Goal: Task Accomplishment & Management: Manage account settings

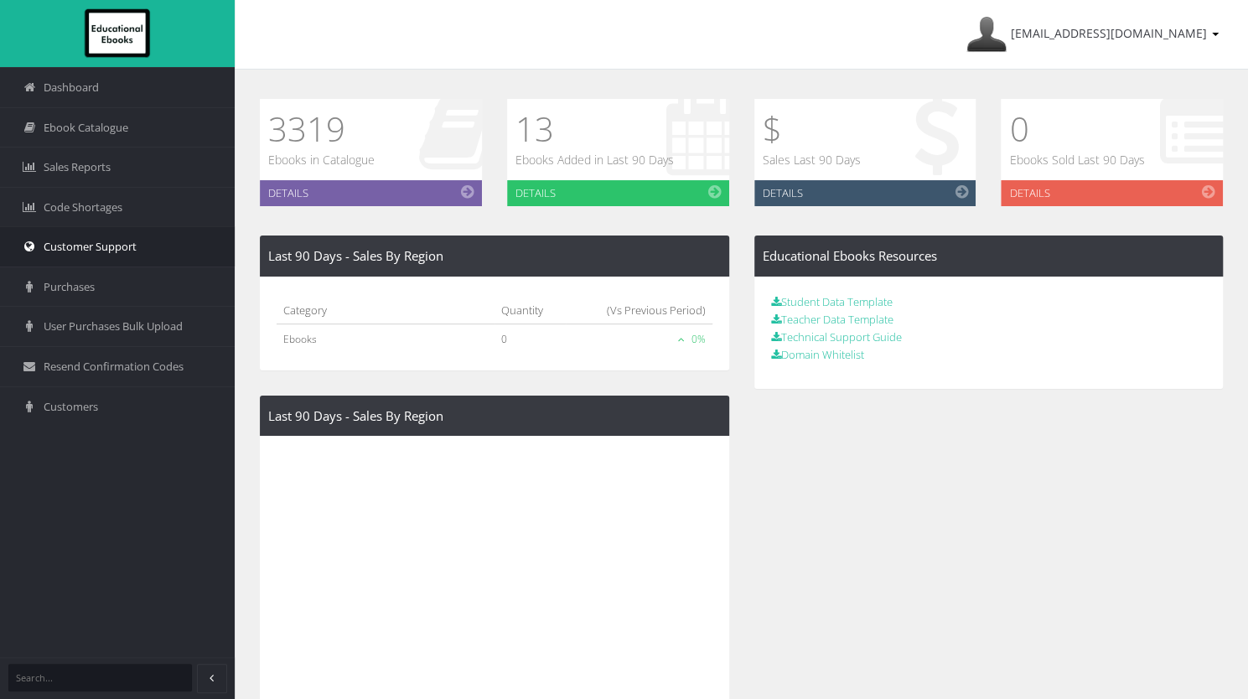
click at [147, 241] on link "Customer Support" at bounding box center [117, 246] width 235 height 40
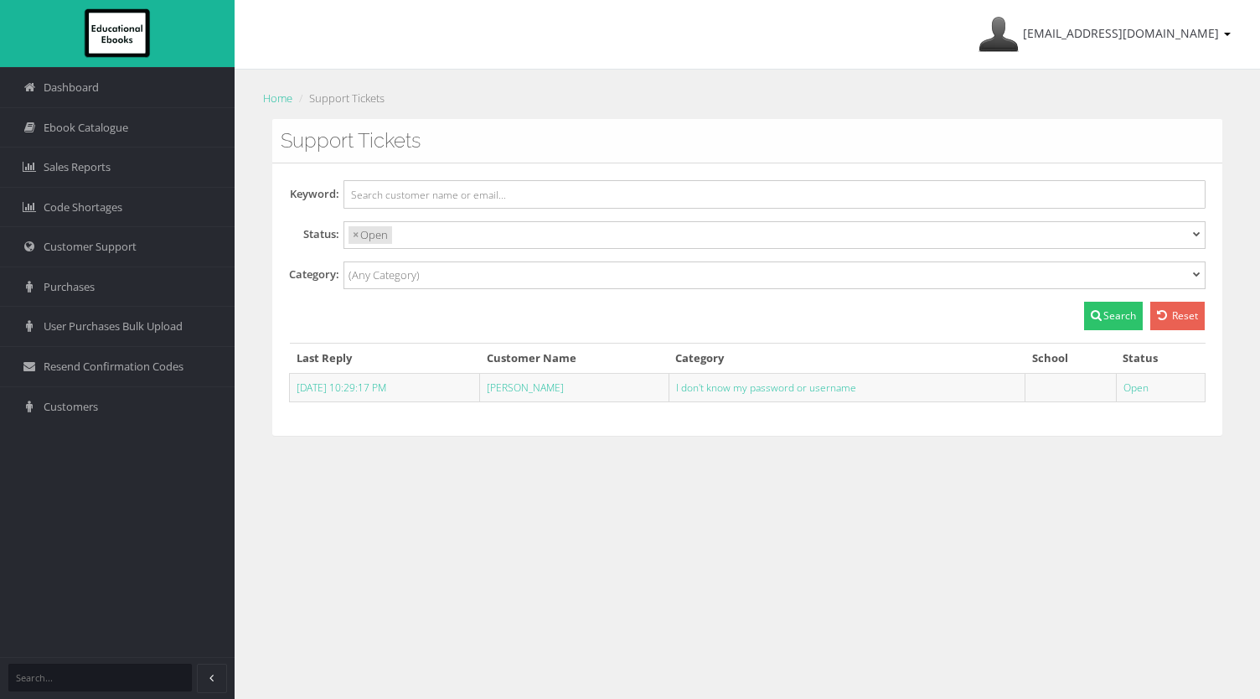
select select
click at [1216, 36] on span "[EMAIL_ADDRESS][DOMAIN_NAME]" at bounding box center [1121, 33] width 196 height 16
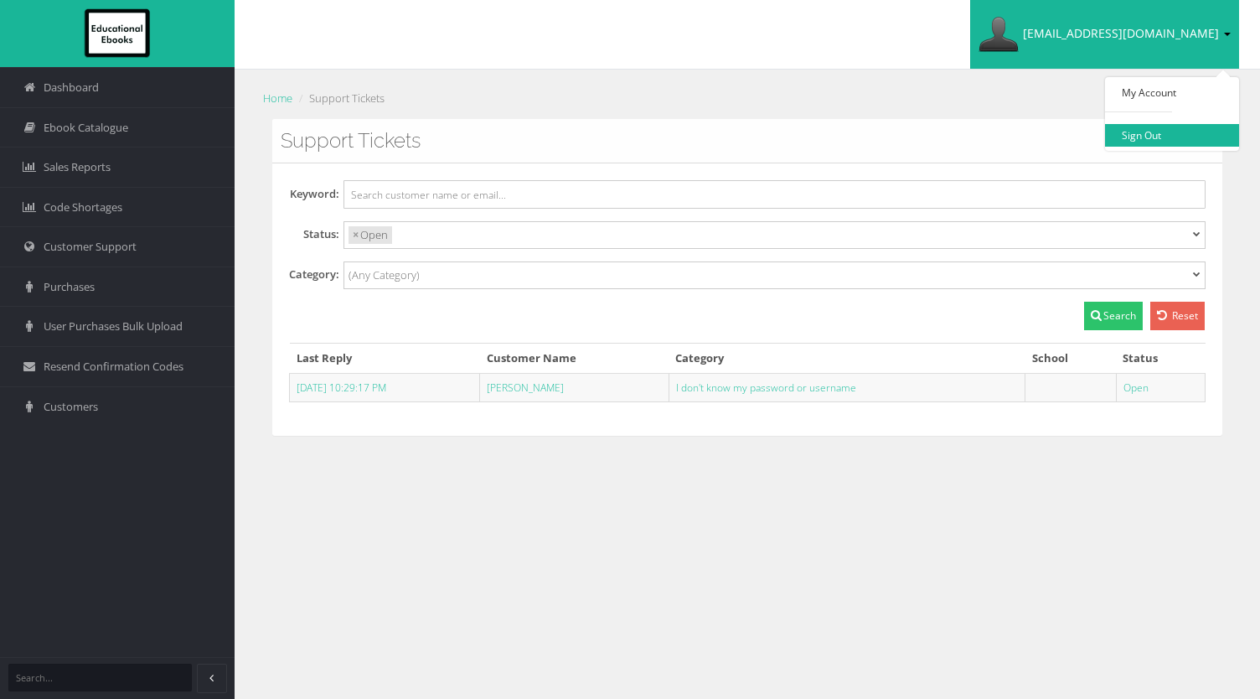
click at [1164, 126] on link "Sign Out" at bounding box center [1172, 135] width 134 height 23
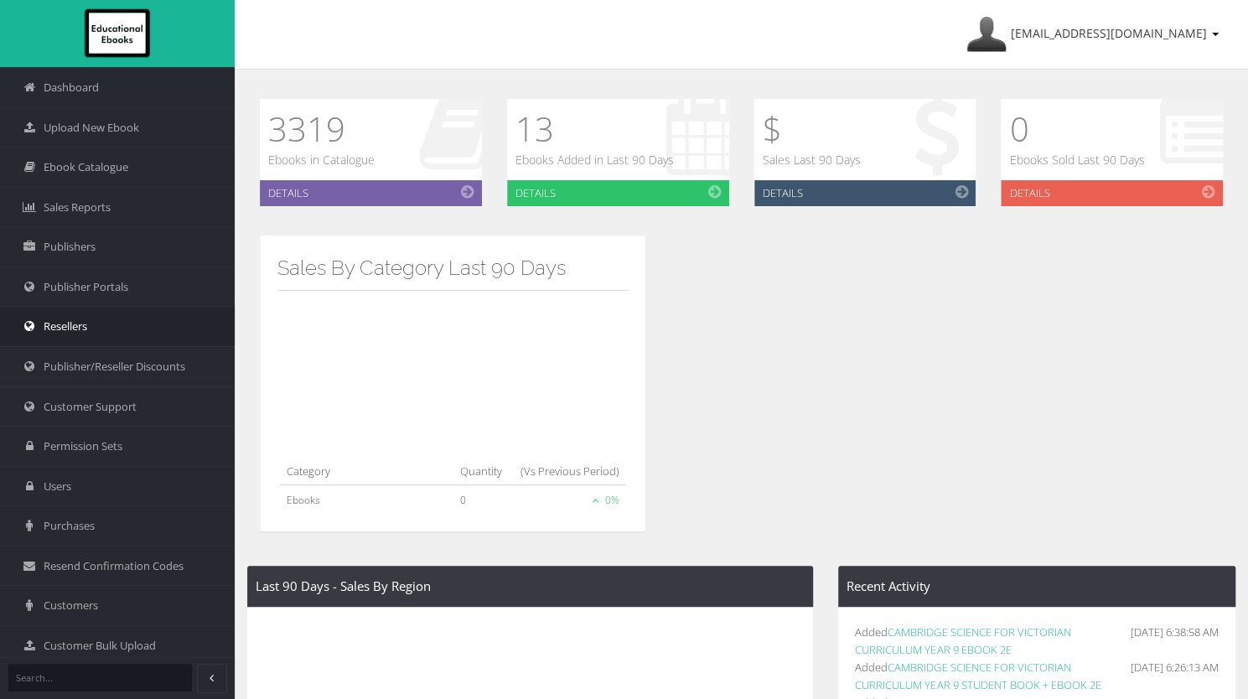
click at [139, 321] on link "Resellers" at bounding box center [117, 326] width 235 height 40
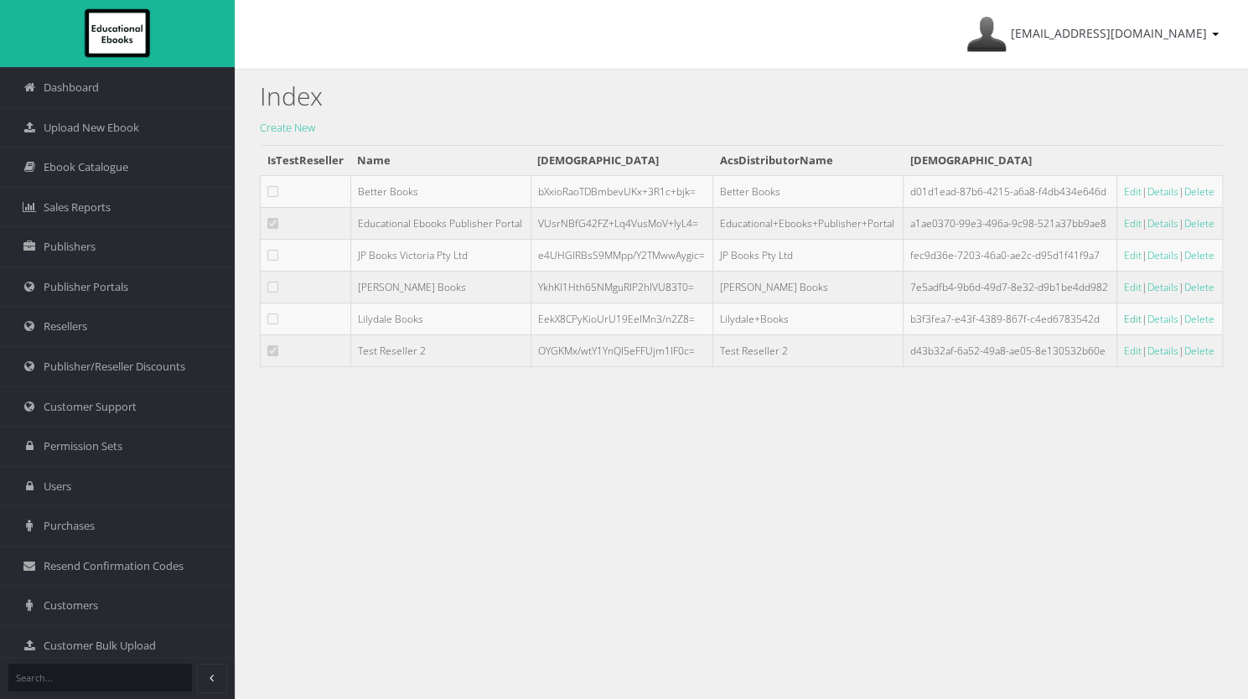
click at [1124, 318] on link "Edit" at bounding box center [1133, 319] width 18 height 14
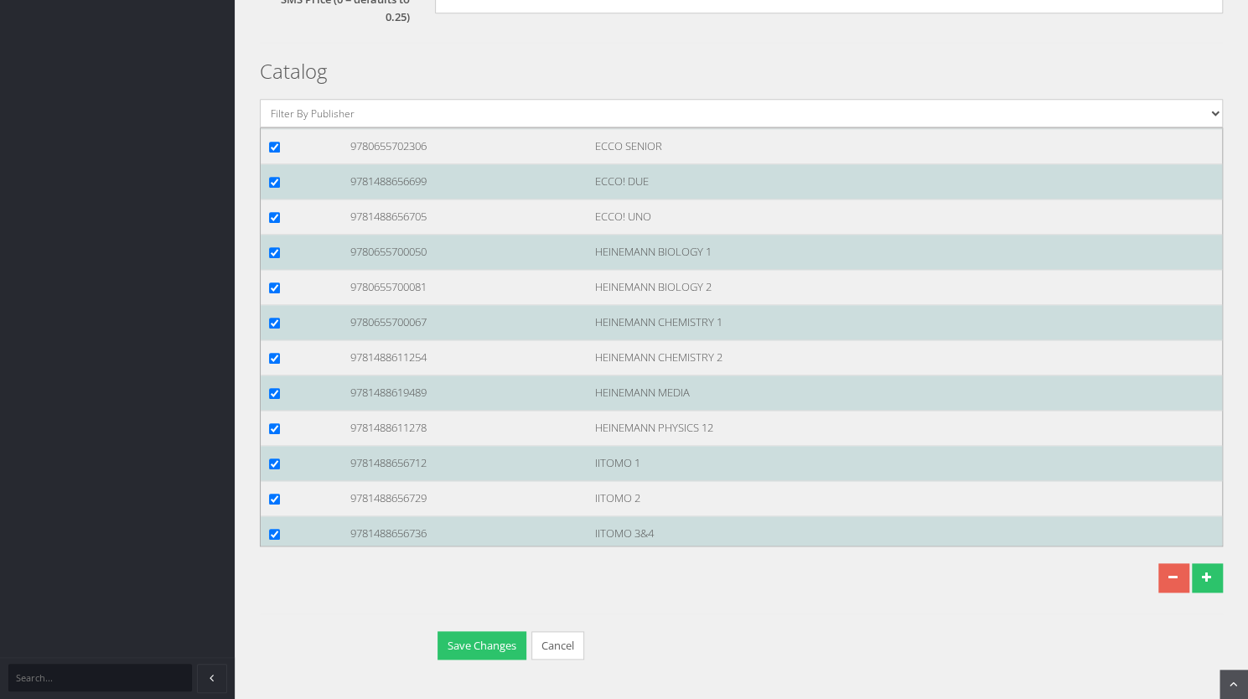
scroll to position [96648, 0]
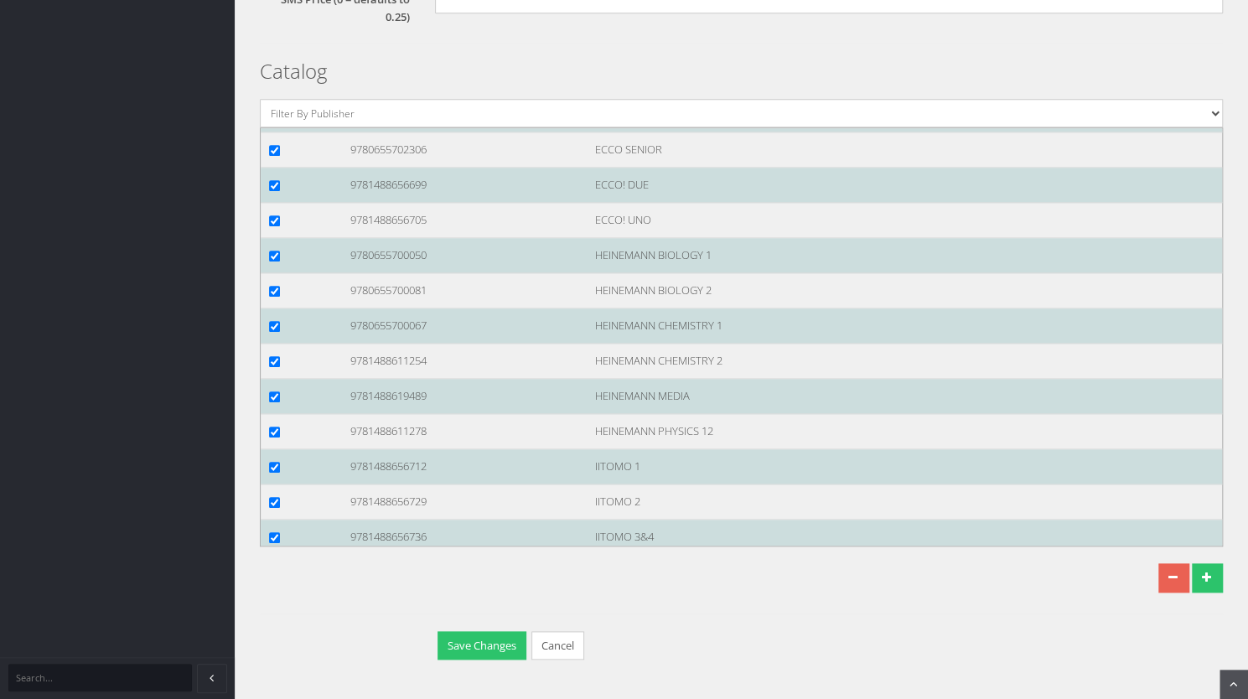
checkbox input "true"
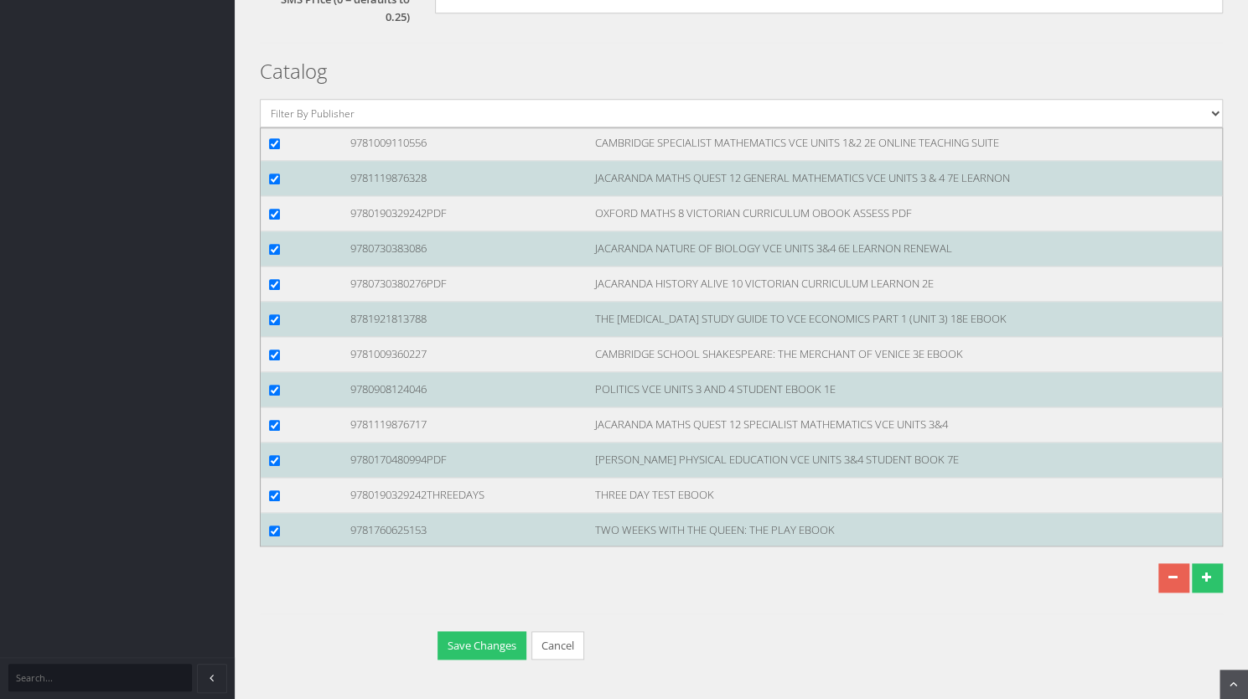
scroll to position [100456, 0]
checkbox input "true"
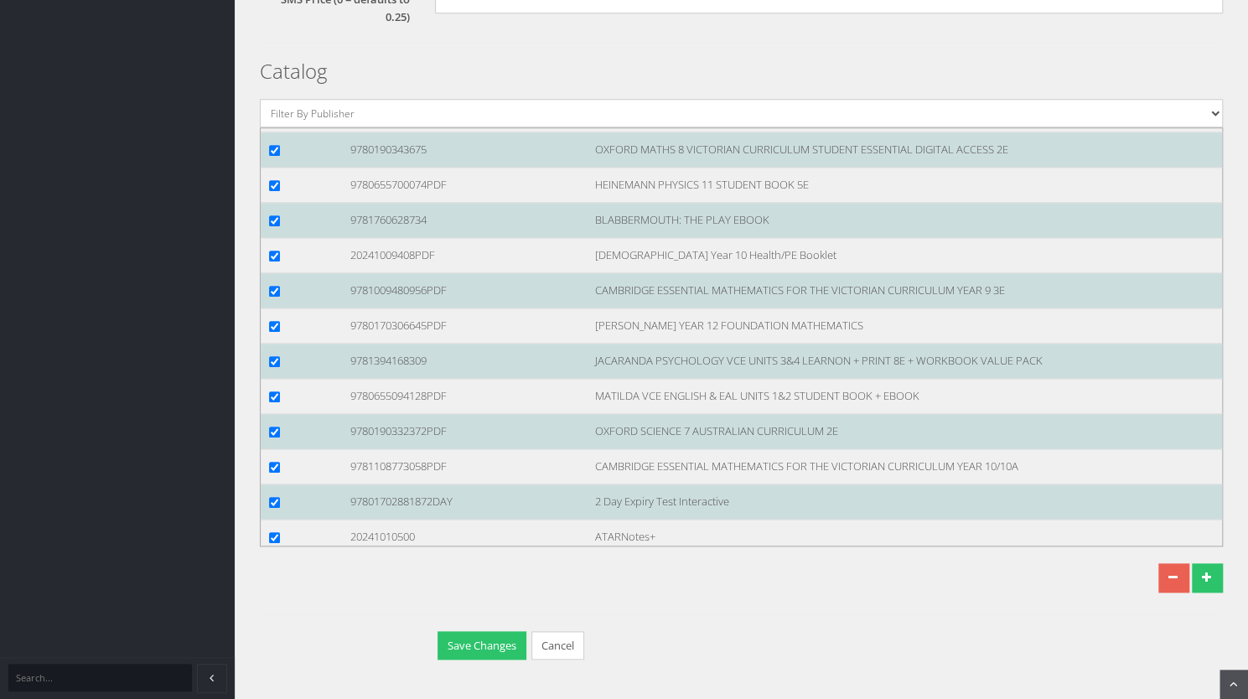
scroll to position [100912, 0]
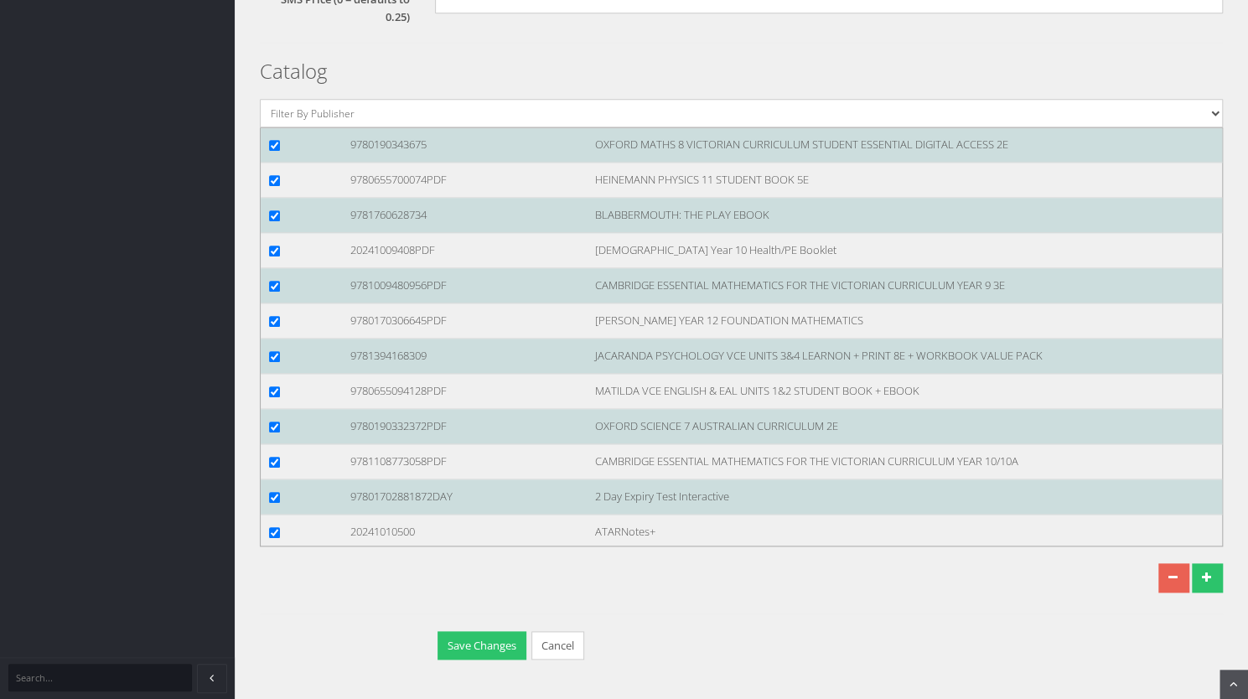
checkbox input "true"
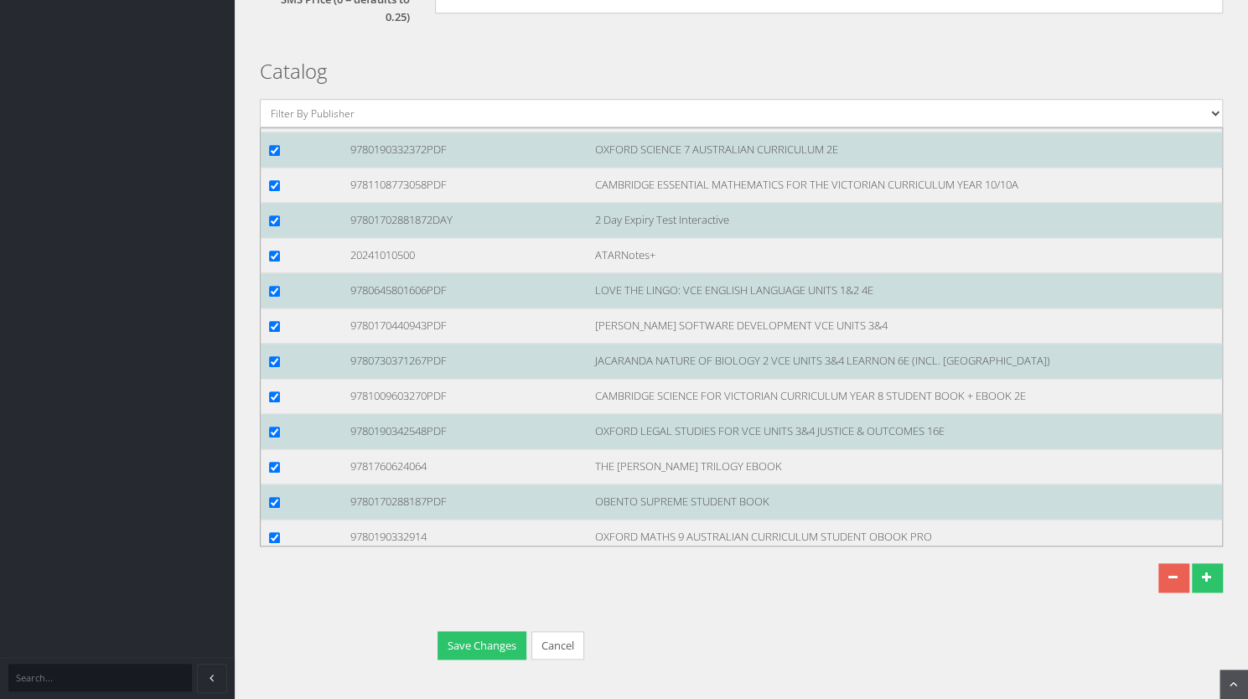
scroll to position [101191, 0]
checkbox input "true"
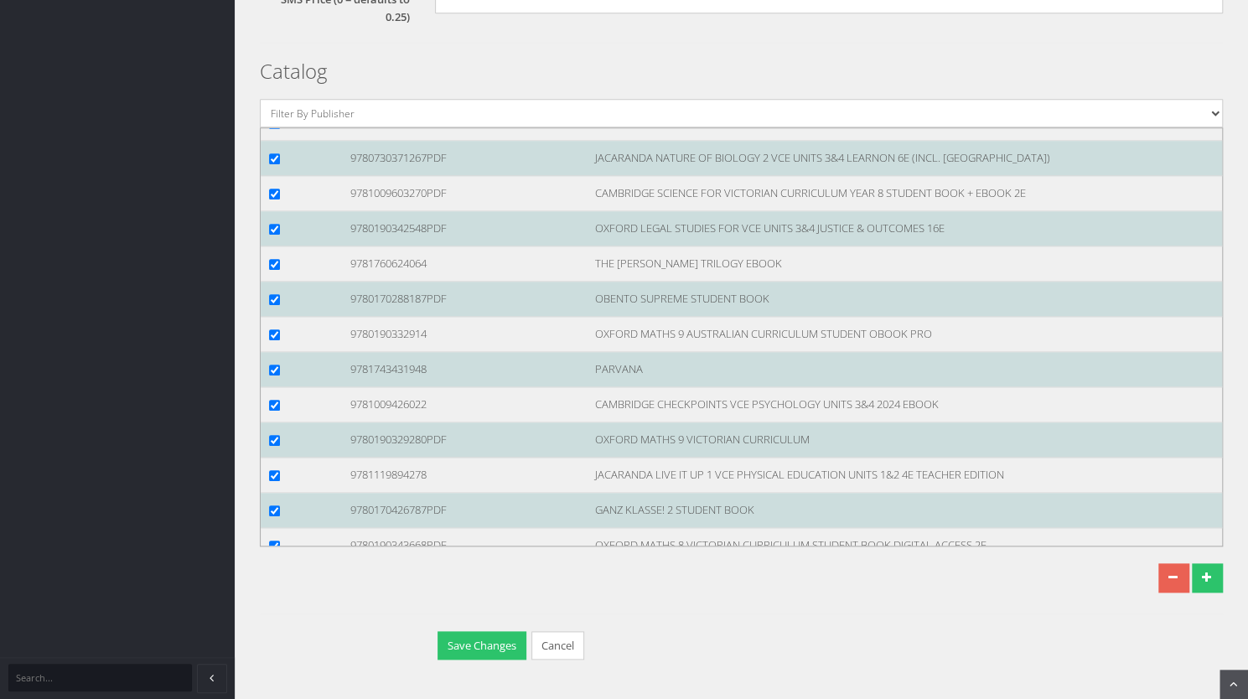
scroll to position [101467, 0]
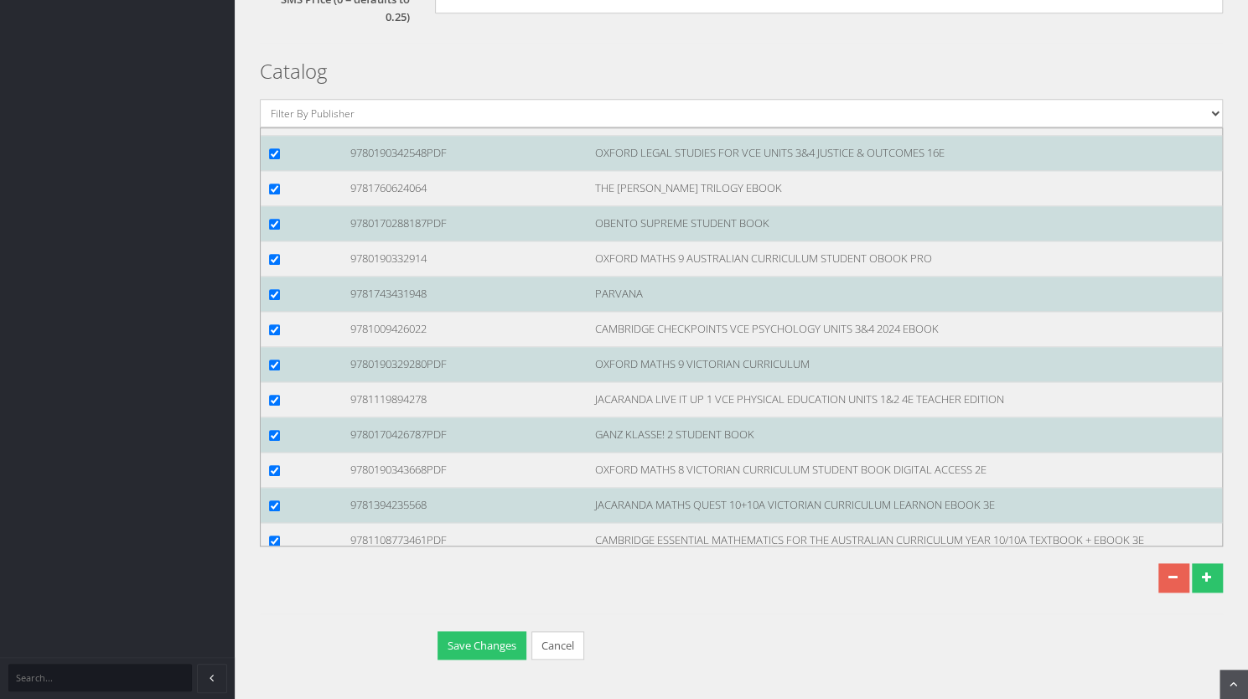
checkbox input "true"
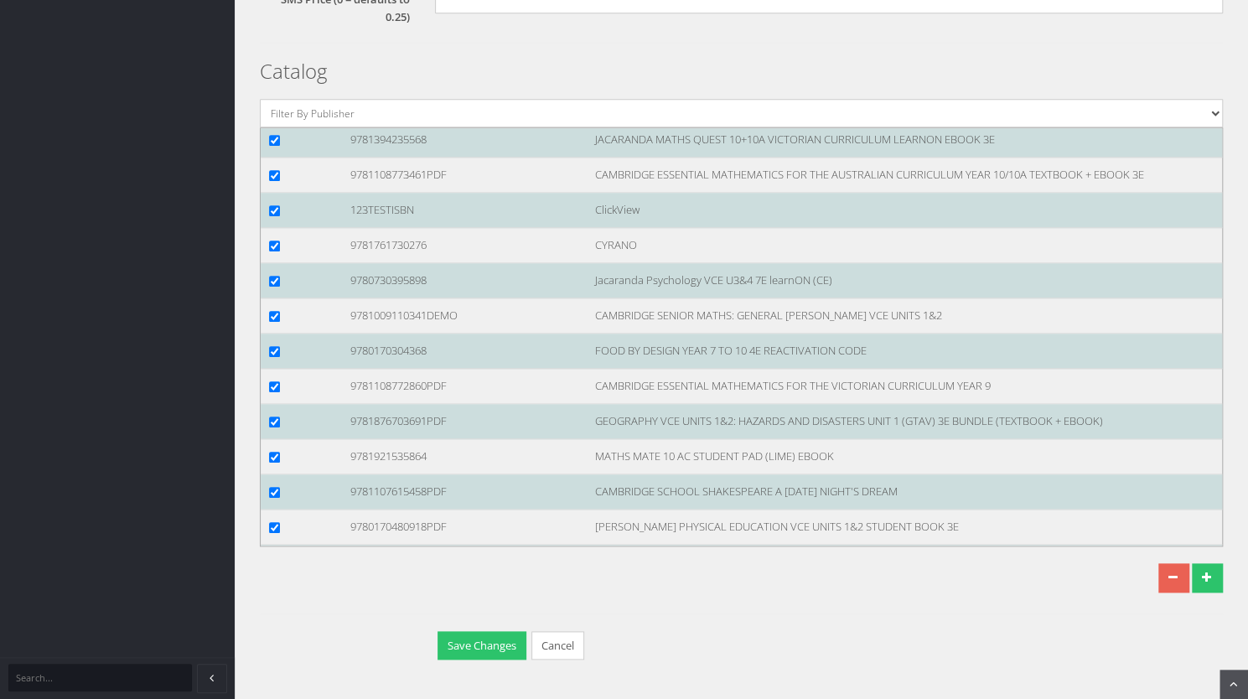
scroll to position [101866, 0]
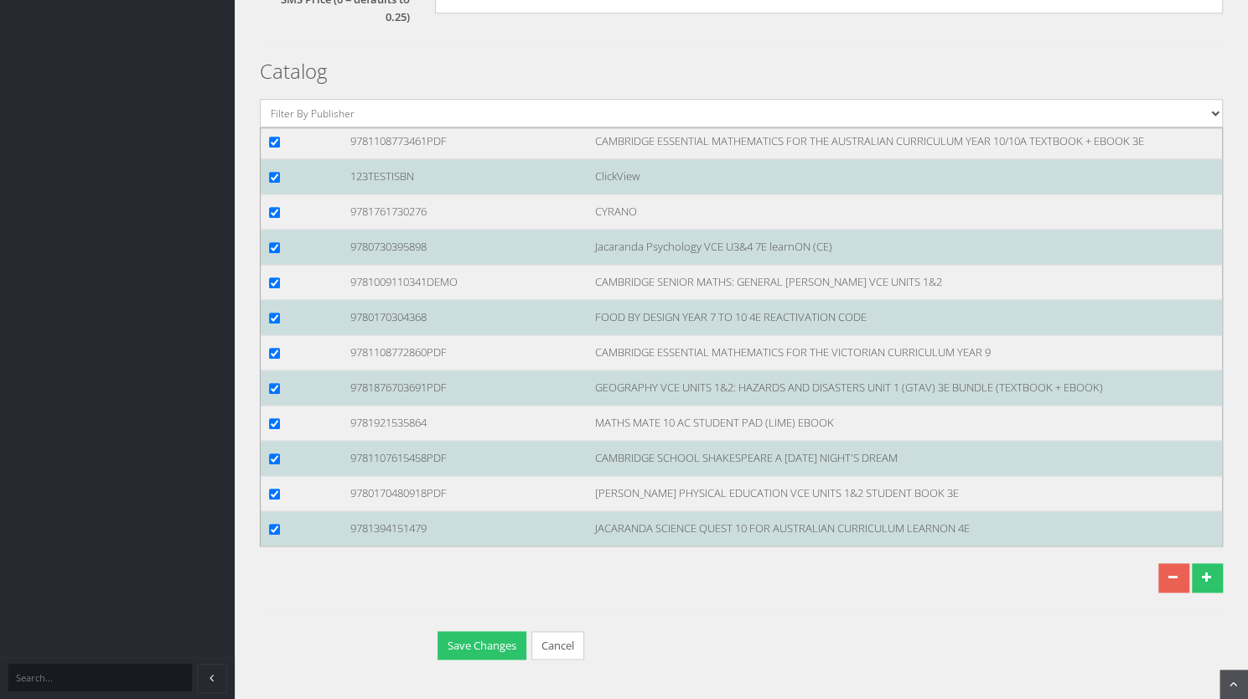
checkbox input "true"
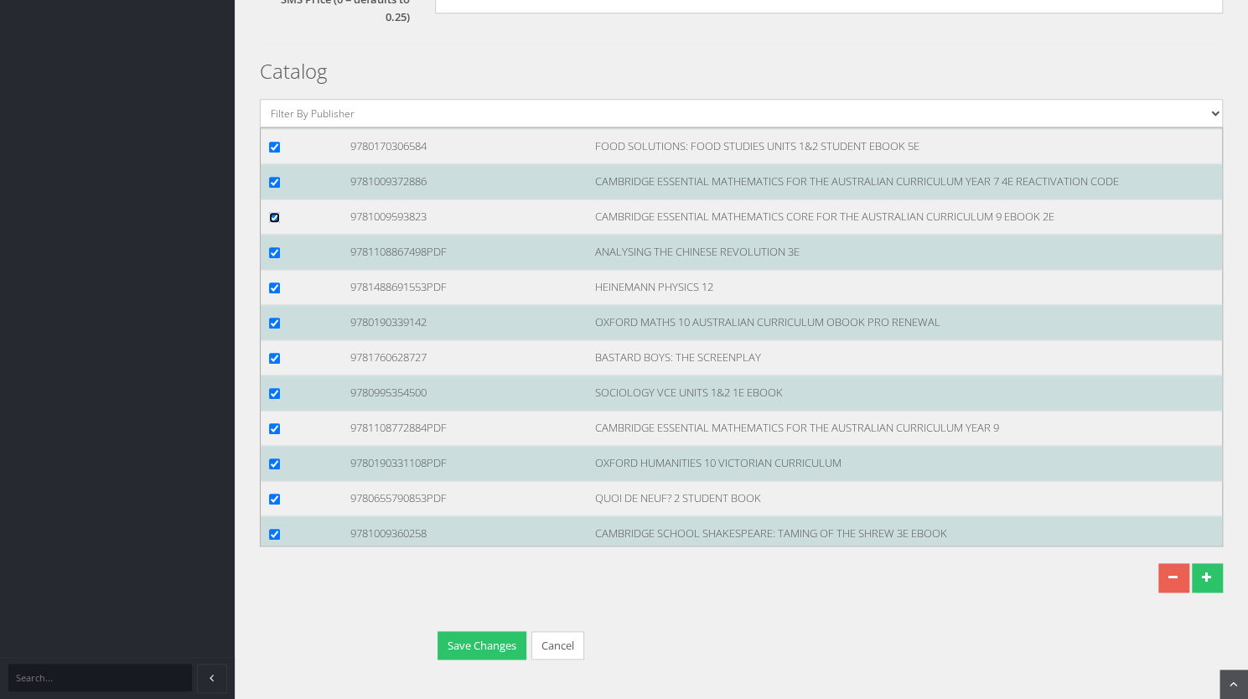
scroll to position [102933, 0]
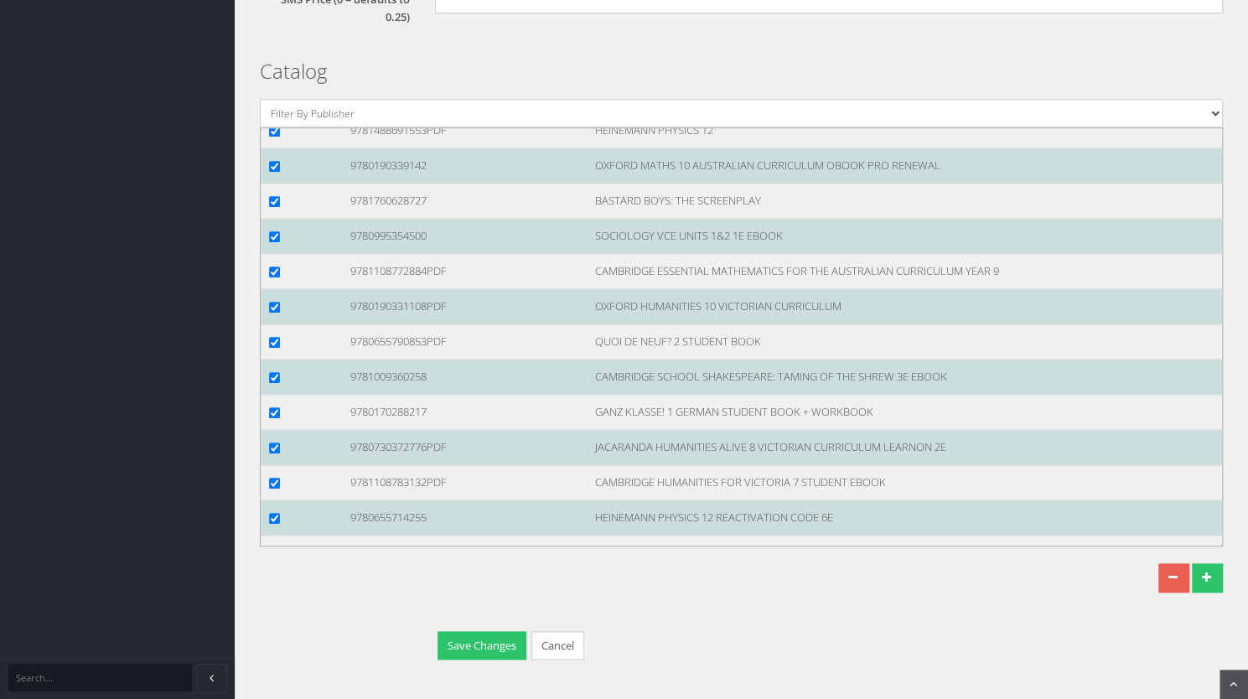
checkbox input "true"
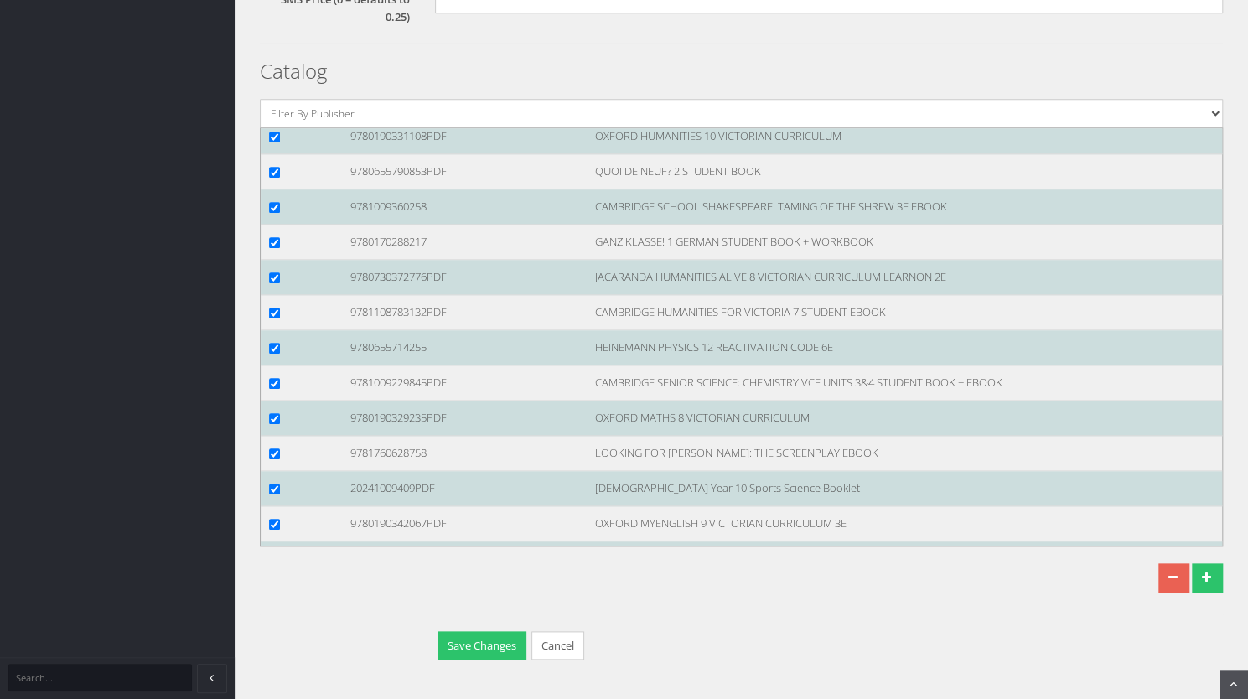
scroll to position [103104, 0]
checkbox input "true"
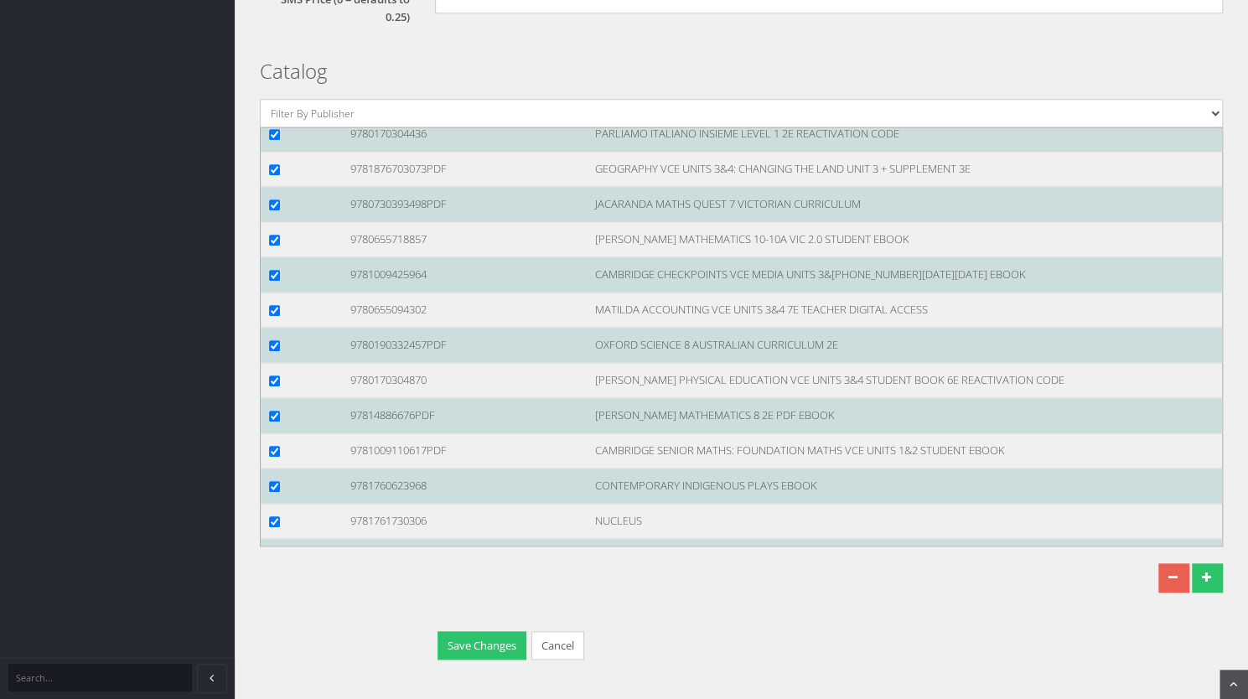
scroll to position [103599, 0]
checkbox input "true"
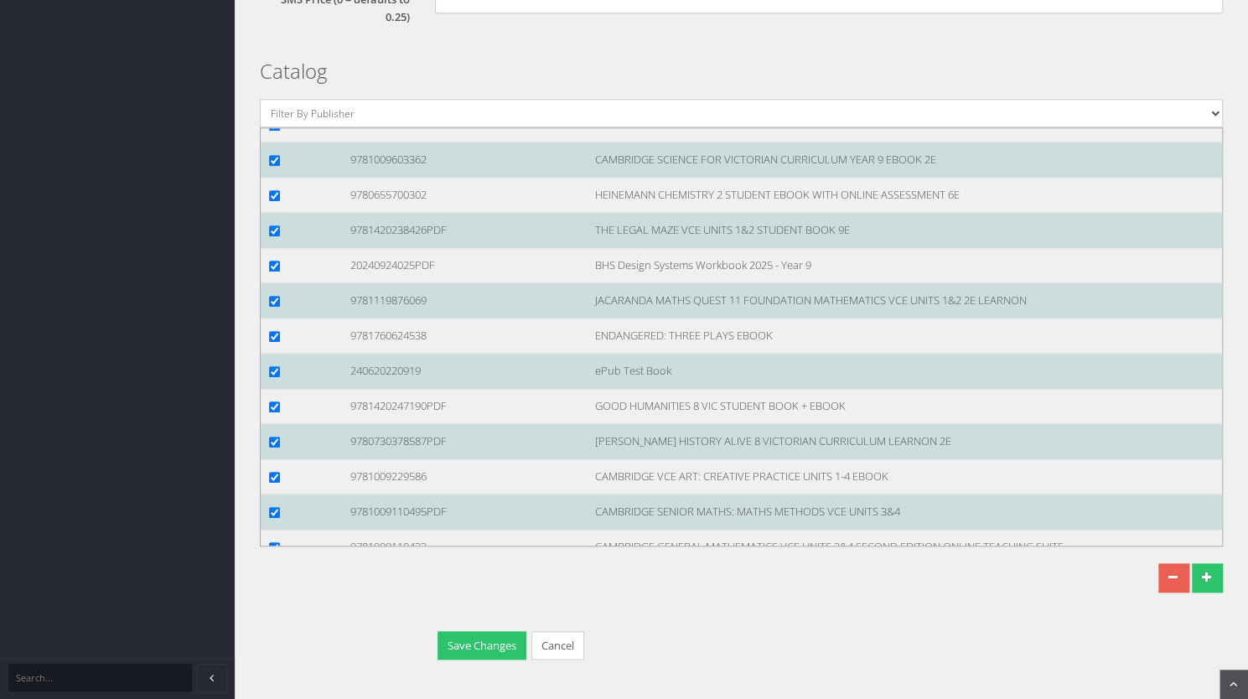
scroll to position [104140, 0]
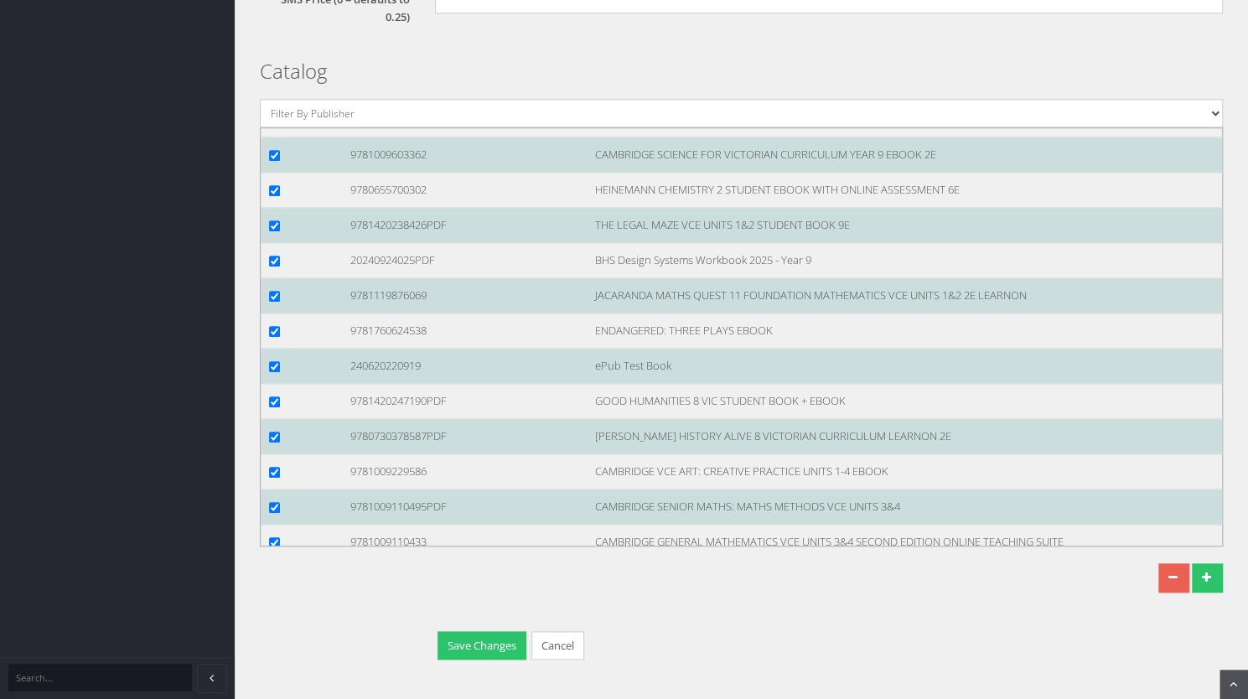
checkbox input "true"
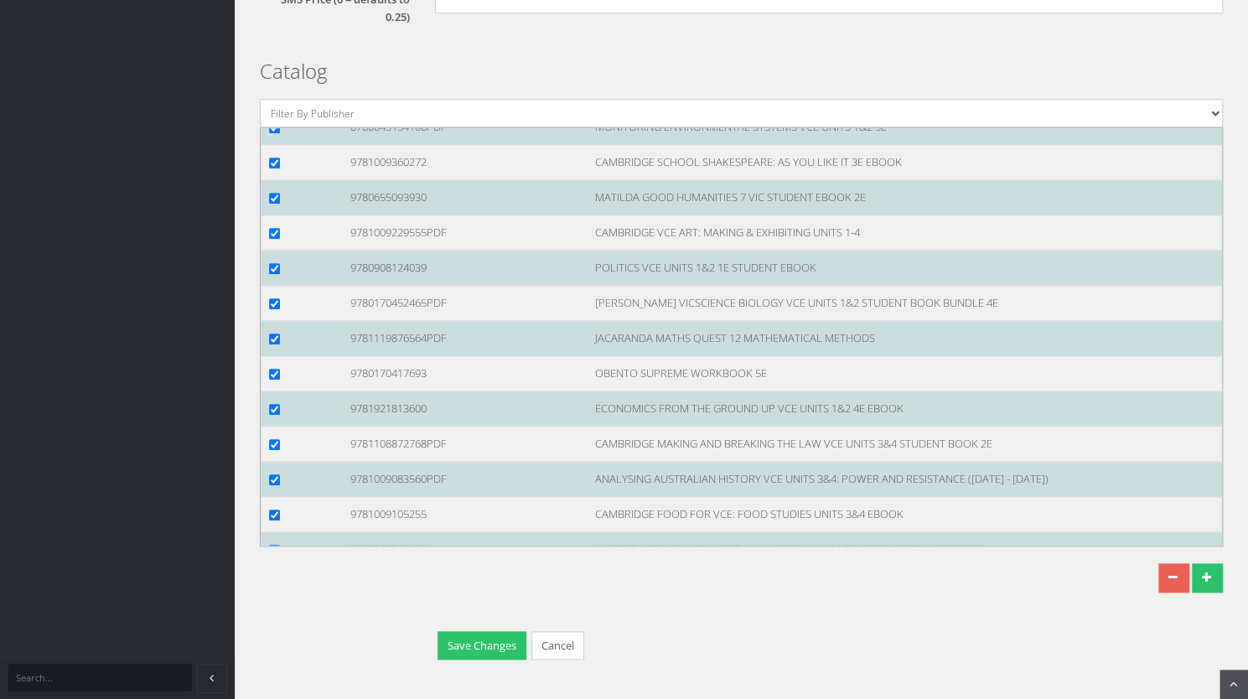
scroll to position [104686, 0]
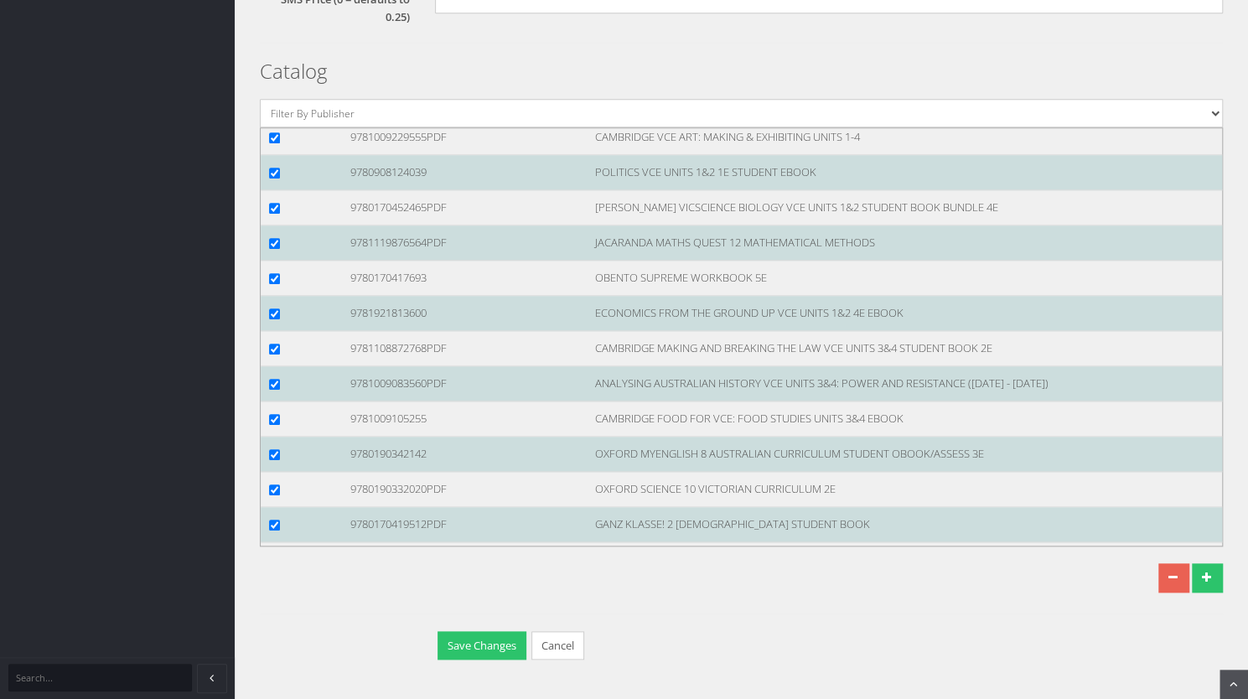
checkbox input "true"
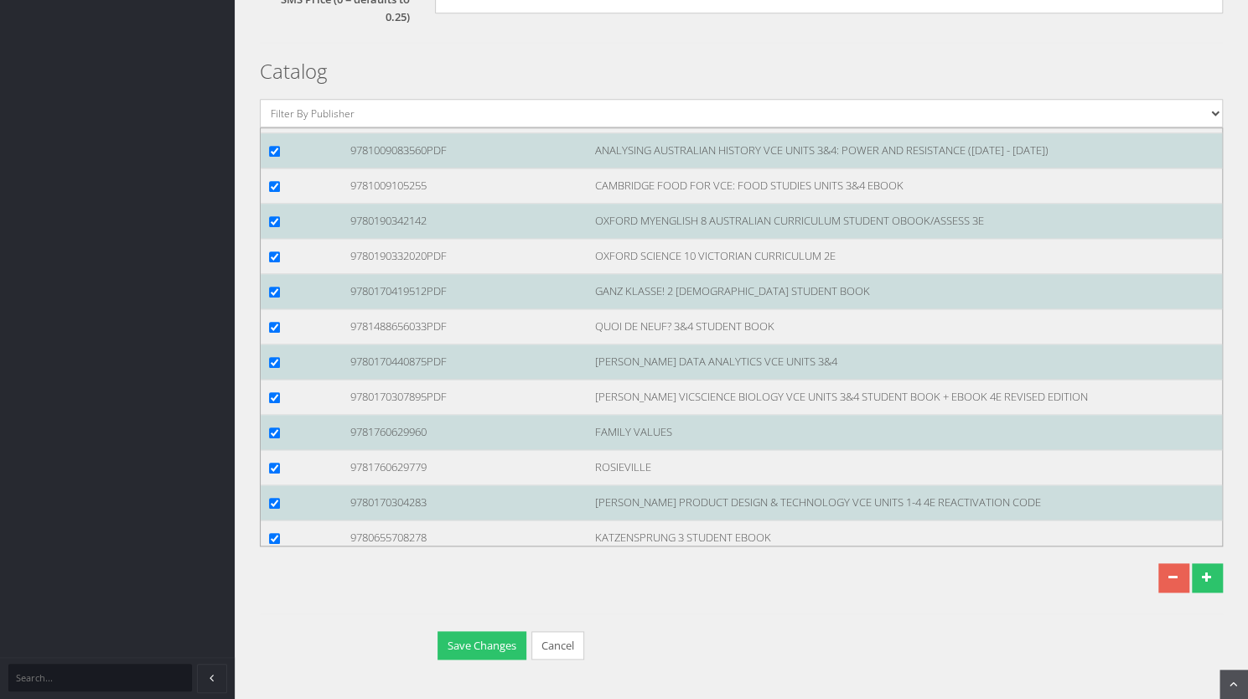
scroll to position [104929, 0]
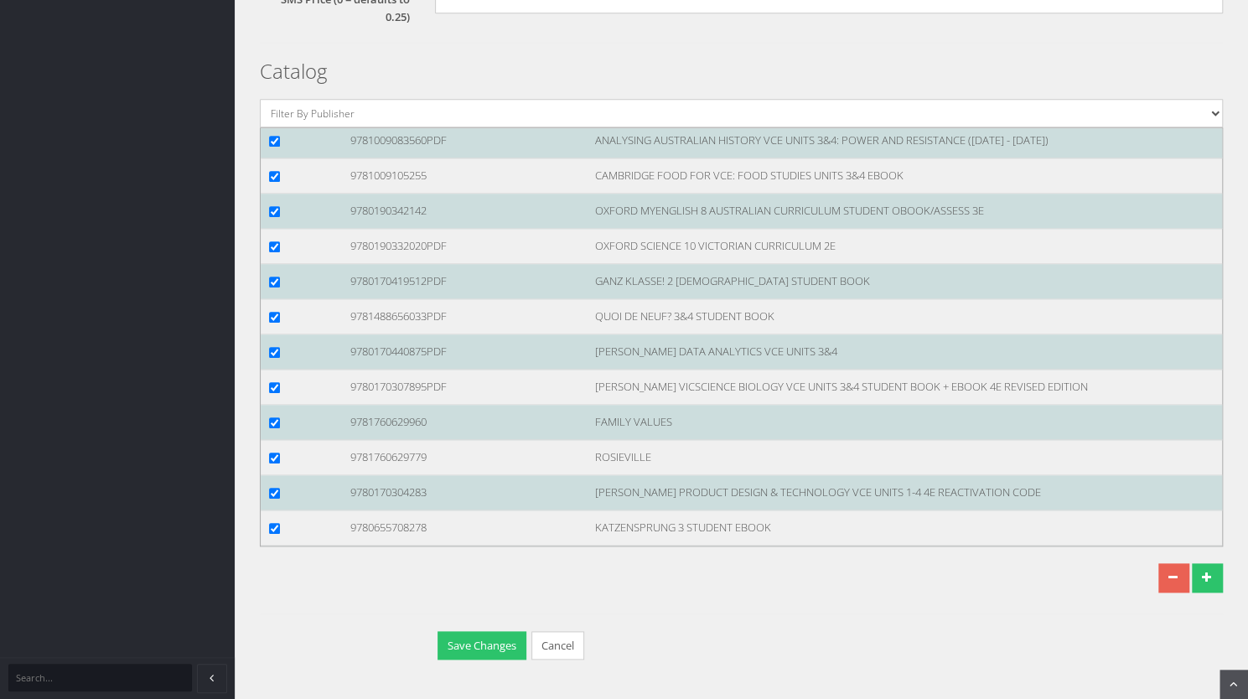
checkbox input "true"
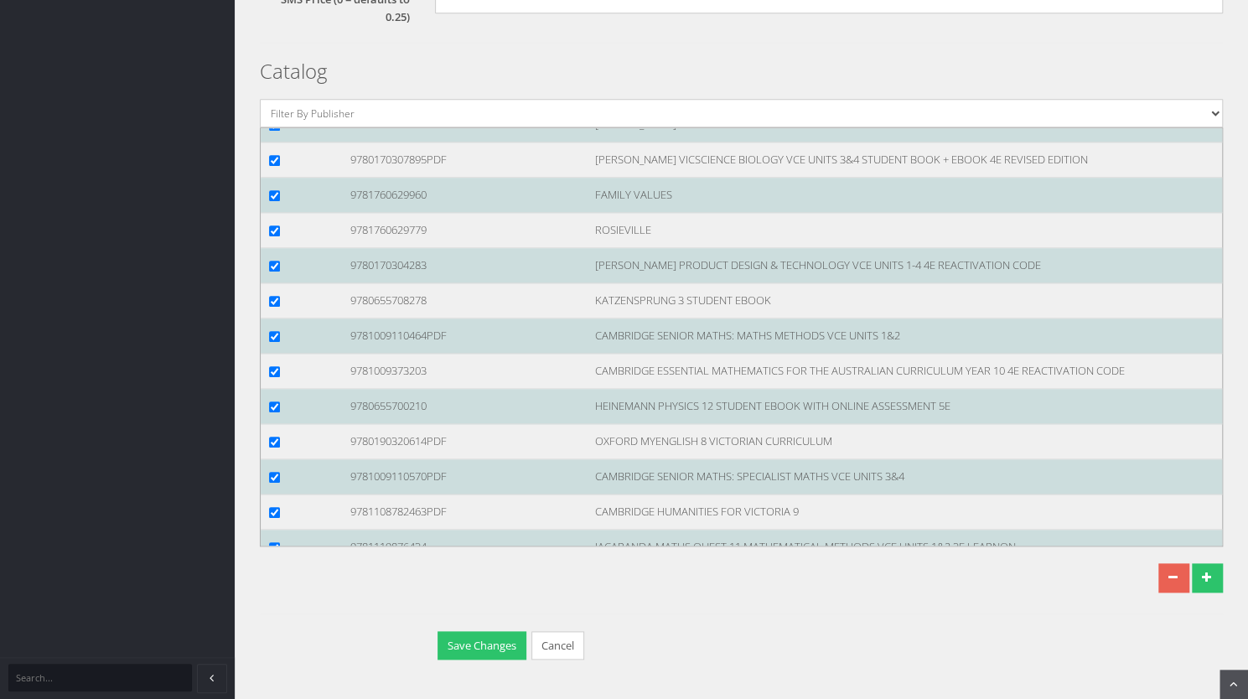
scroll to position [105252, 0]
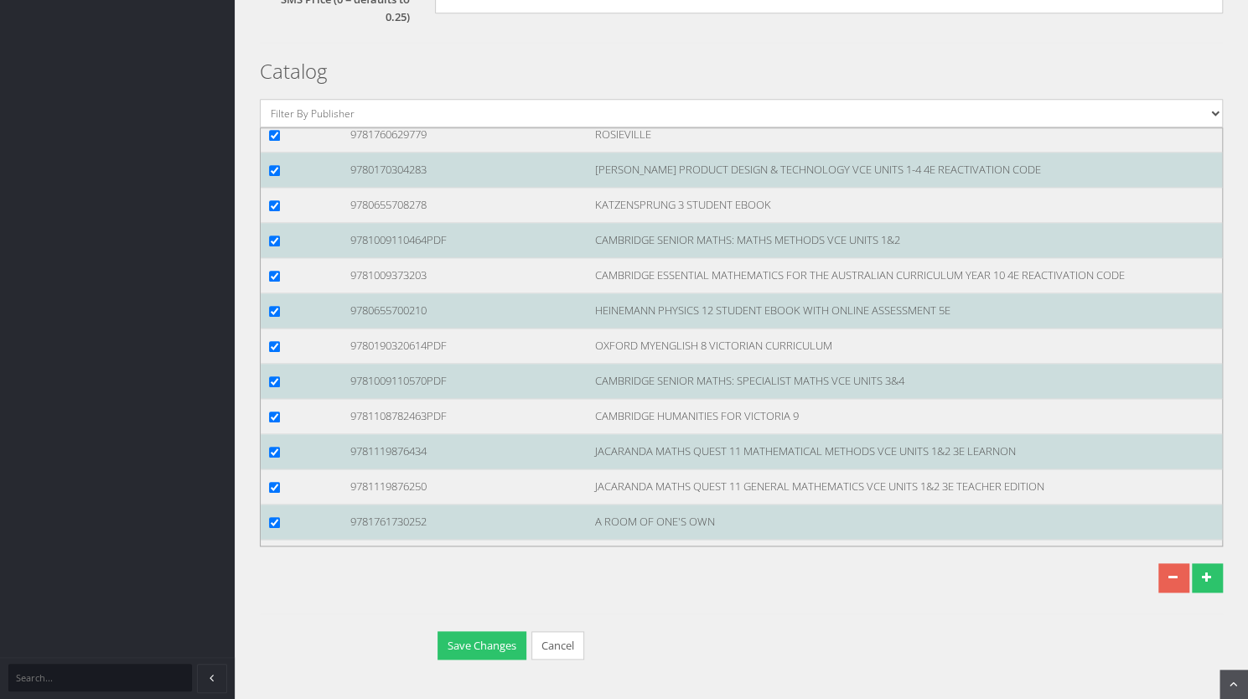
checkbox input "true"
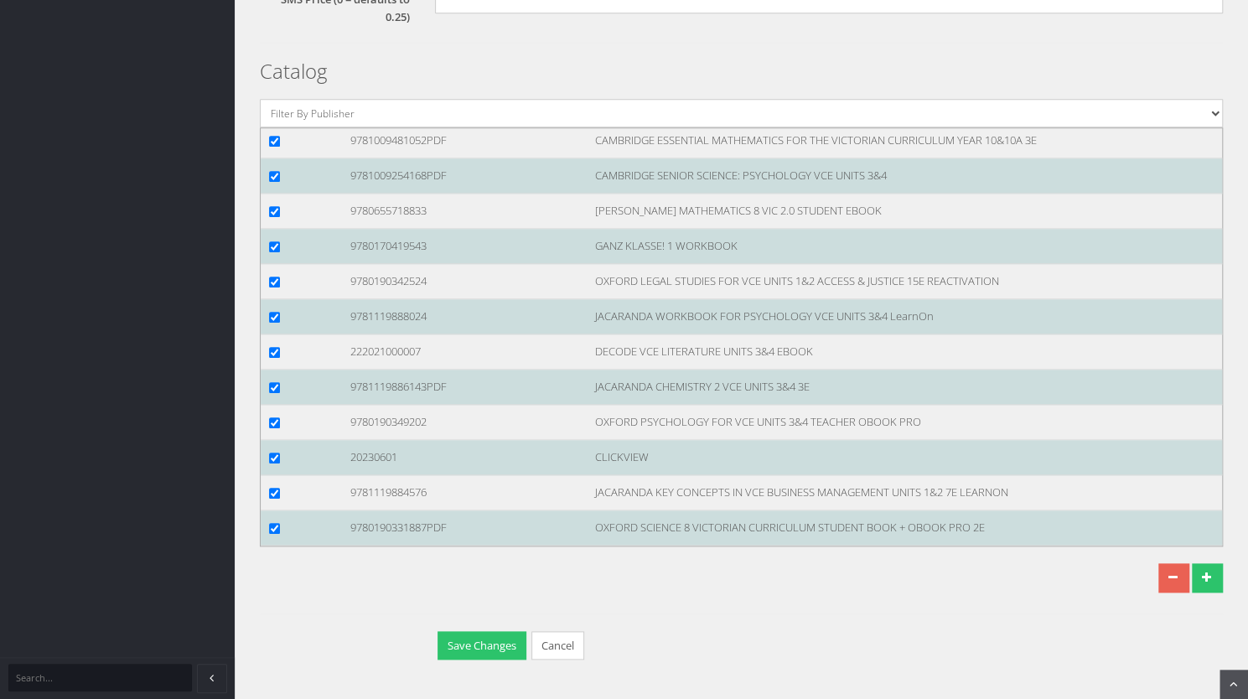
scroll to position [107993, 0]
checkbox input "true"
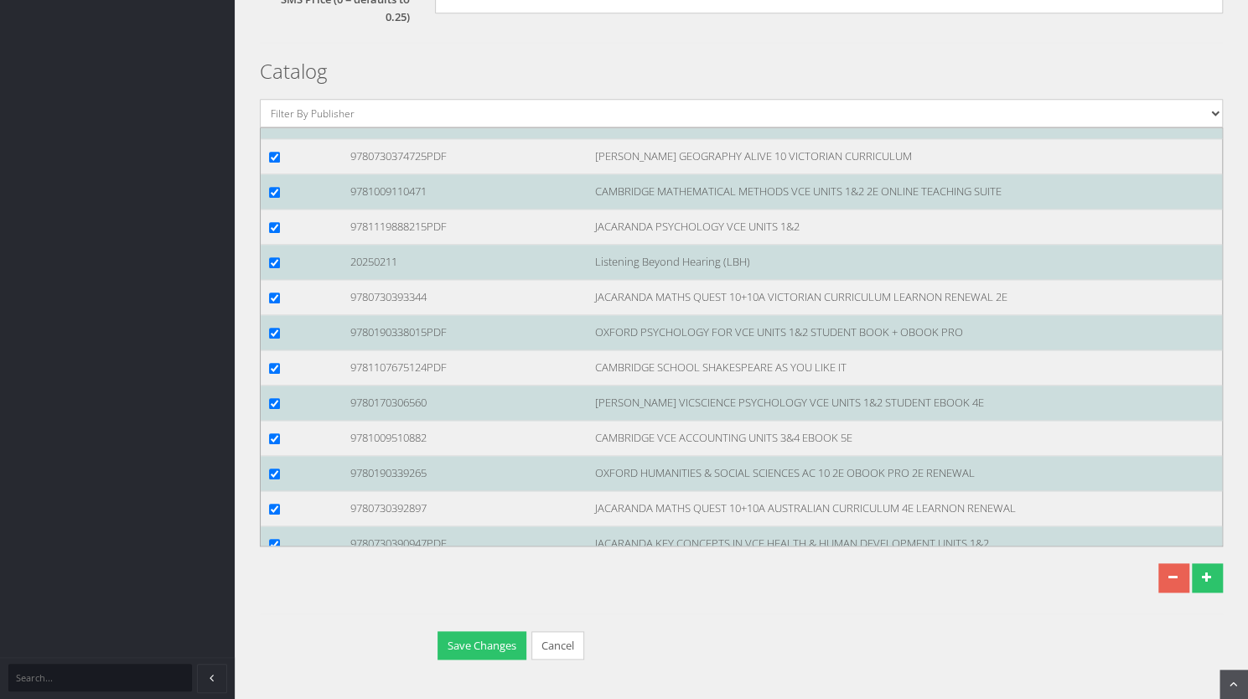
scroll to position [109102, 0]
checkbox input "true"
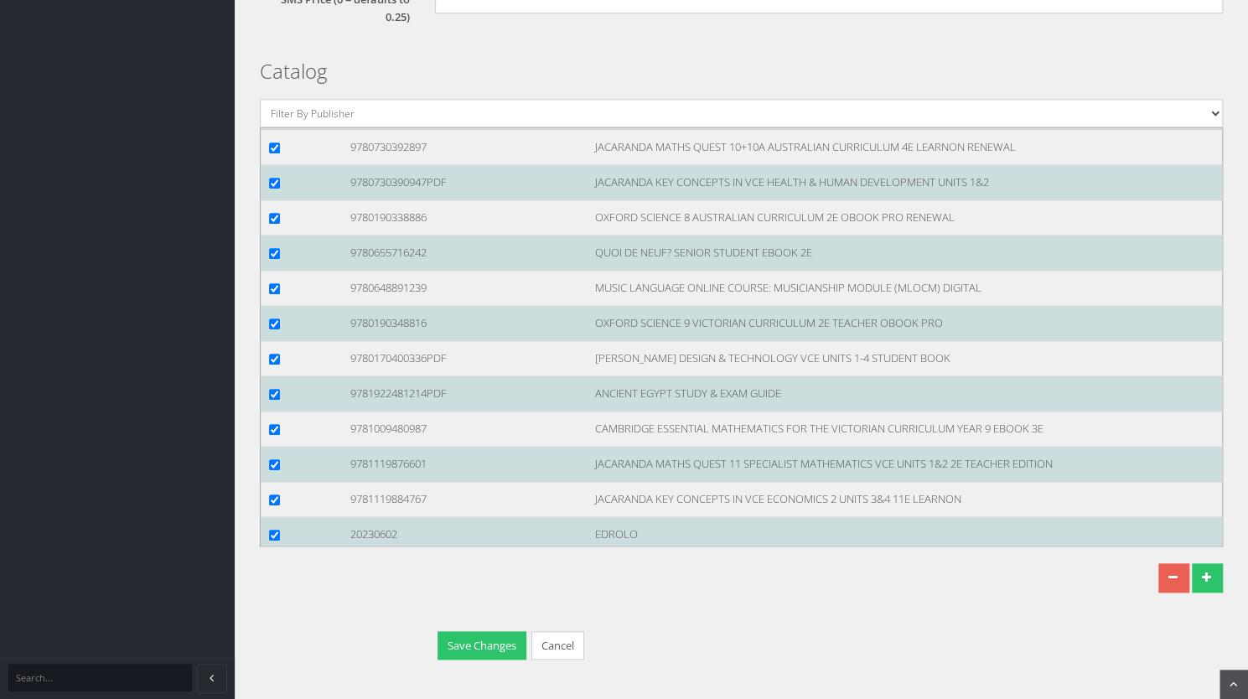
scroll to position [109473, 0]
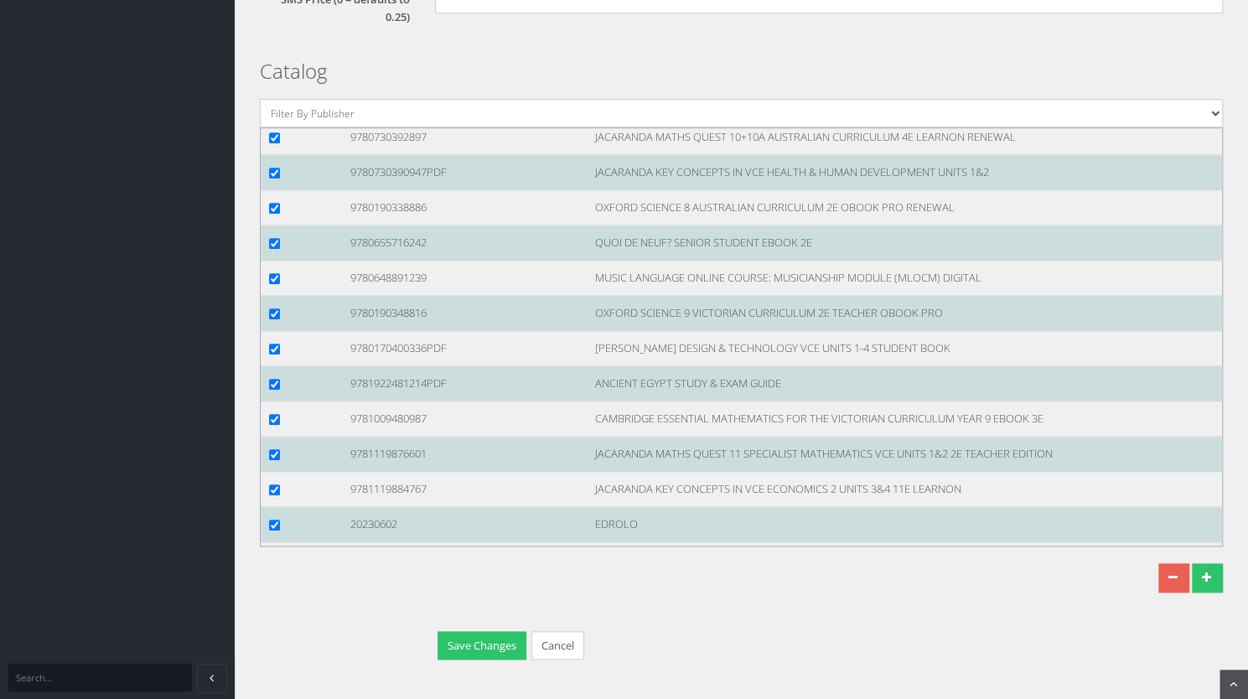
checkbox input "true"
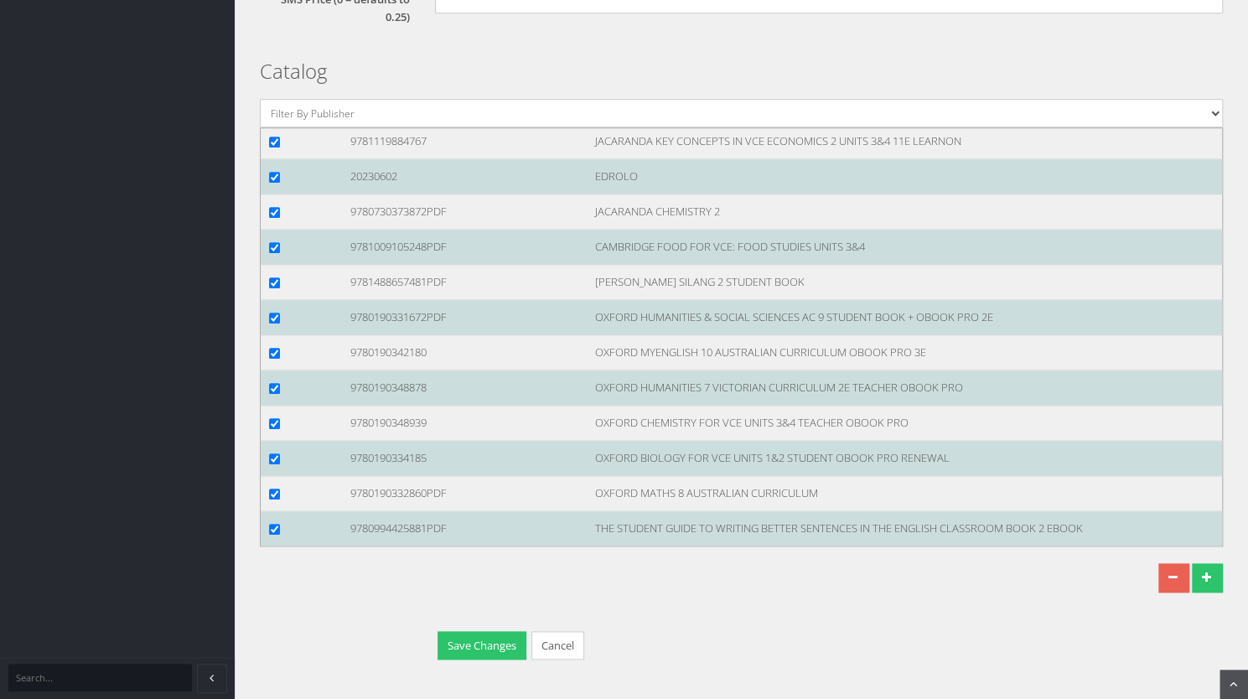
scroll to position [109821, 0]
checkbox input "true"
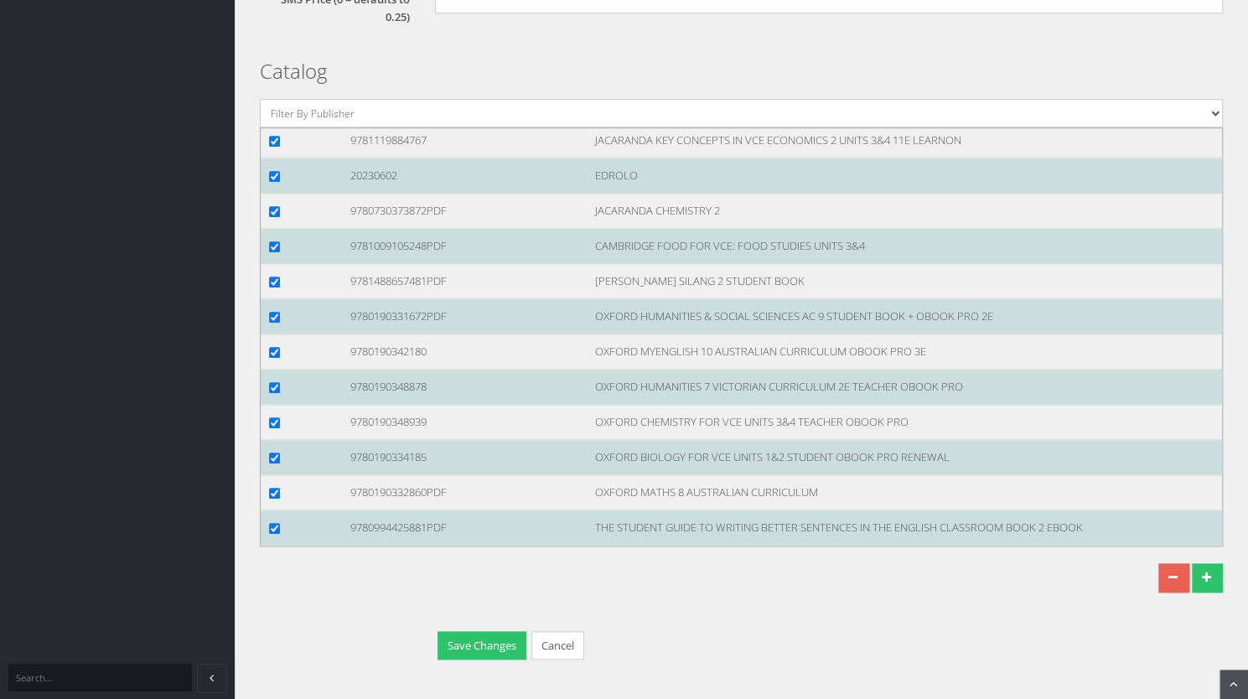
checkbox input "true"
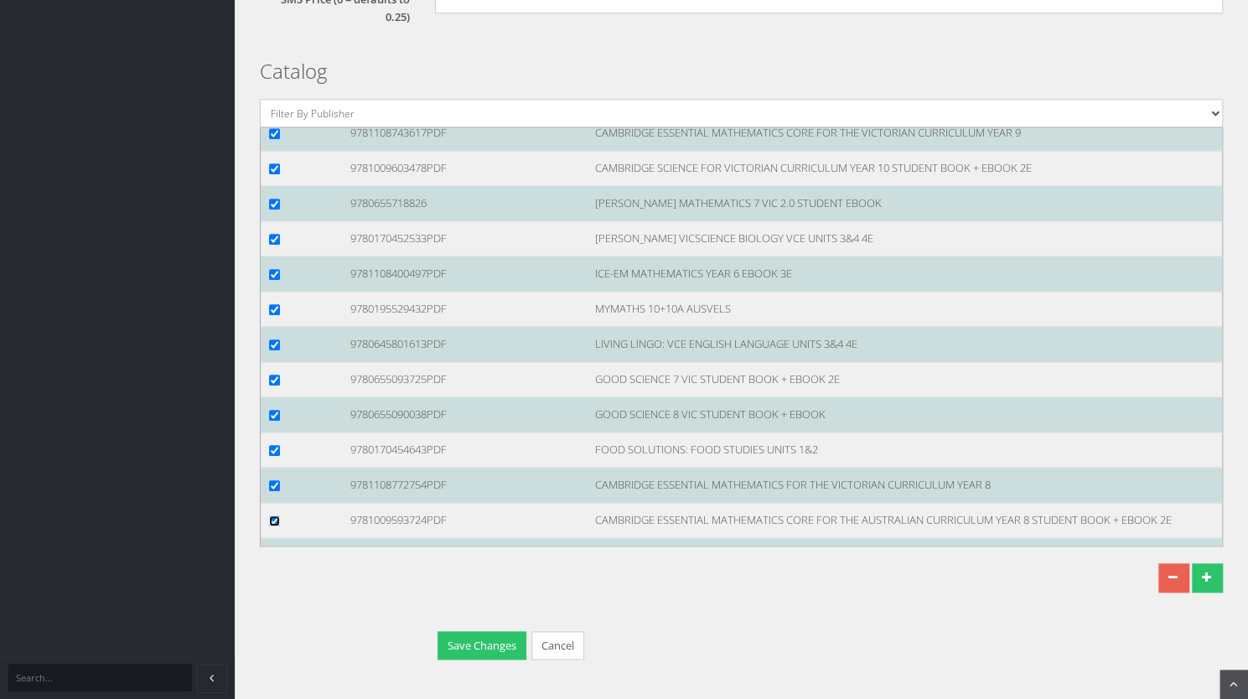
scroll to position [110571, 0]
checkbox input "true"
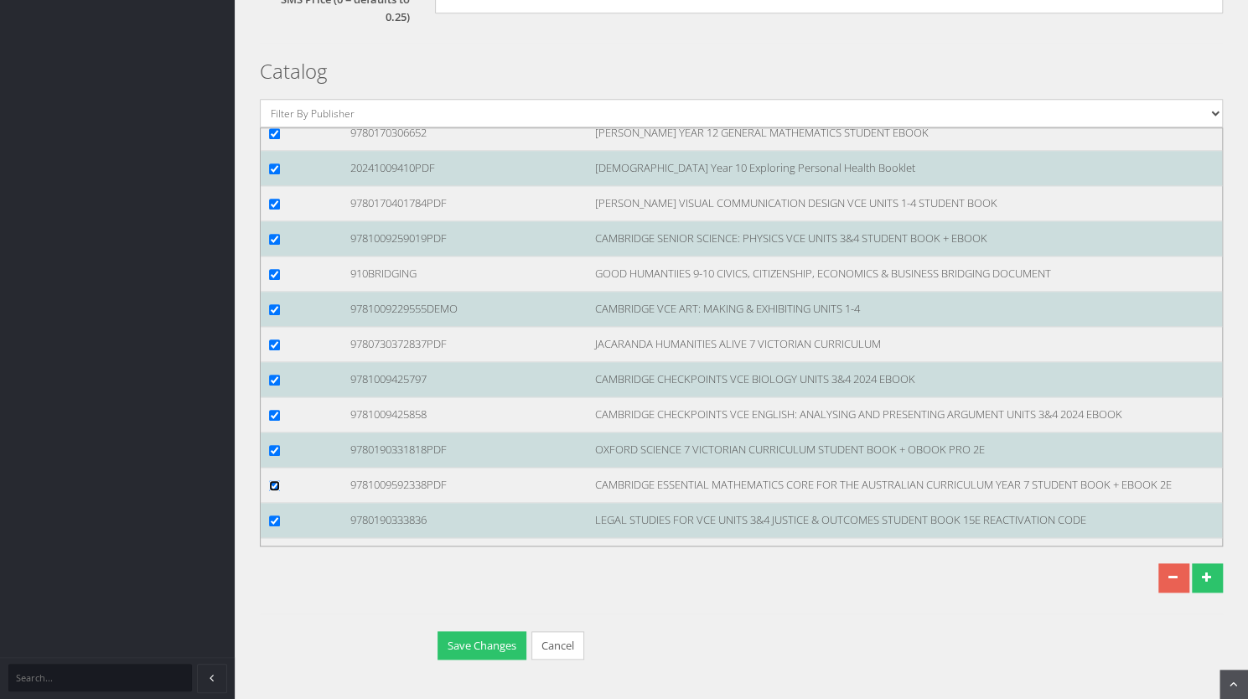
scroll to position [111308, 0]
checkbox input "true"
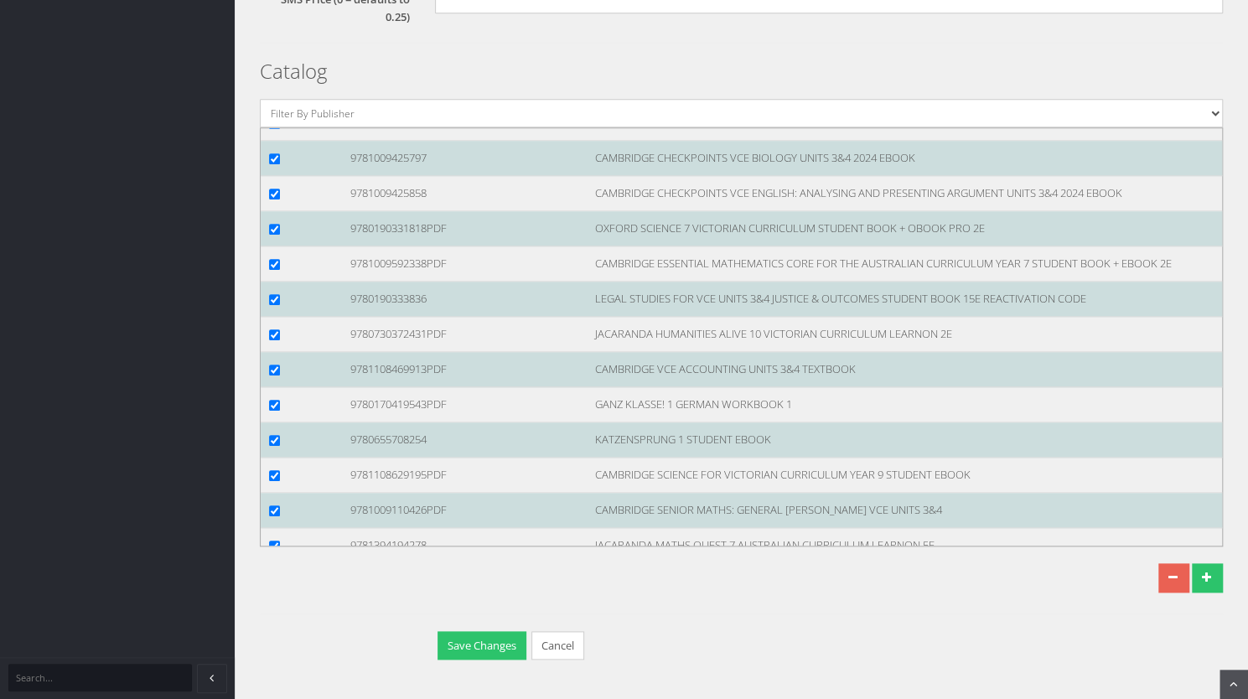
scroll to position [111538, 0]
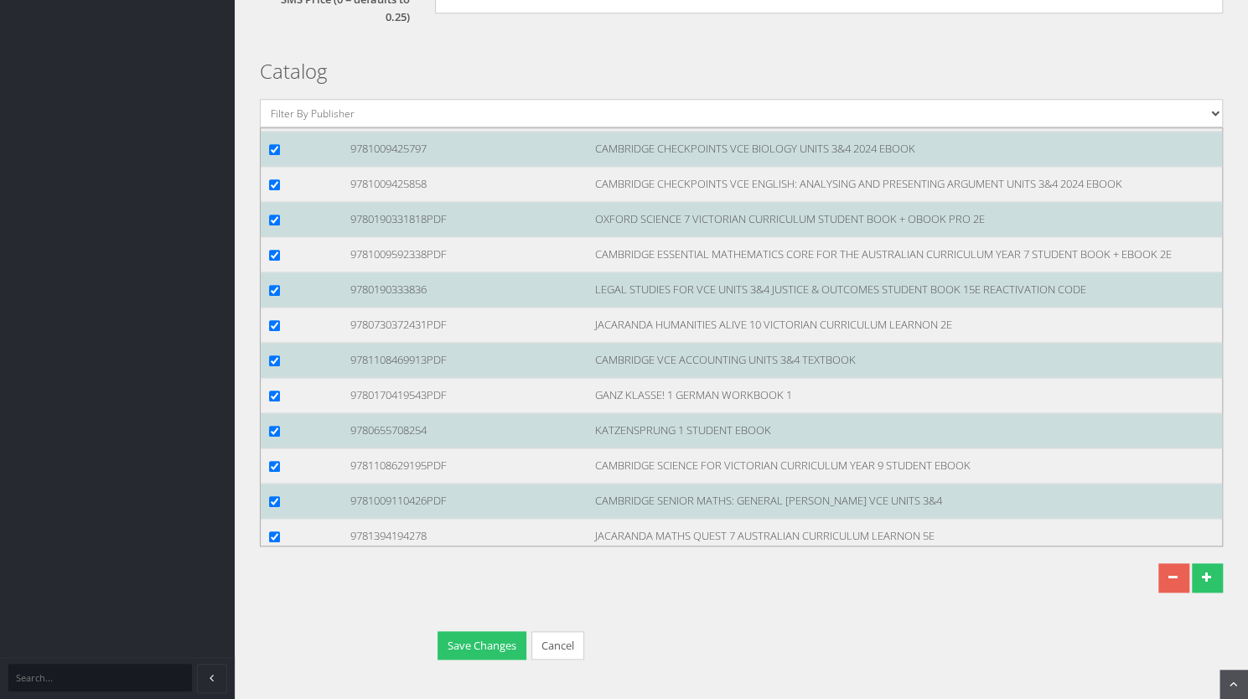
checkbox input "true"
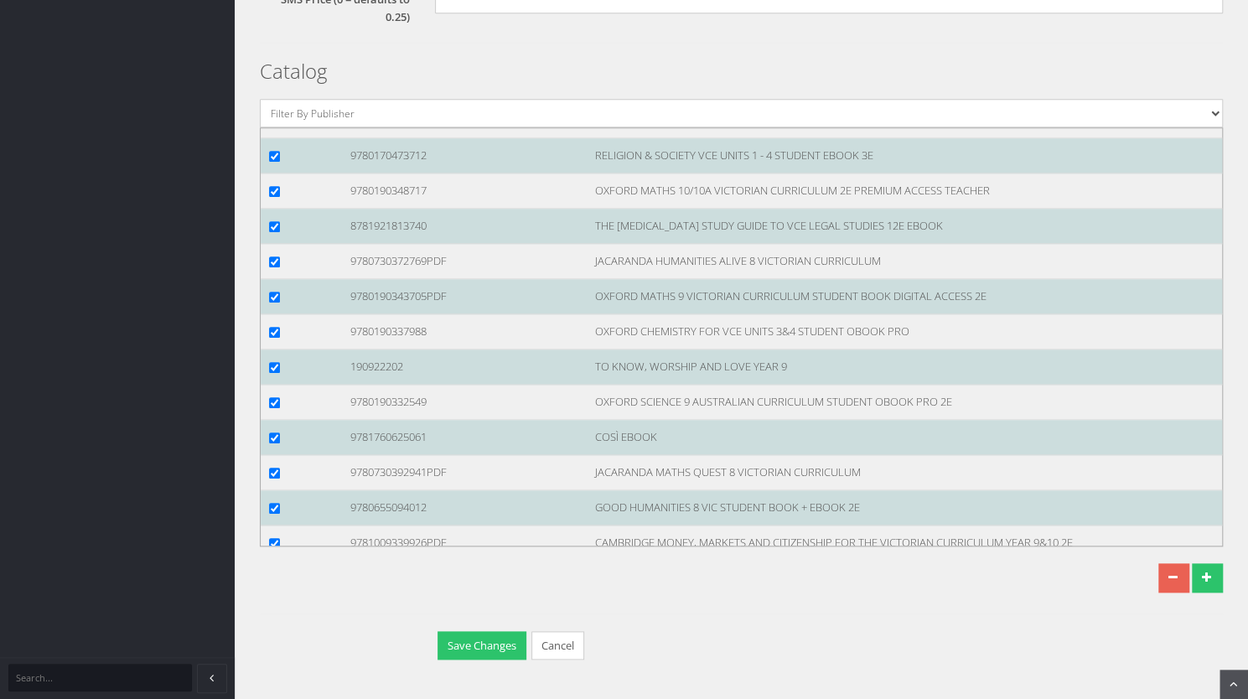
scroll to position [112025, 0]
checkbox input "true"
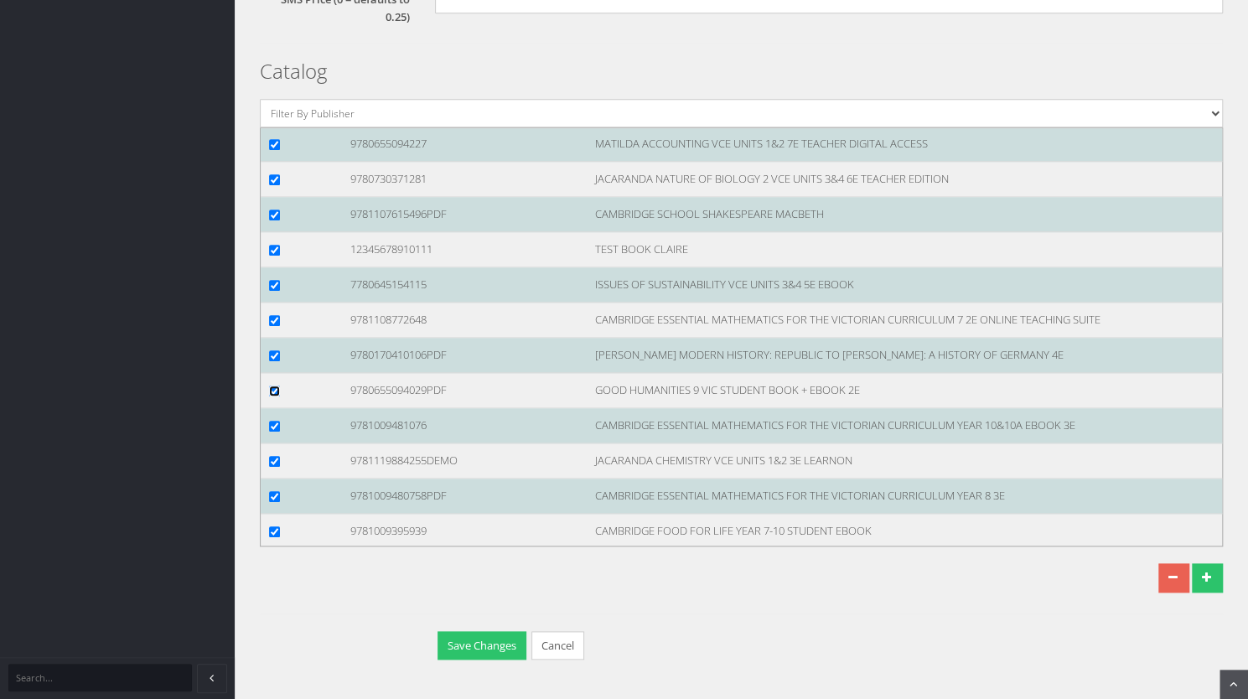
scroll to position [112818, 0]
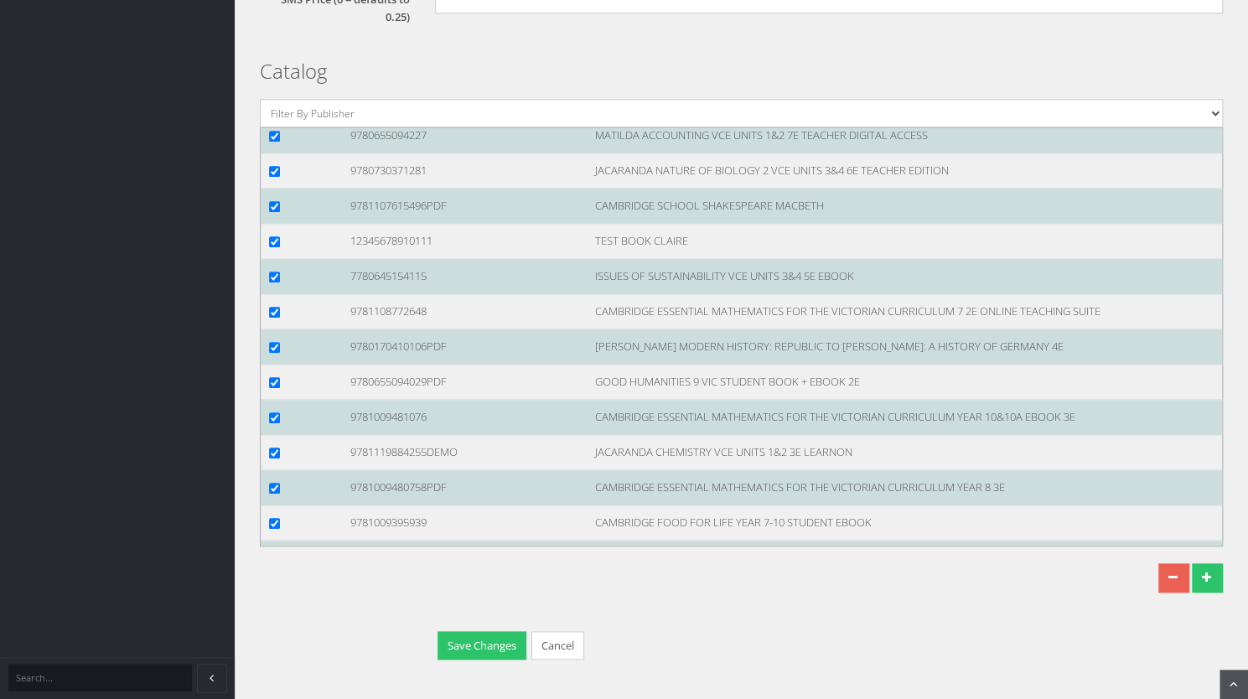
checkbox input "true"
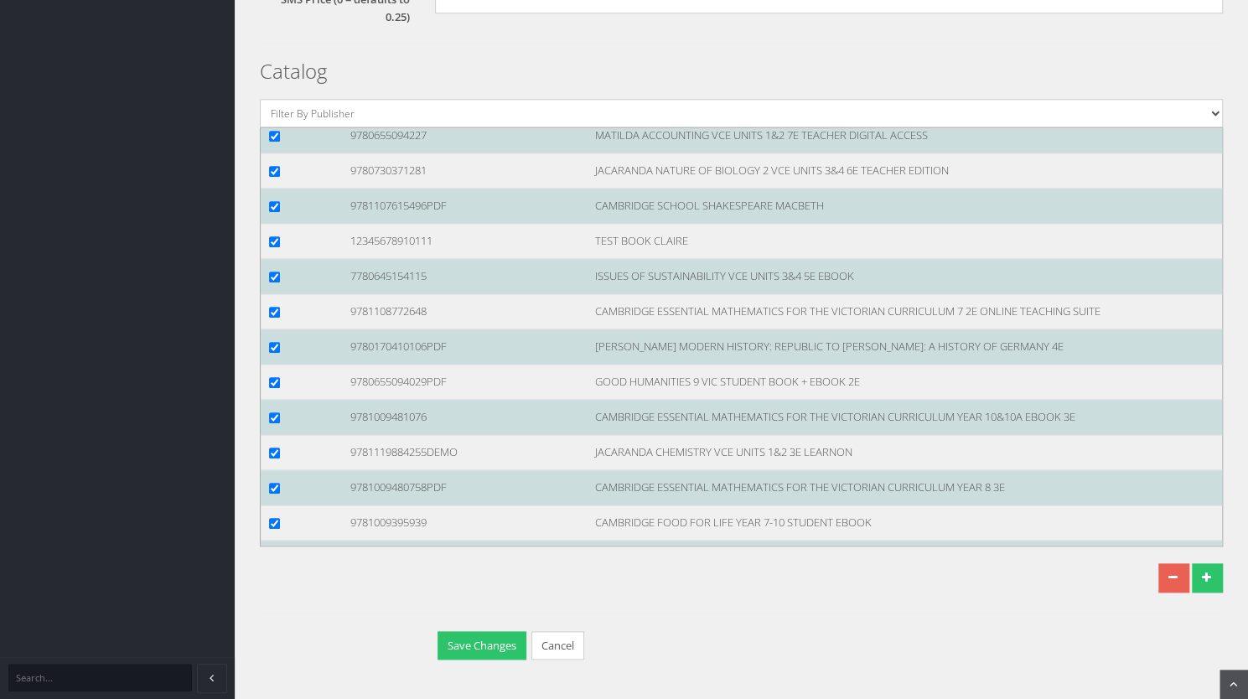
checkbox input "true"
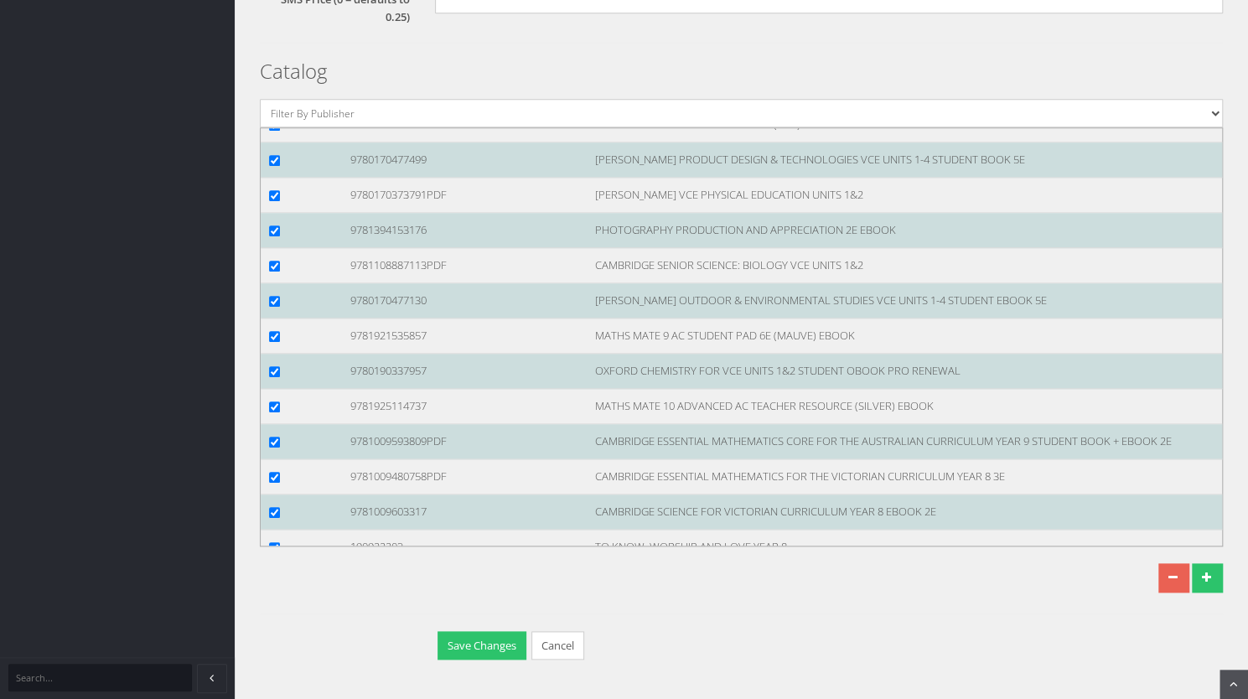
scroll to position [113572, 0]
checkbox input "true"
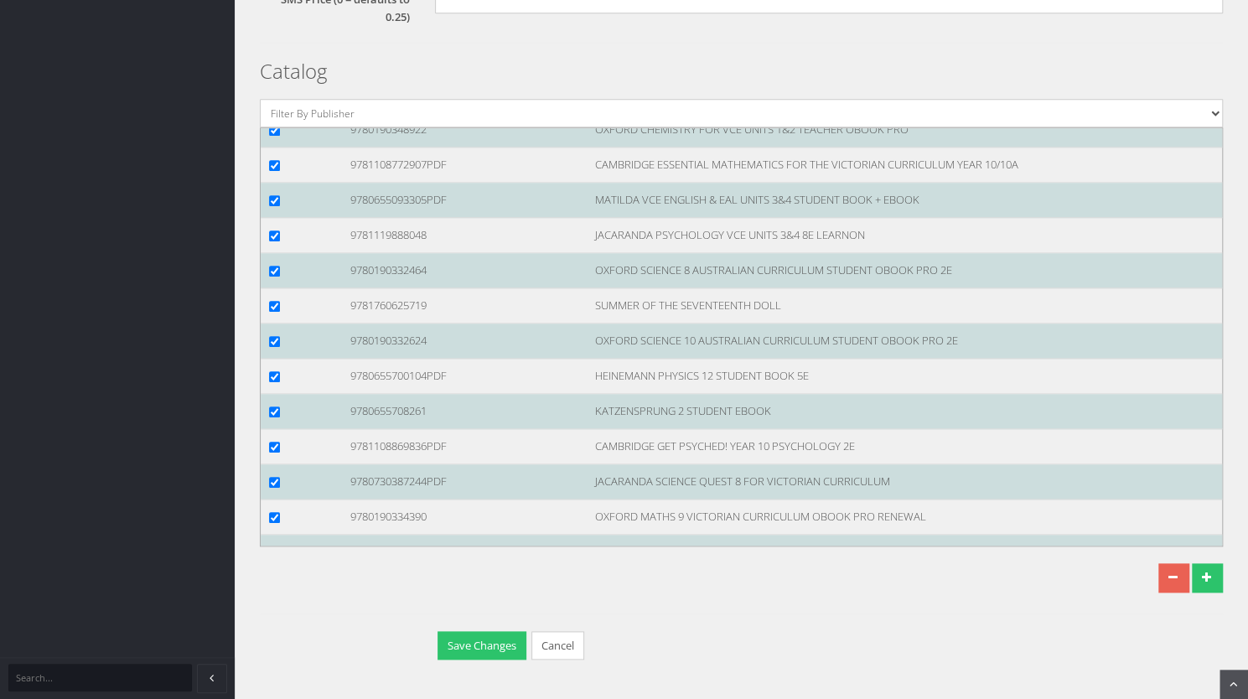
scroll to position [116274, 0]
checkbox input "true"
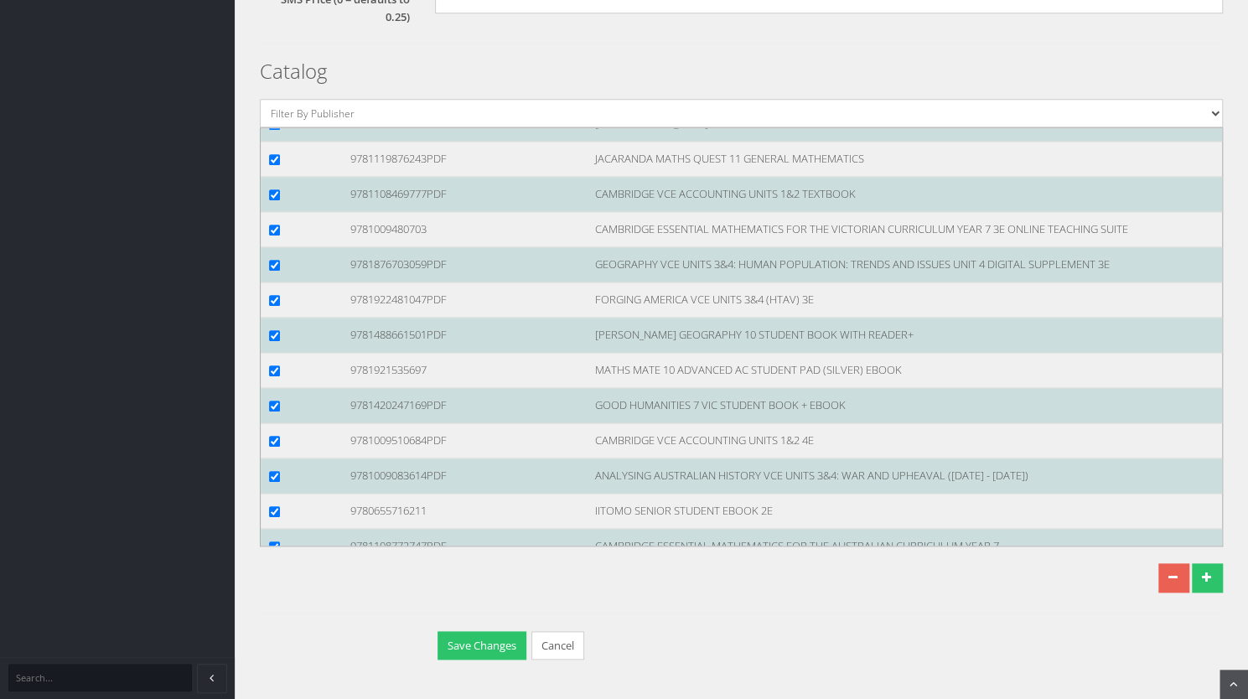
scroll to position [116874, 0]
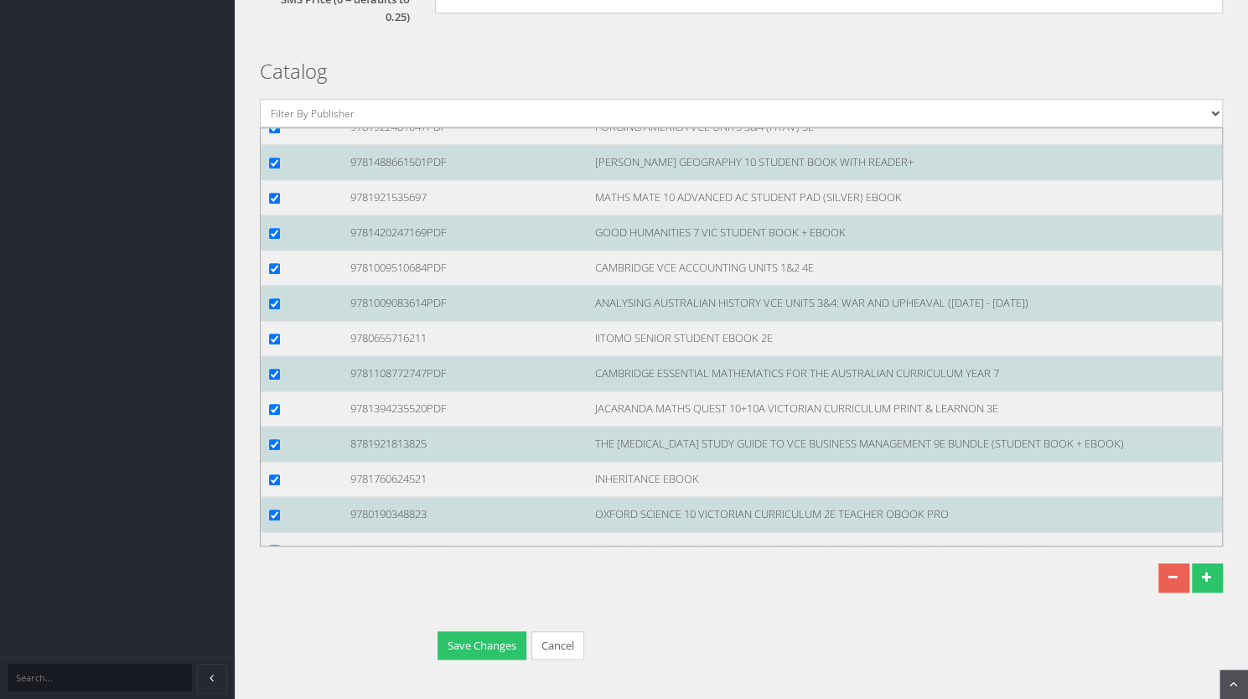
checkbox input "true"
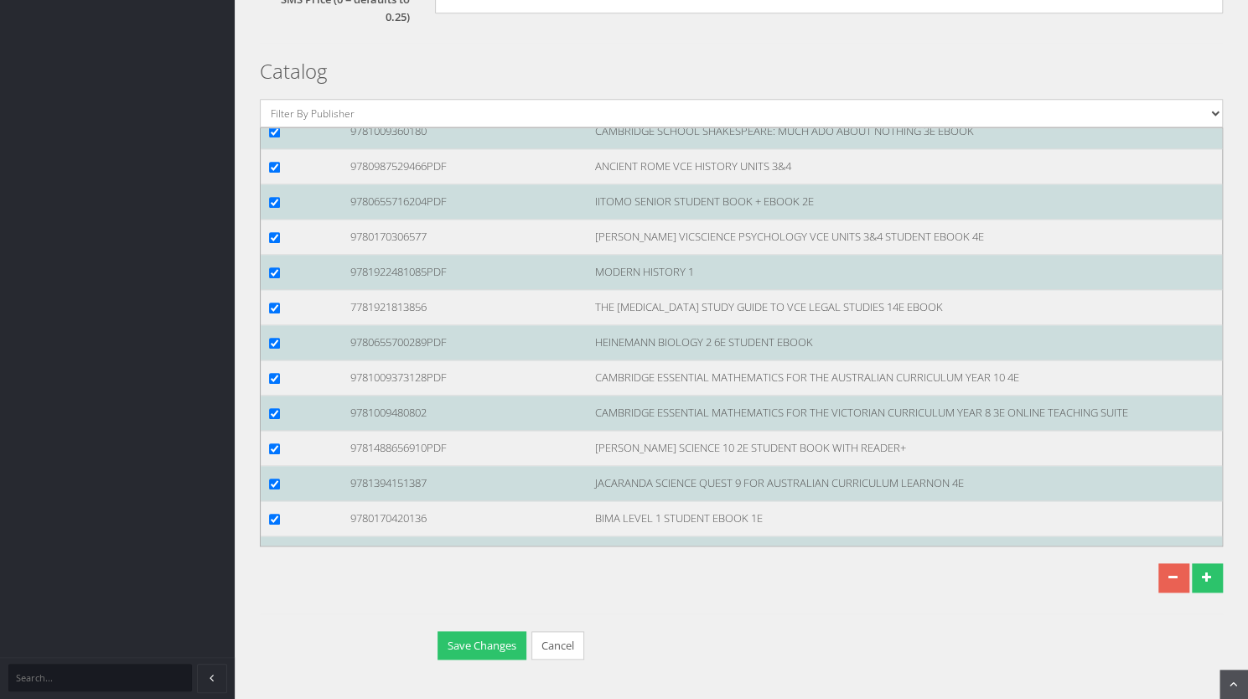
scroll to position [119581, 0]
checkbox input "true"
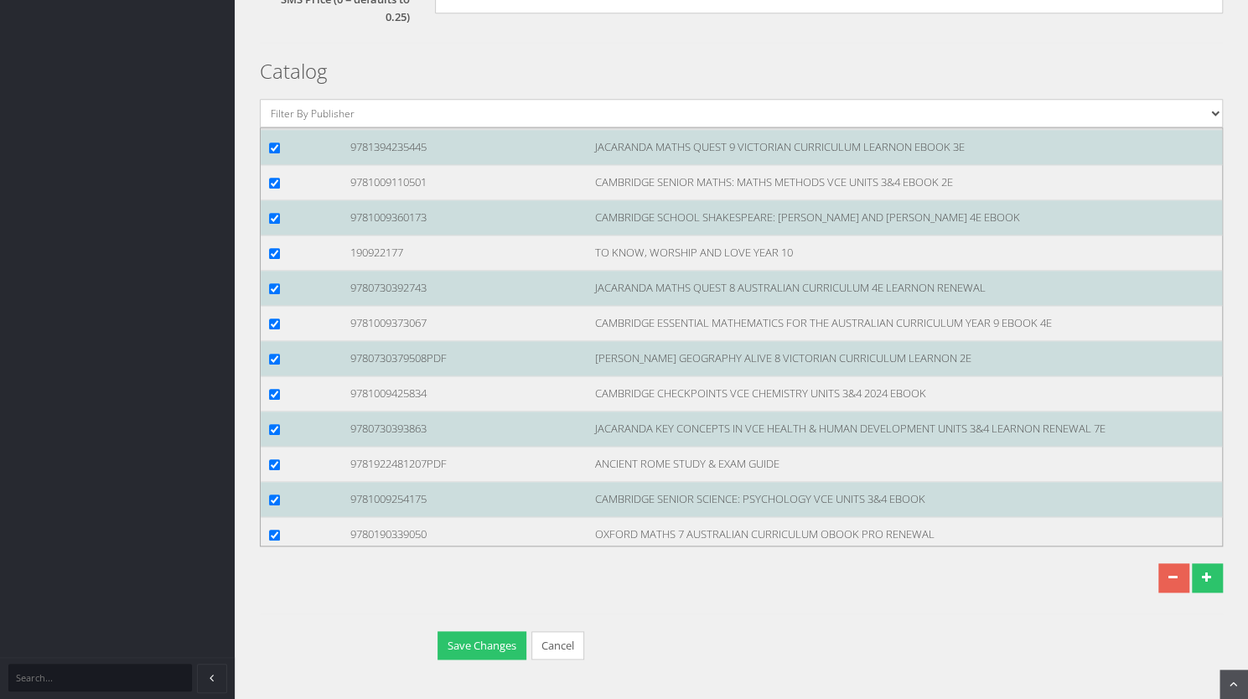
scroll to position [122030, 0]
checkbox input "true"
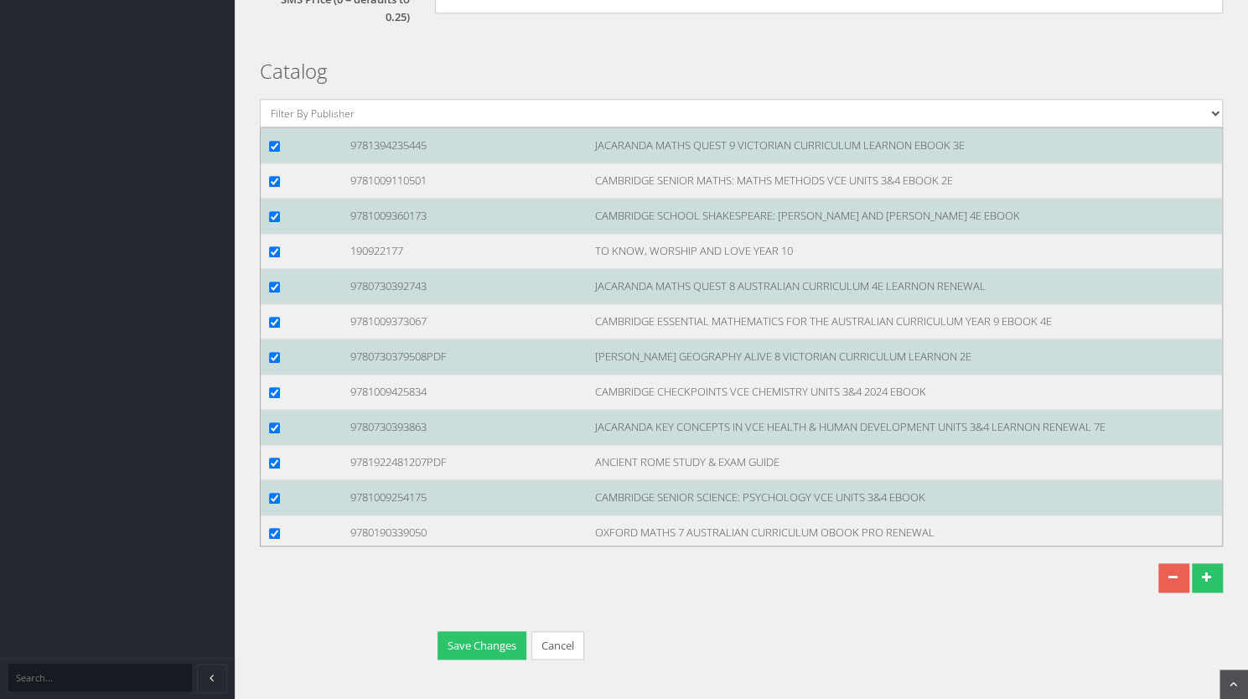
checkbox input "true"
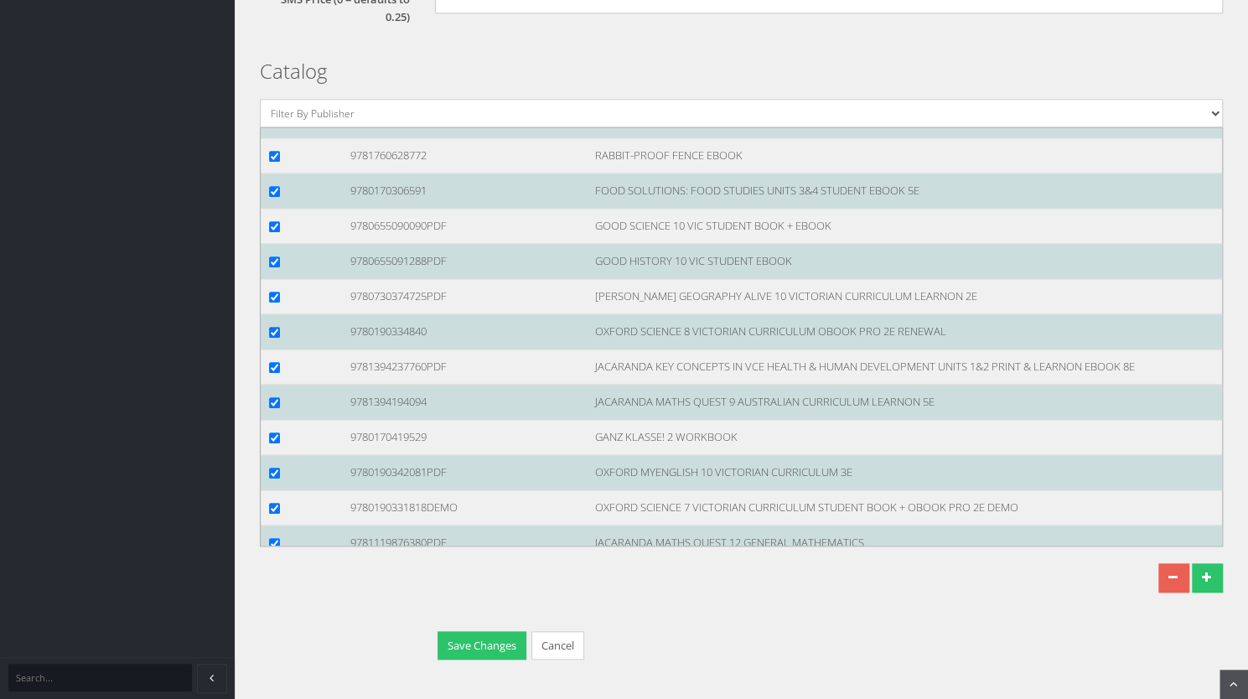
scroll to position [122760, 0]
checkbox input "true"
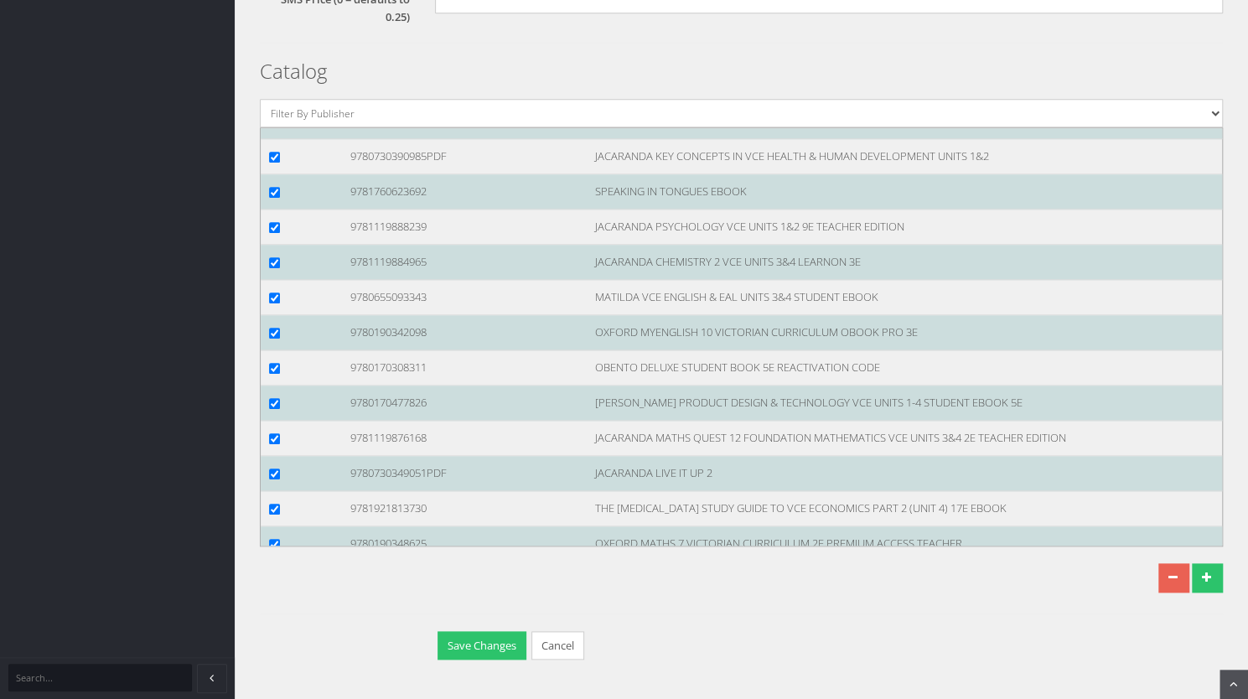
scroll to position [123885, 0]
checkbox input "true"
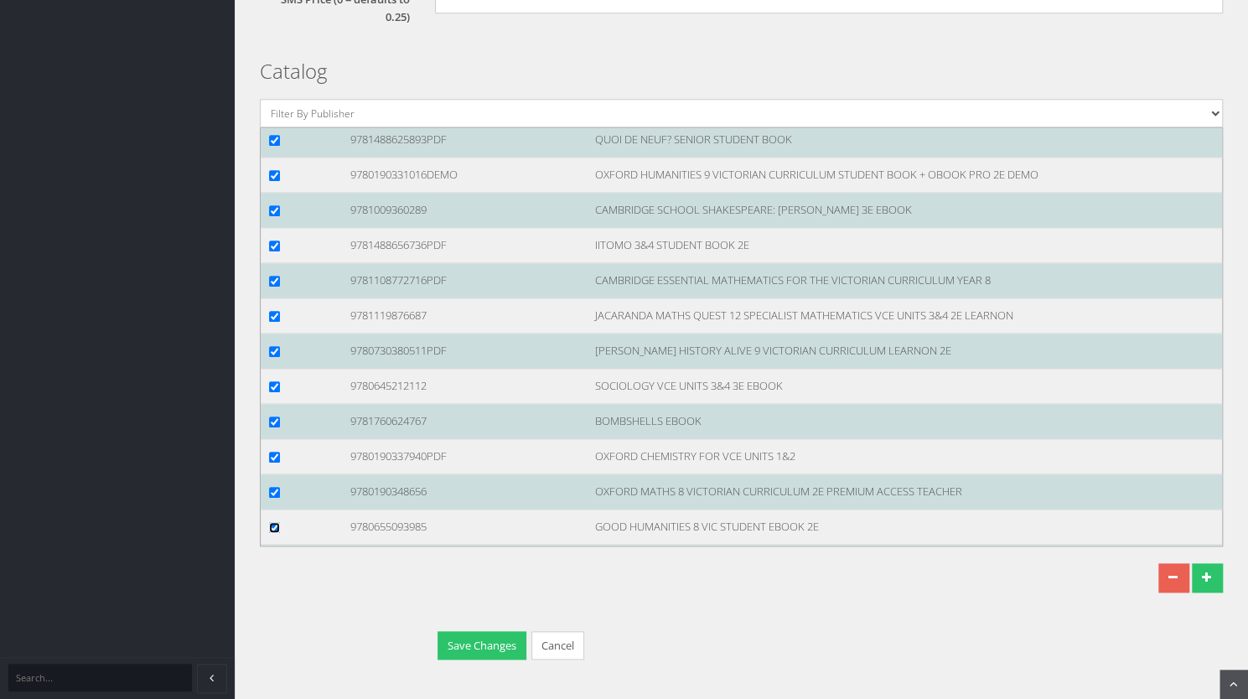
scroll to position [124712, 0]
checkbox input "true"
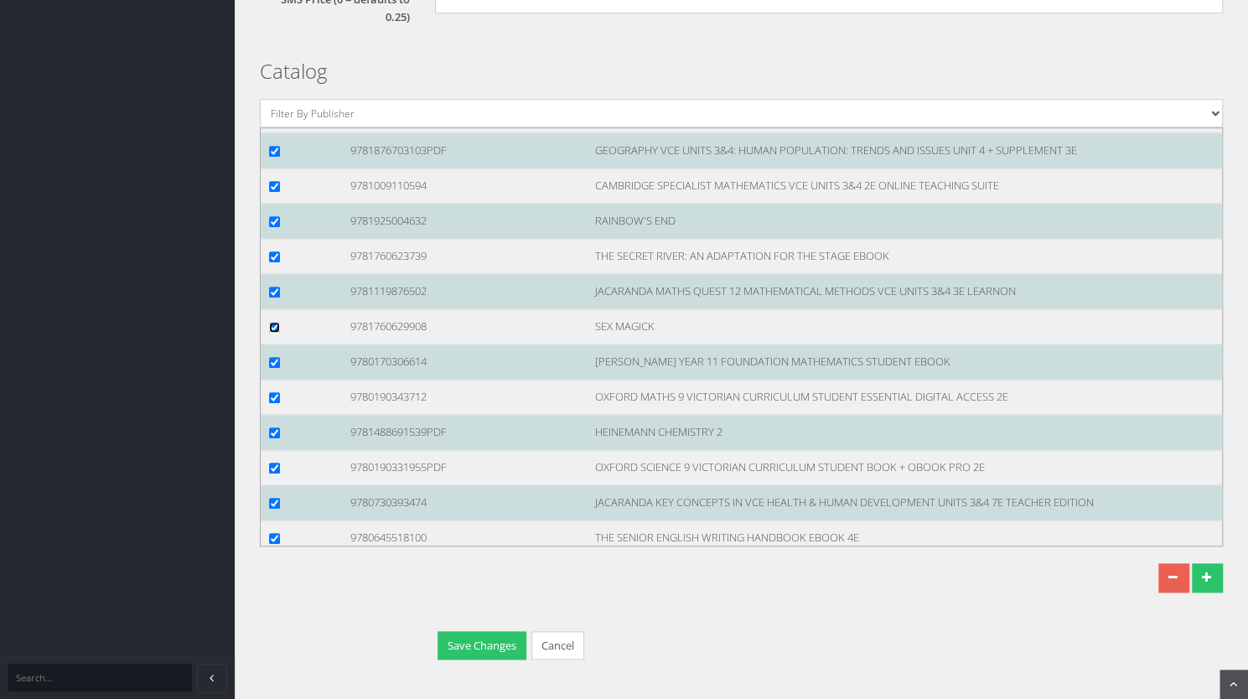
scroll to position [125757, 0]
checkbox input "true"
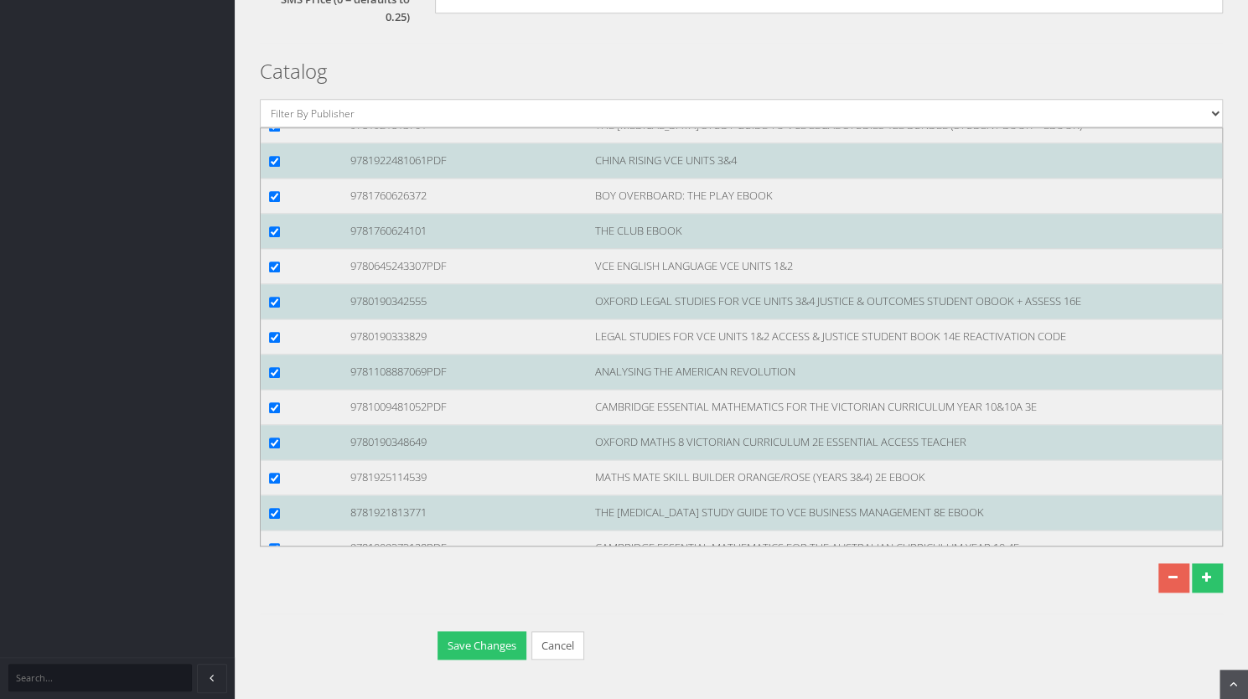
scroll to position [126318, 0]
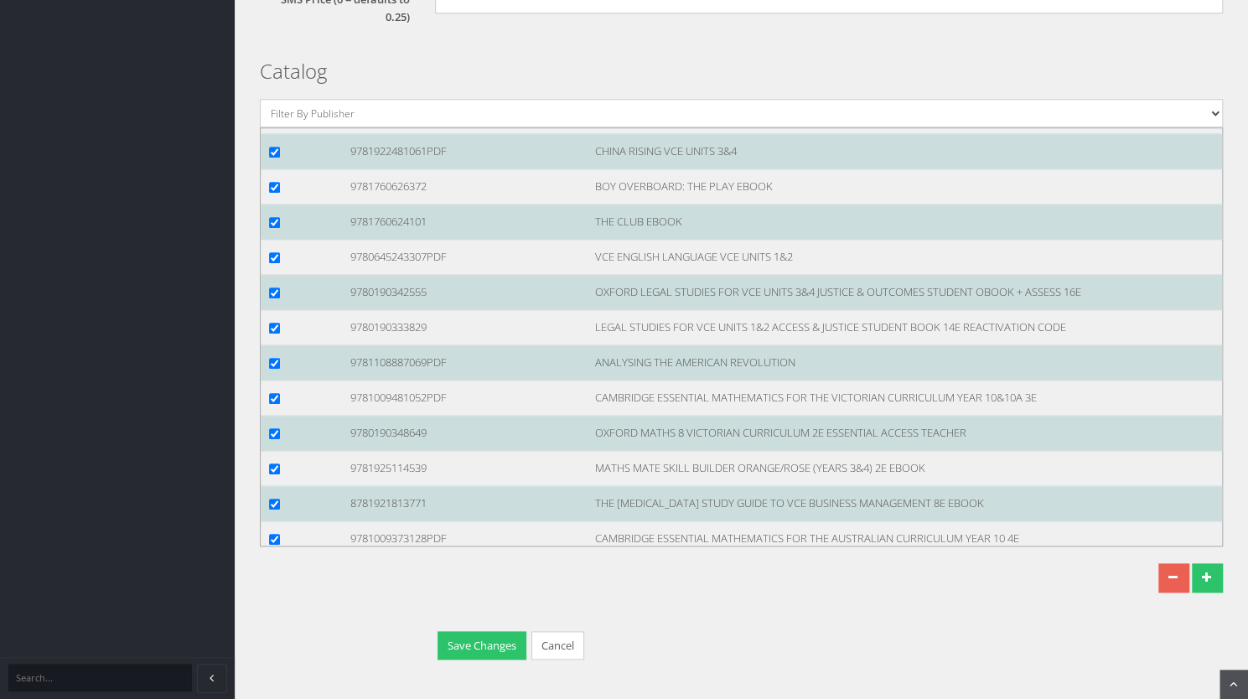
checkbox input "true"
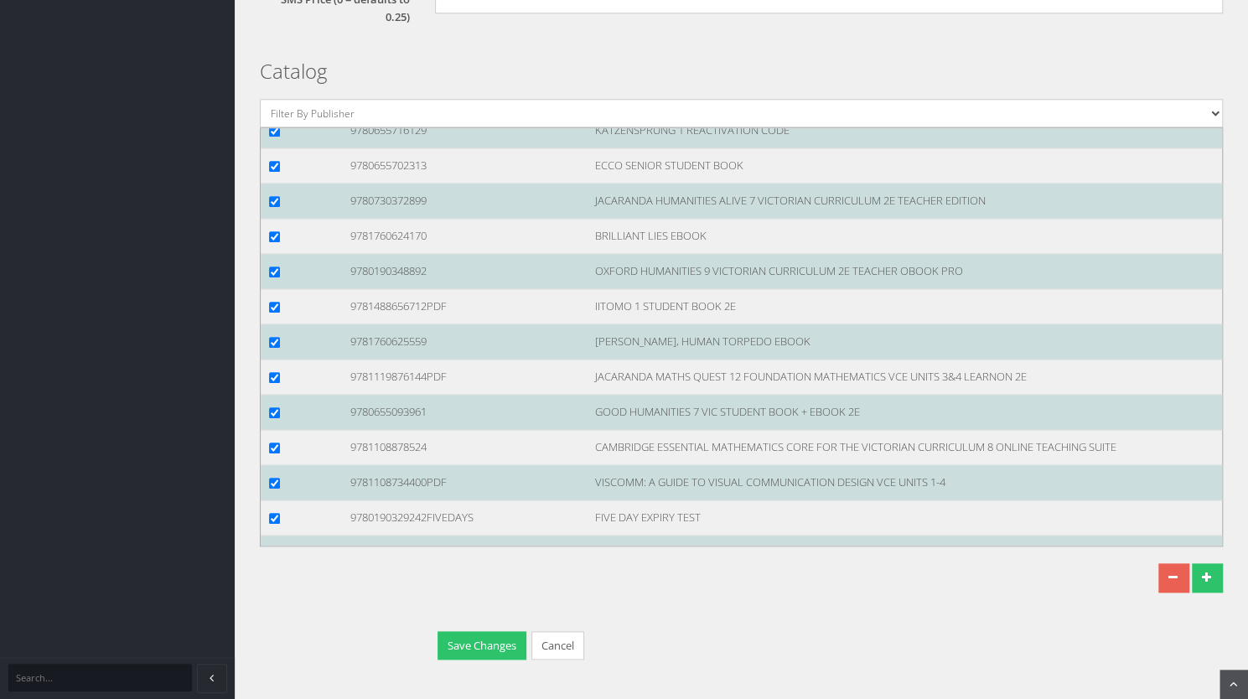
scroll to position [128299, 0]
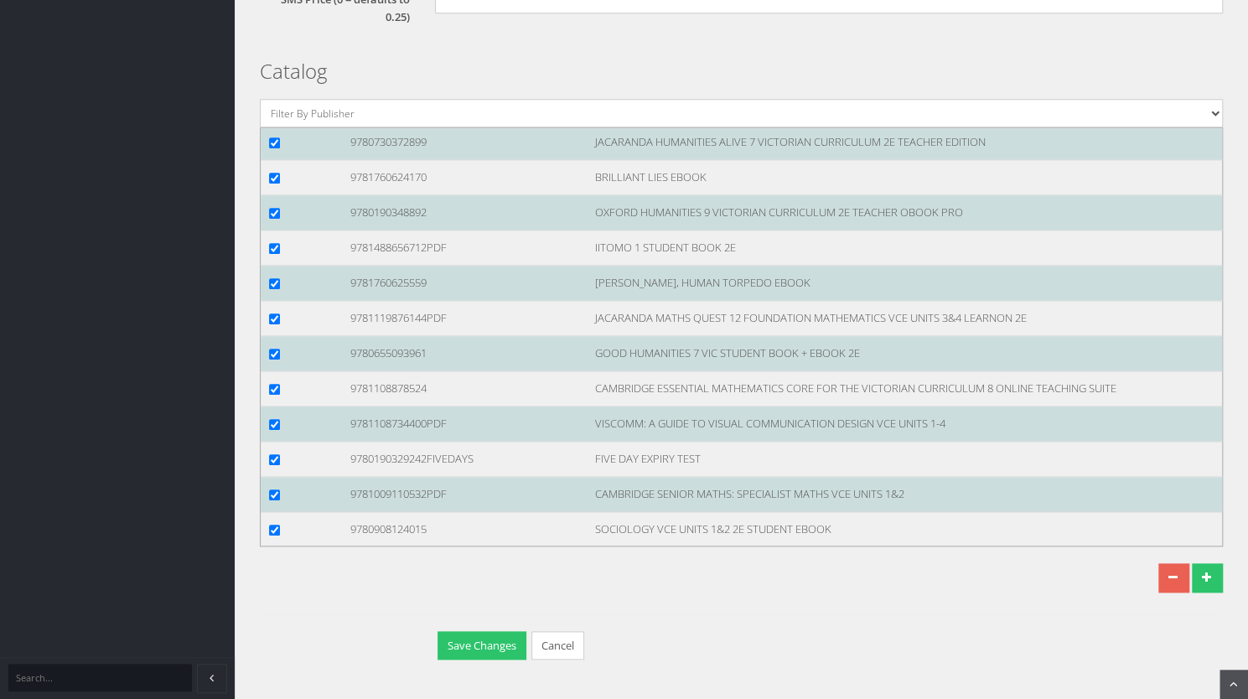
checkbox input "true"
drag, startPoint x: 272, startPoint y: 266, endPoint x: 453, endPoint y: 375, distance: 210.6
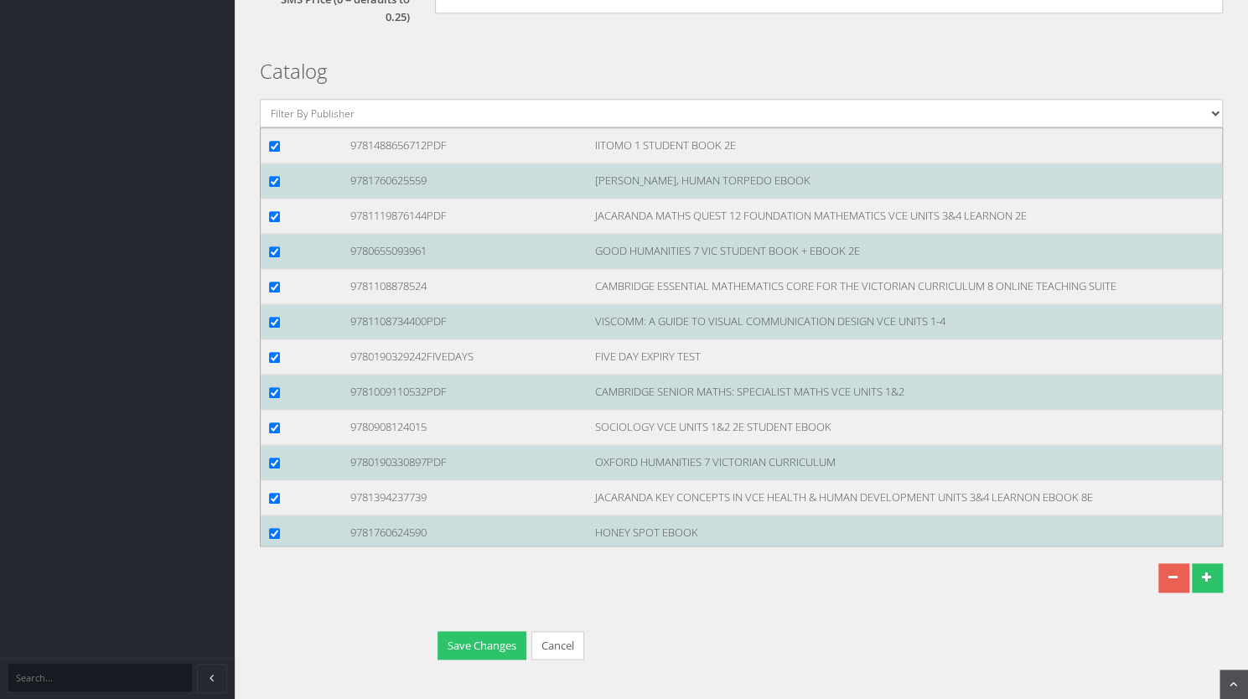
scroll to position [128369, 0]
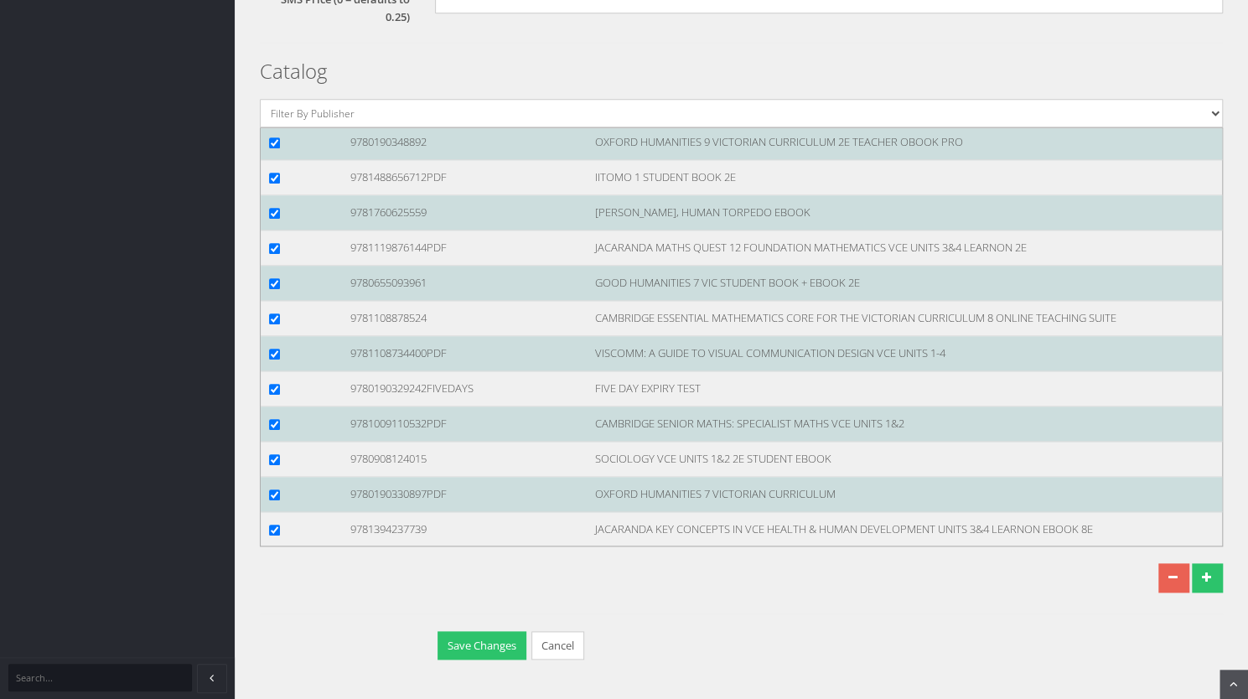
checkbox input "true"
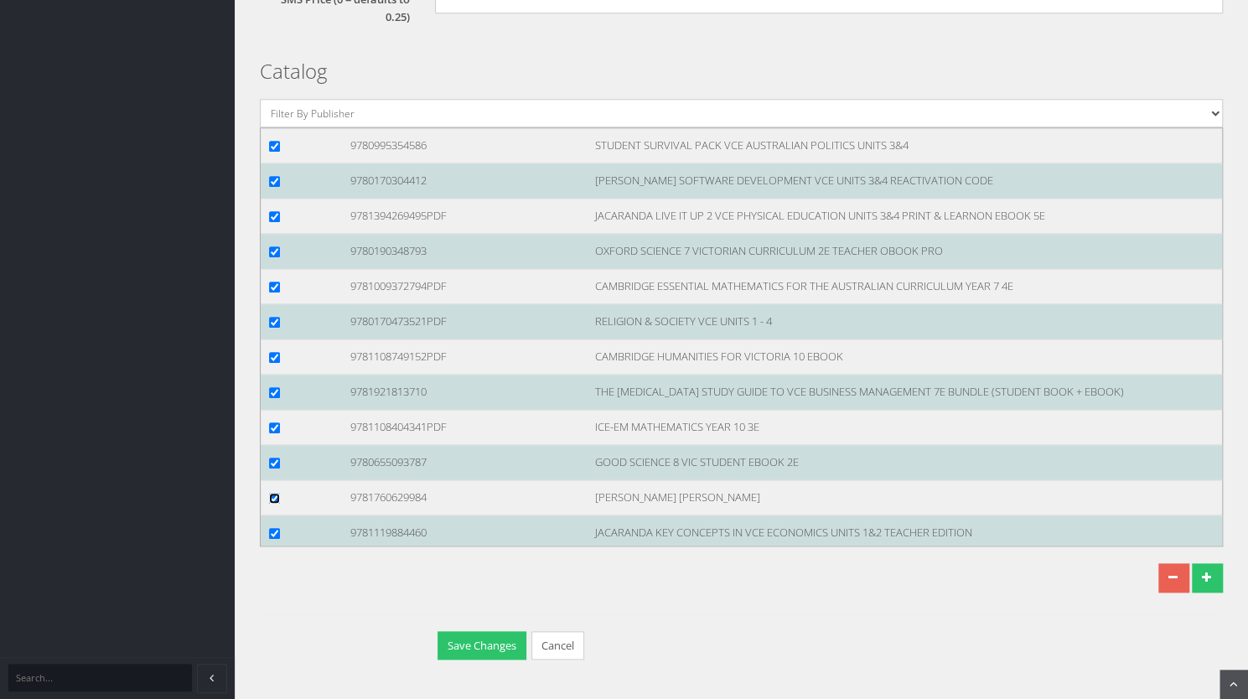
scroll to position [129109, 0]
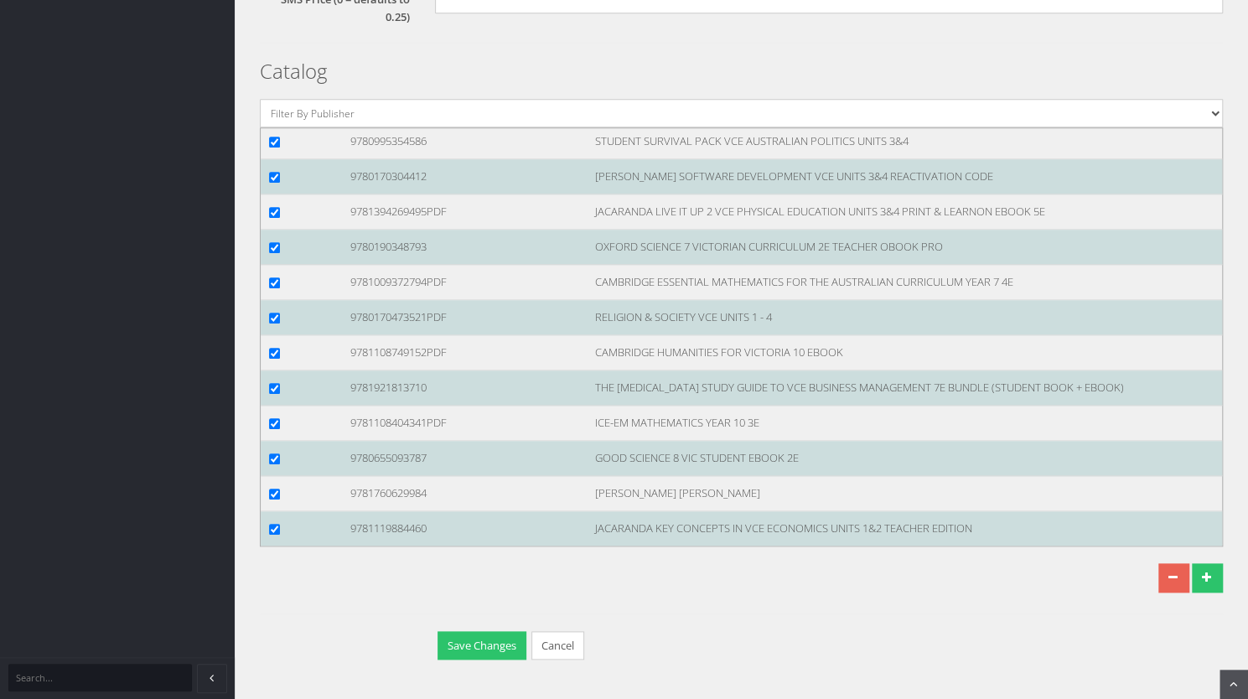
checkbox input "true"
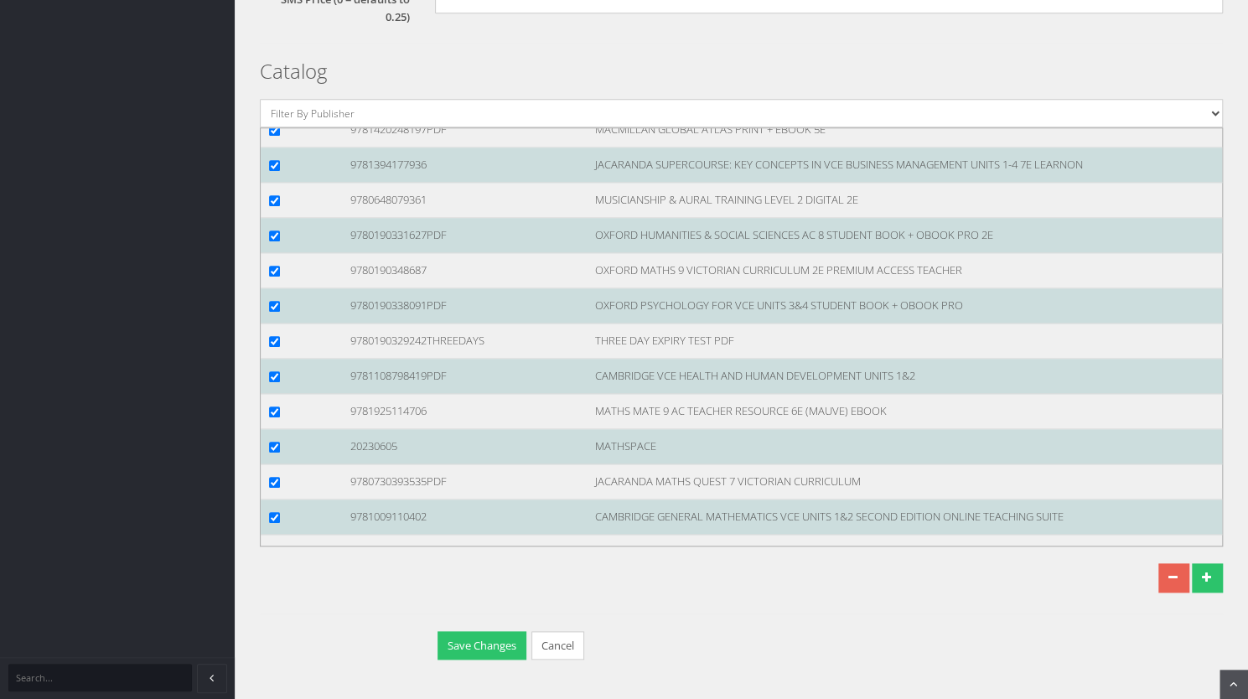
scroll to position [130389, 0]
checkbox input "true"
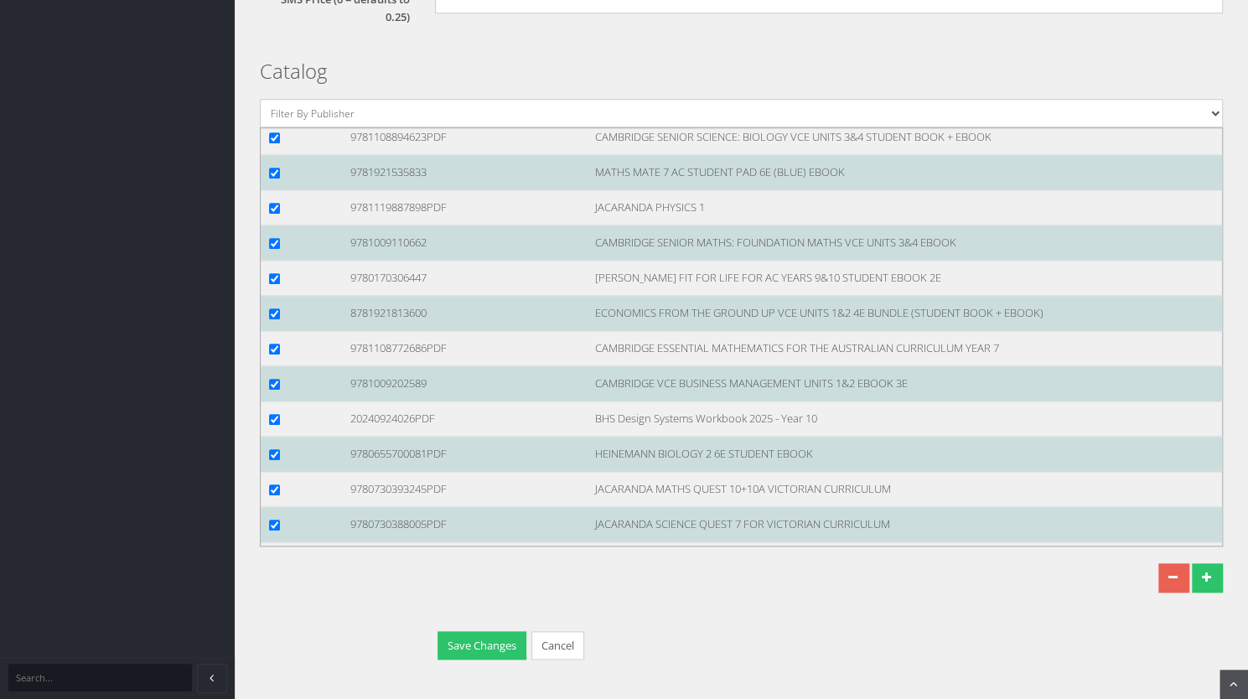
scroll to position [131771, 0]
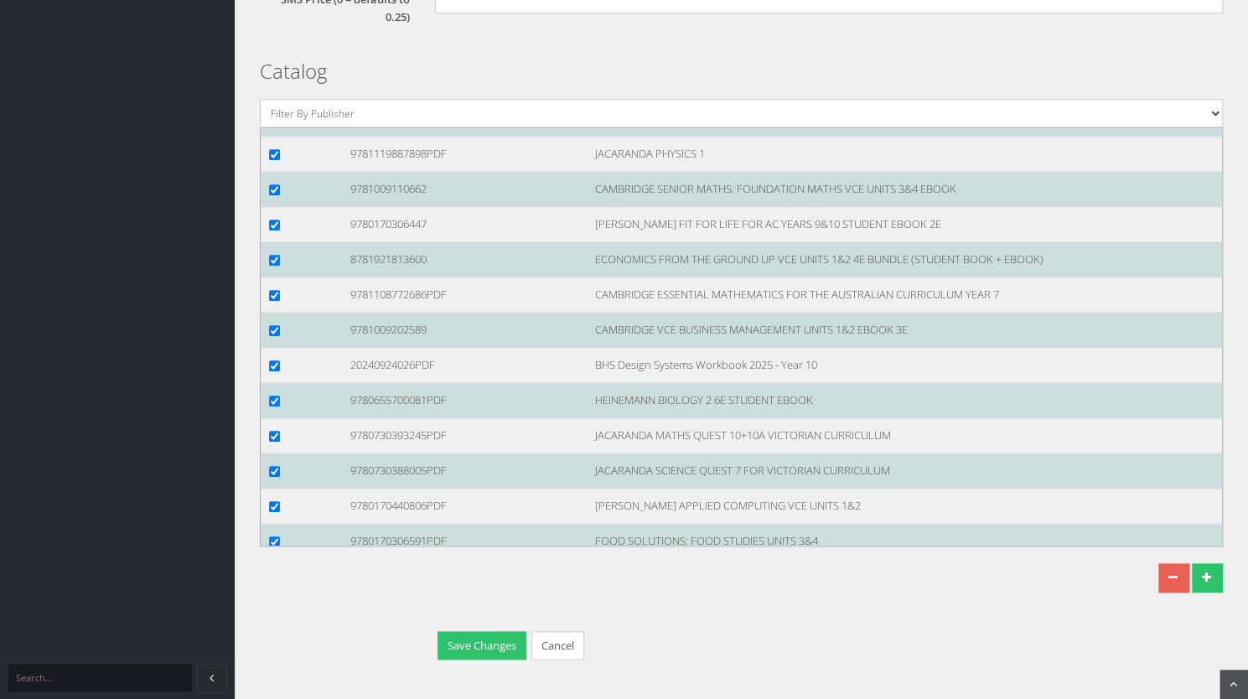
checkbox input "true"
drag, startPoint x: 277, startPoint y: 250, endPoint x: 417, endPoint y: 385, distance: 195.0
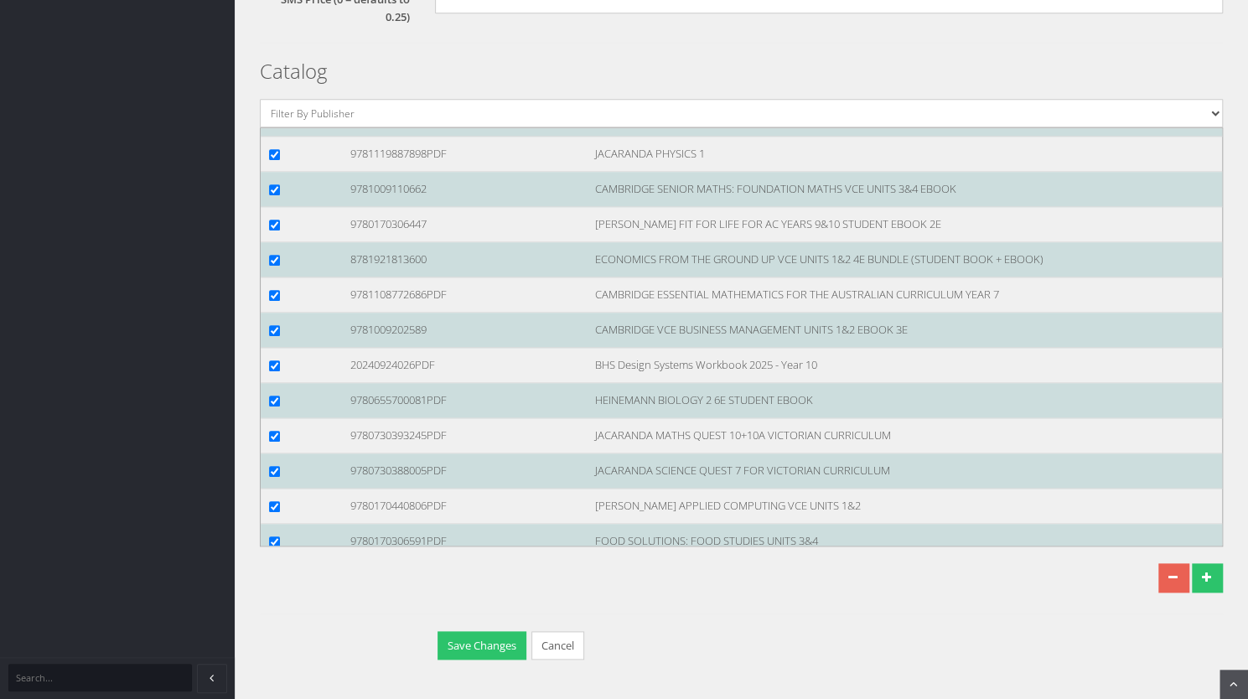
checkbox input "true"
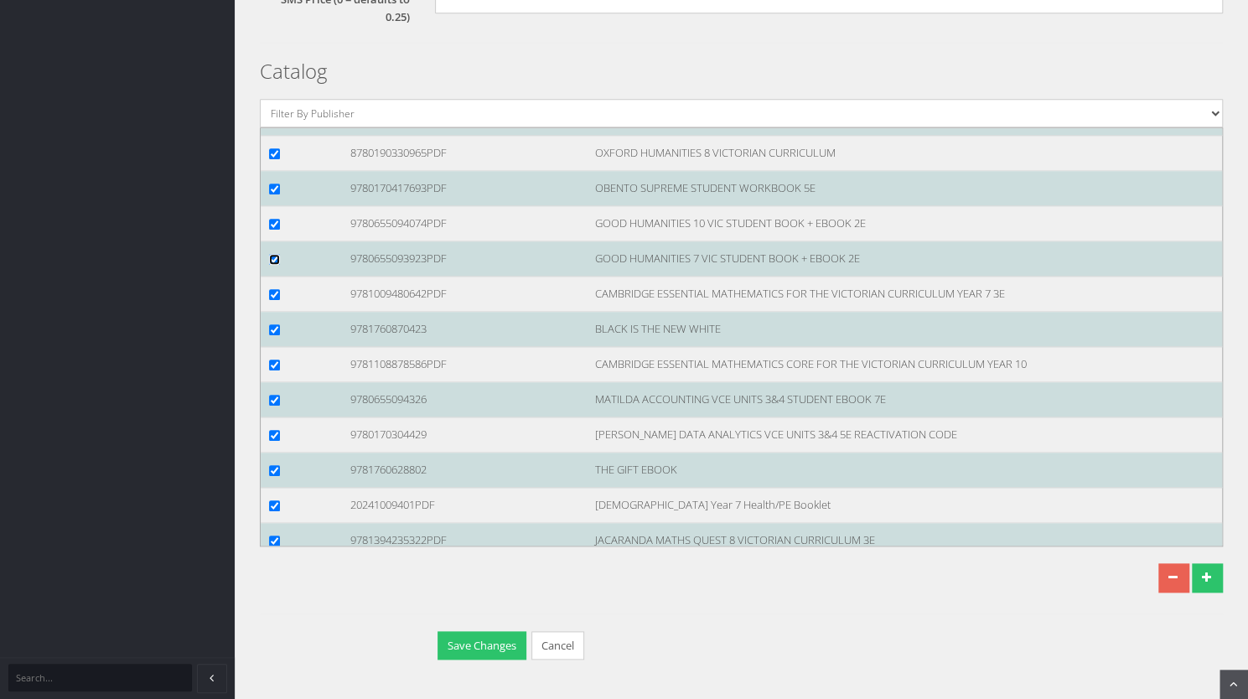
scroll to position [132863, 0]
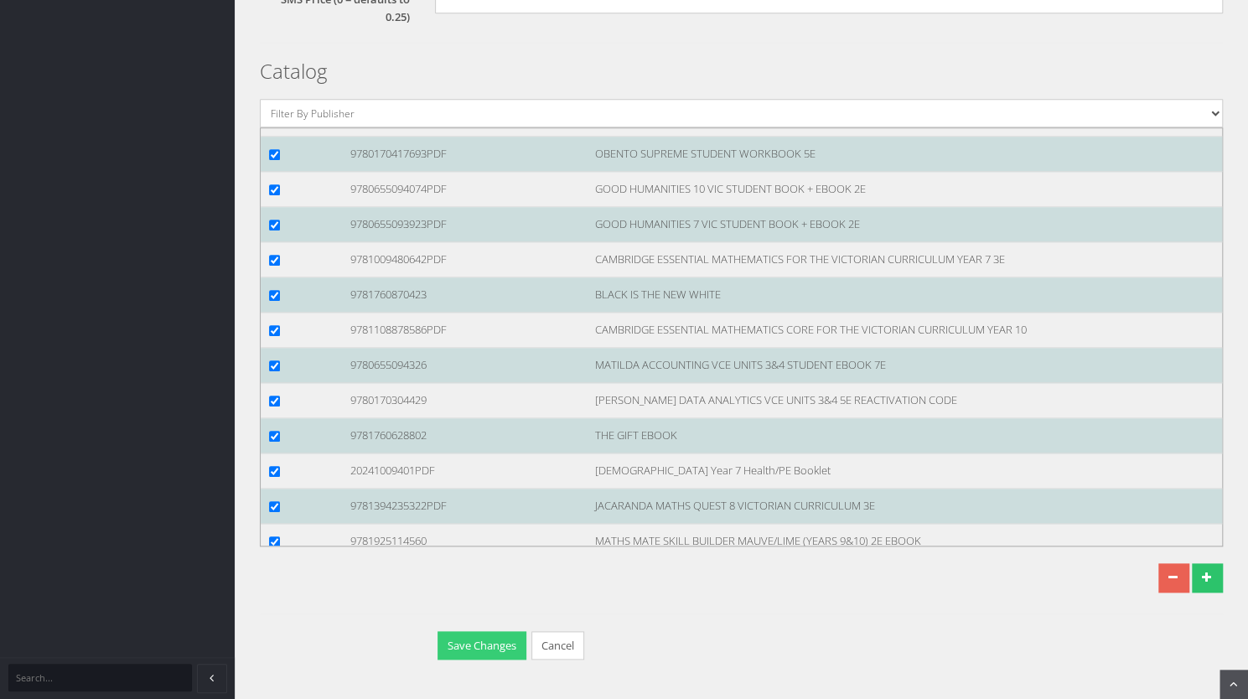
click at [471, 643] on button "Save Changes" at bounding box center [481, 645] width 89 height 29
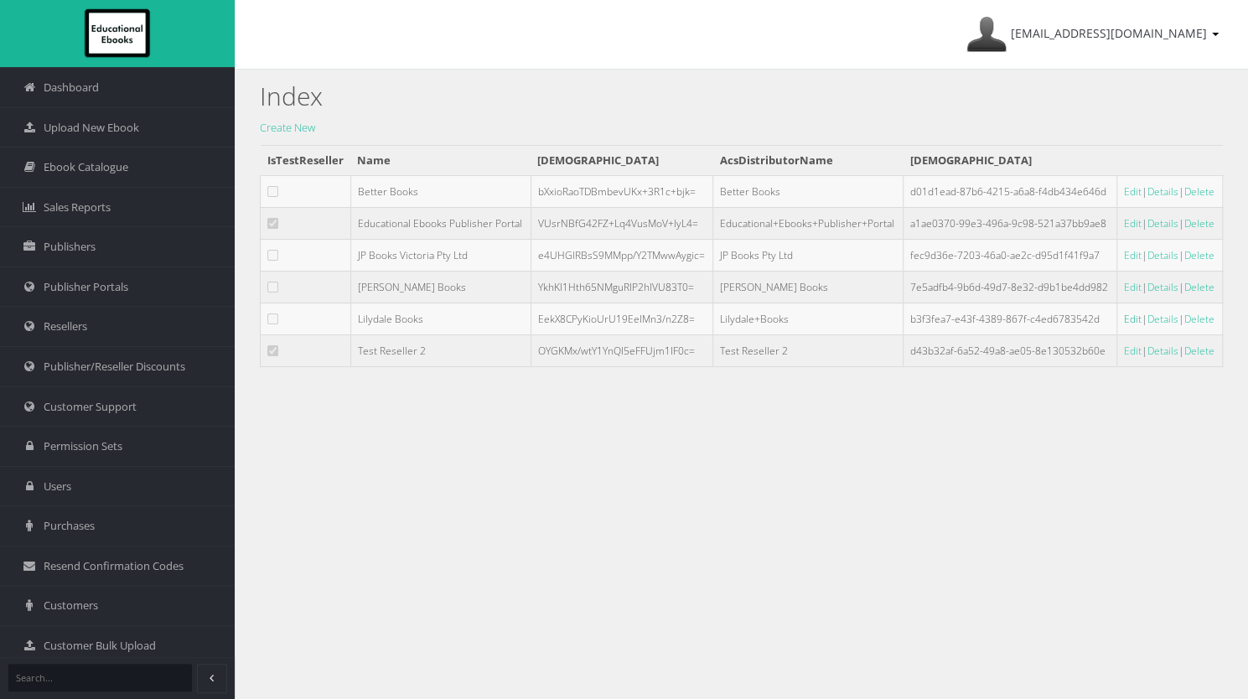
click at [1124, 324] on link "Edit" at bounding box center [1133, 319] width 18 height 14
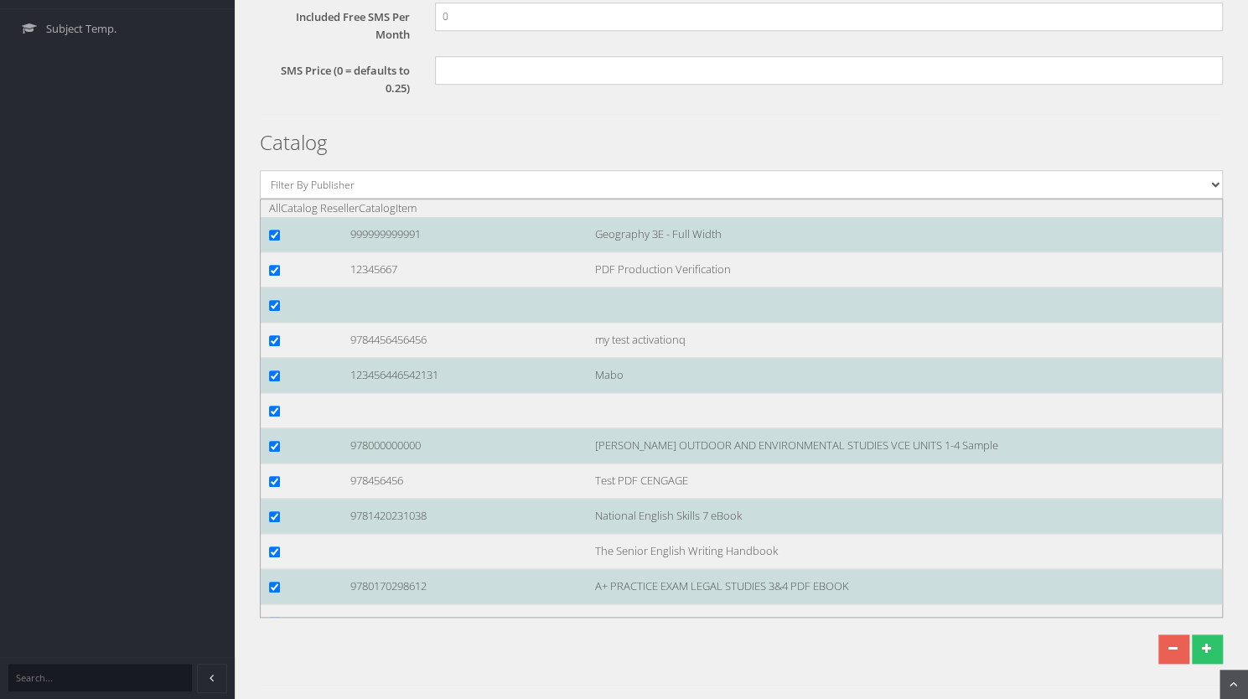
scroll to position [741, 0]
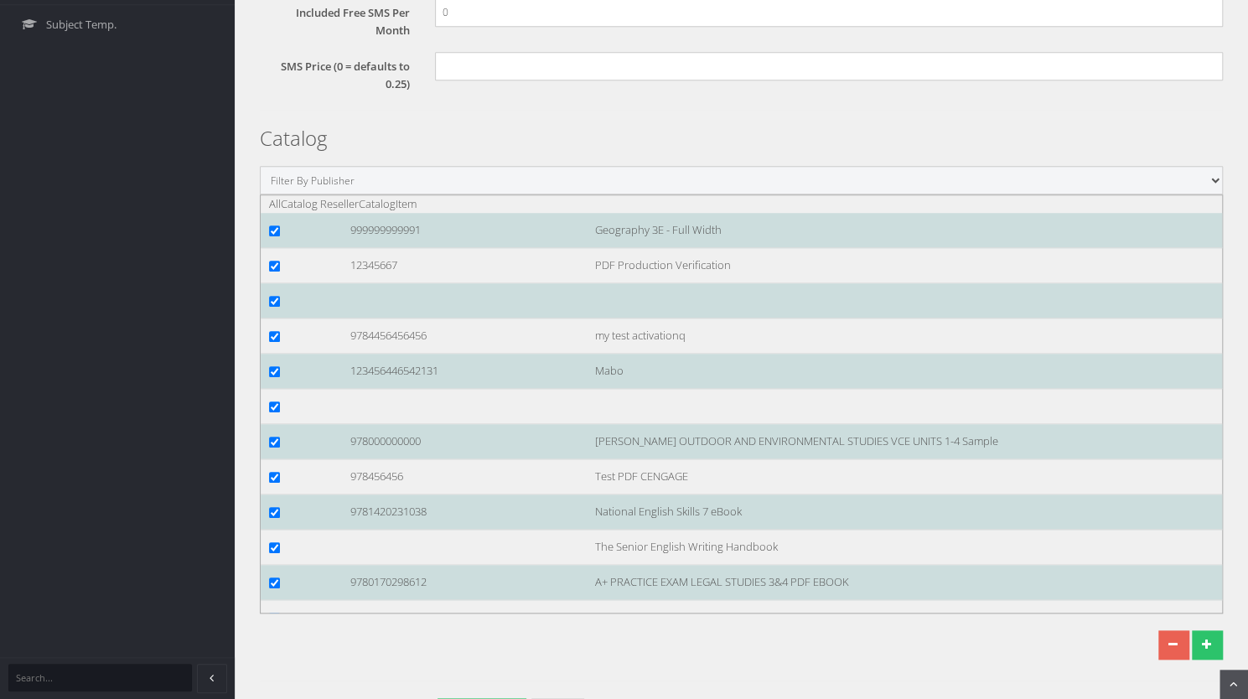
click at [949, 177] on select "Filter By Publisher ATAR Notes SmarterMaths Online Environment Education Victor…" at bounding box center [741, 180] width 963 height 28
select select "00846f43-643d-e411-817c-00155d7a4405"
click at [260, 166] on select "Filter By Publisher ATAR Notes SmarterMaths Online Environment Education Victor…" at bounding box center [741, 180] width 963 height 28
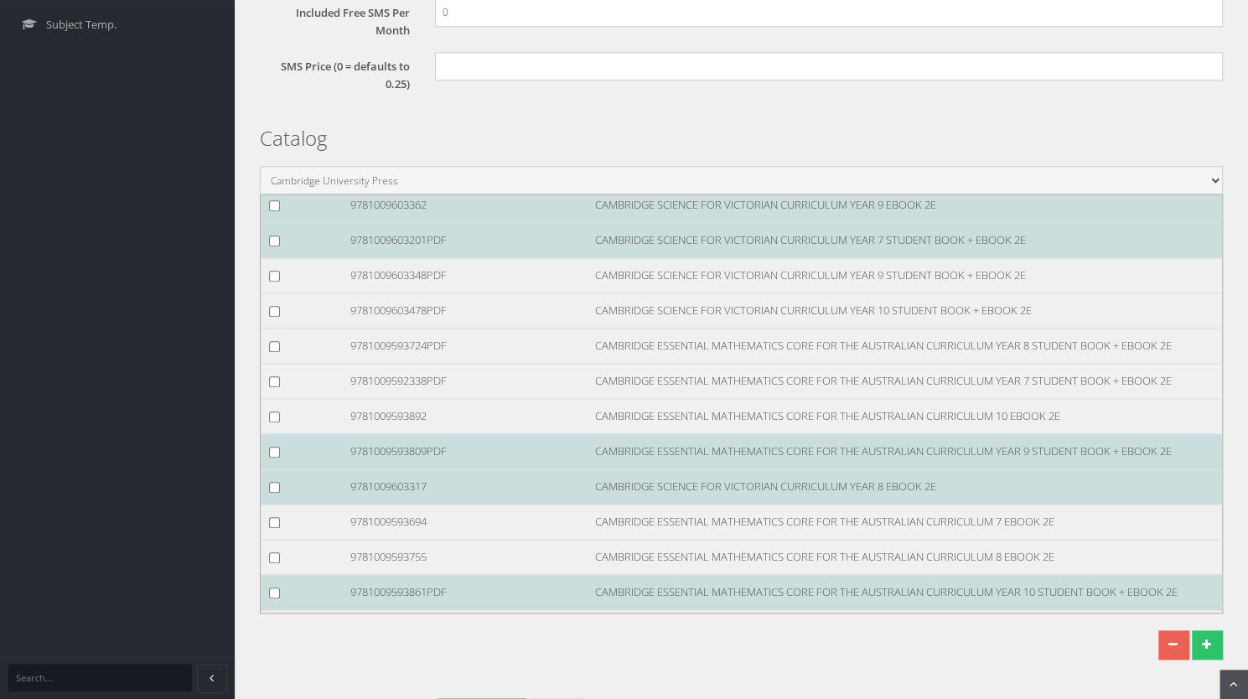
scroll to position [0, 0]
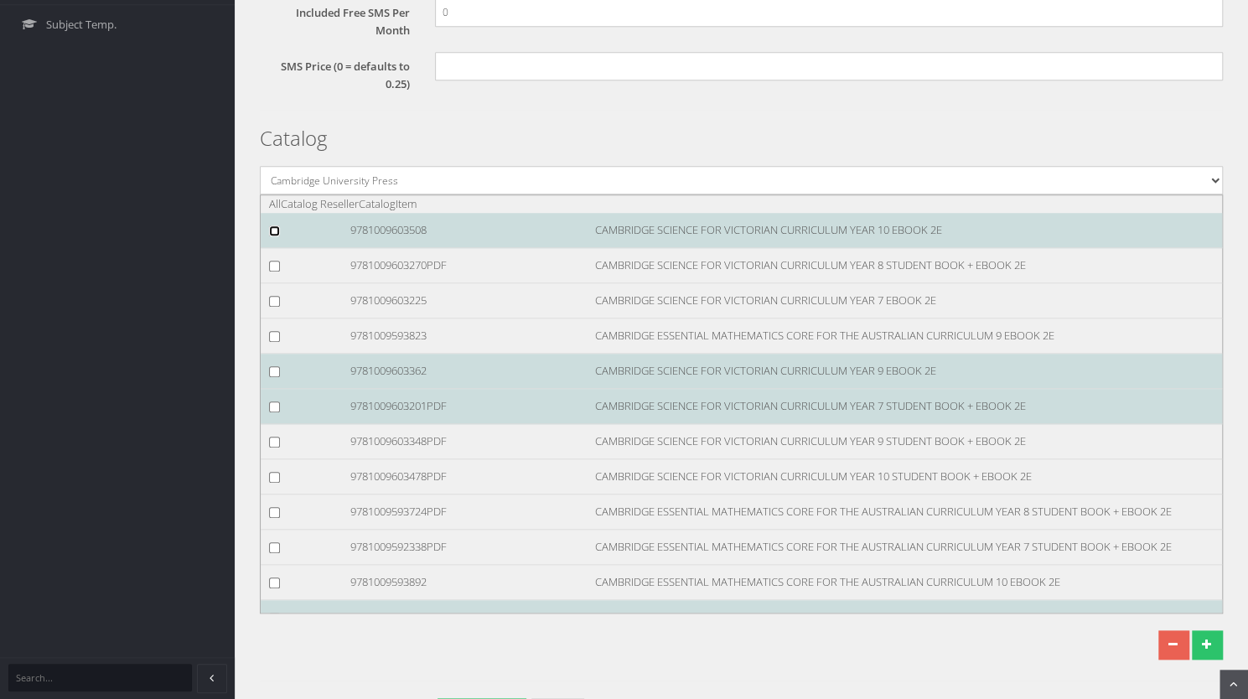
click at [272, 231] on input "checkbox" at bounding box center [274, 230] width 11 height 11
checkbox input "true"
click at [272, 266] on input "checkbox" at bounding box center [274, 266] width 11 height 11
checkbox input "true"
click at [272, 302] on input "checkbox" at bounding box center [274, 301] width 11 height 11
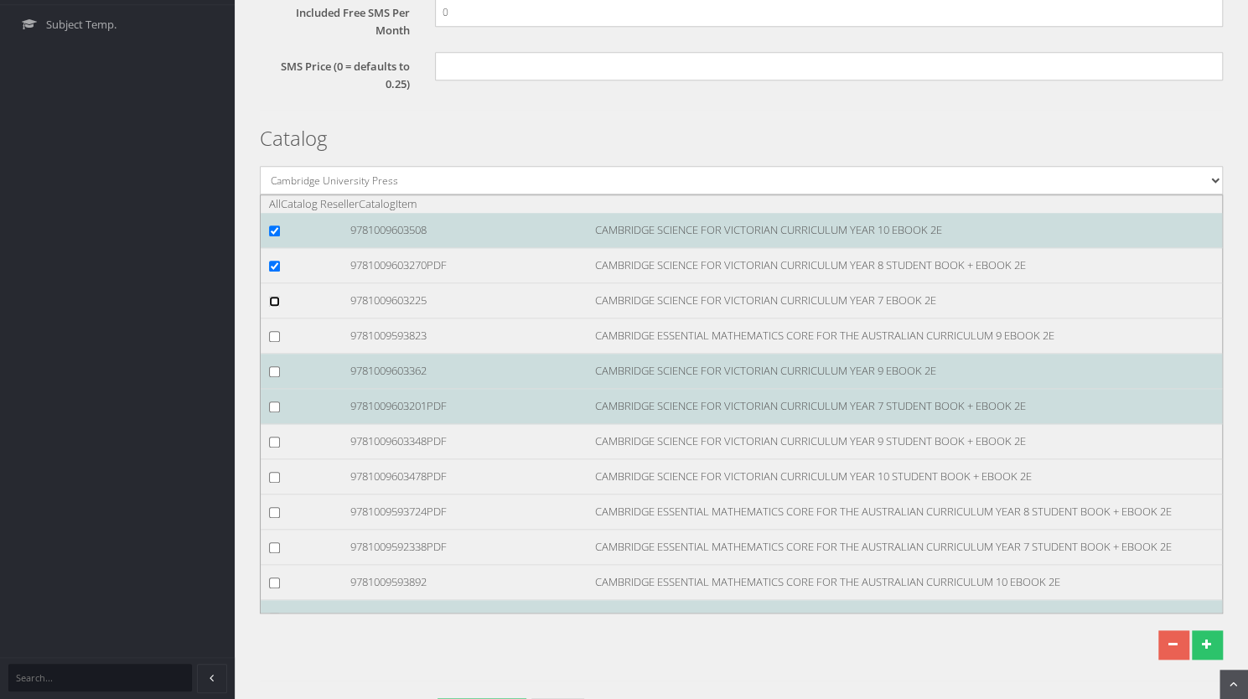
checkbox input "true"
click at [273, 336] on input "checkbox" at bounding box center [274, 336] width 11 height 11
checkbox input "true"
click at [274, 371] on input "checkbox" at bounding box center [274, 371] width 11 height 11
checkbox input "true"
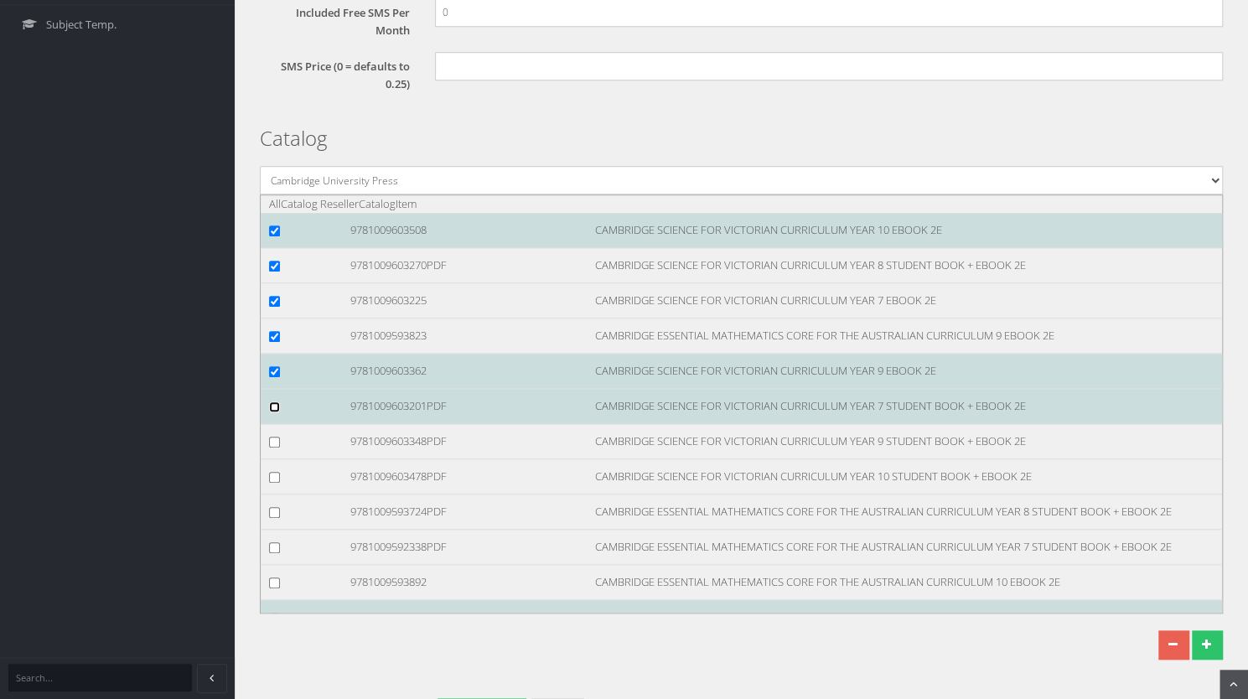
click at [273, 404] on input "checkbox" at bounding box center [274, 406] width 11 height 11
checkbox input "true"
click at [273, 437] on input "checkbox" at bounding box center [274, 442] width 11 height 11
checkbox input "true"
click at [270, 480] on div at bounding box center [296, 477] width 81 height 18
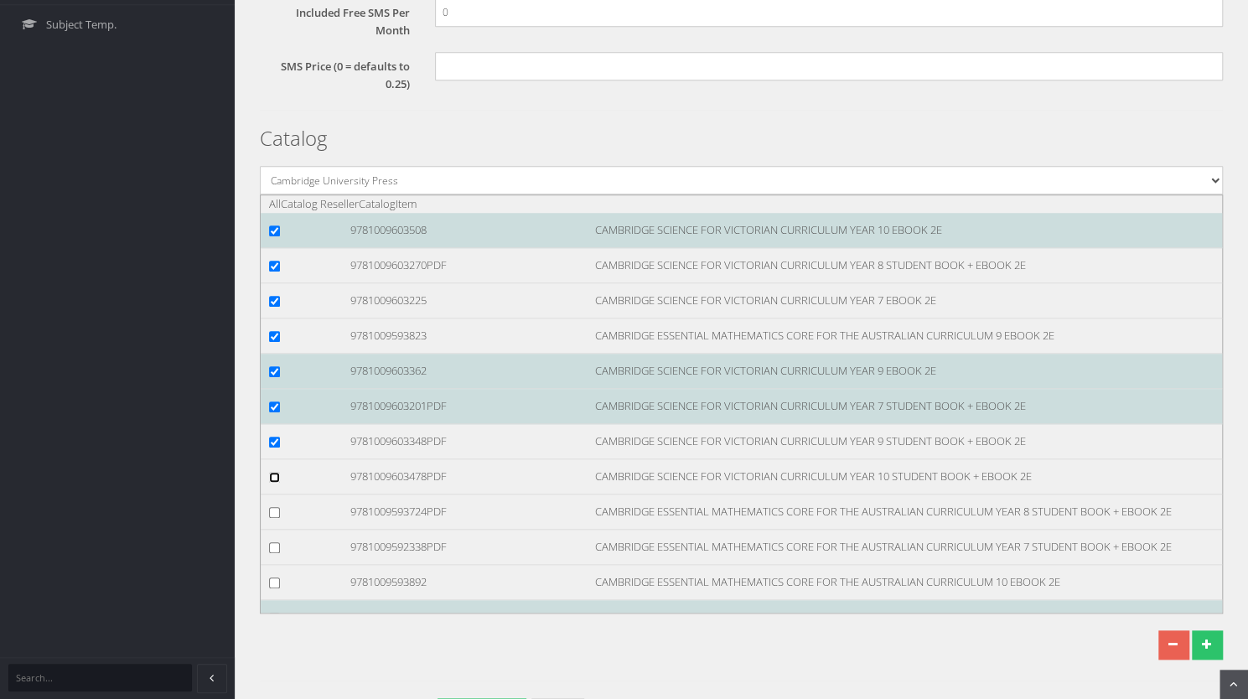
click at [272, 475] on input "checkbox" at bounding box center [274, 477] width 11 height 11
checkbox input "true"
click at [272, 511] on input "checkbox" at bounding box center [274, 512] width 11 height 11
checkbox input "true"
click at [274, 542] on input "checkbox" at bounding box center [274, 547] width 11 height 11
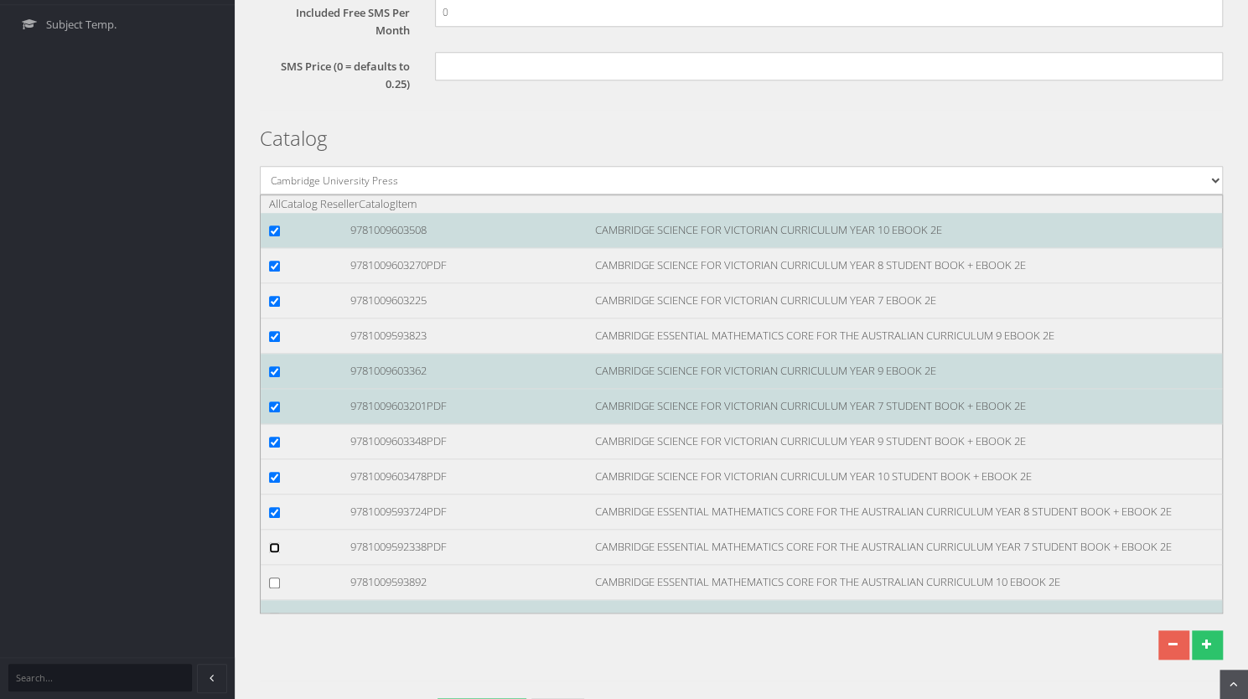
checkbox input "true"
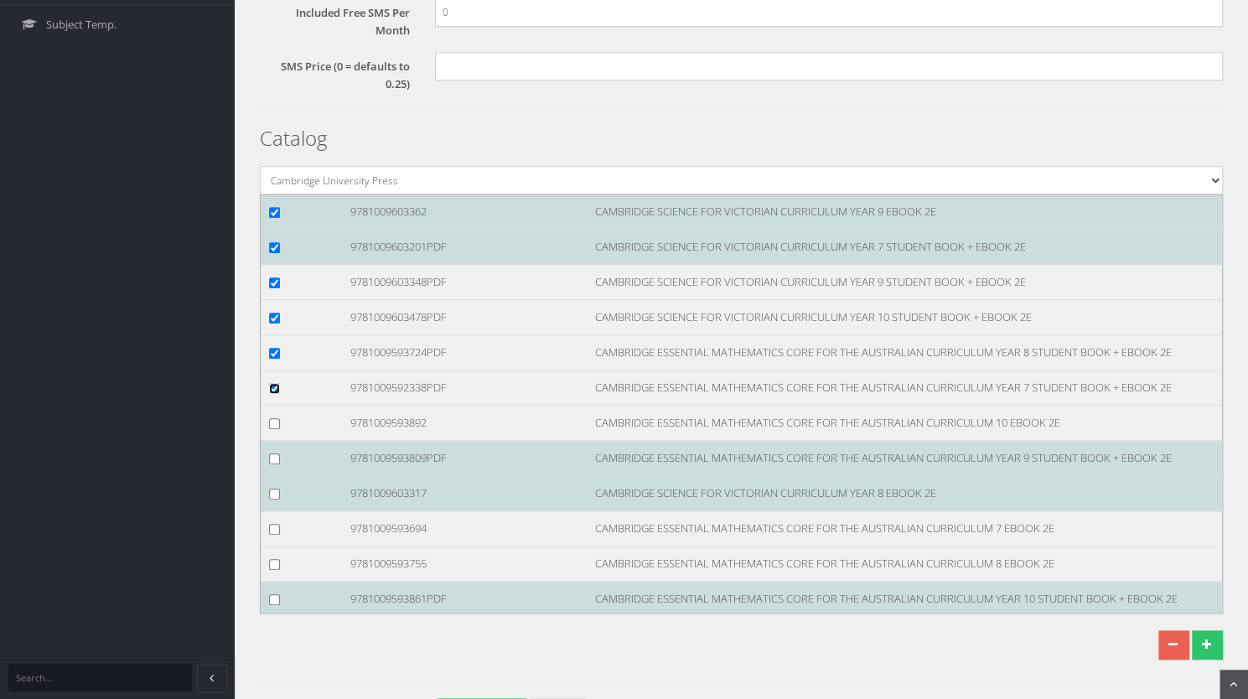
scroll to position [166, 0]
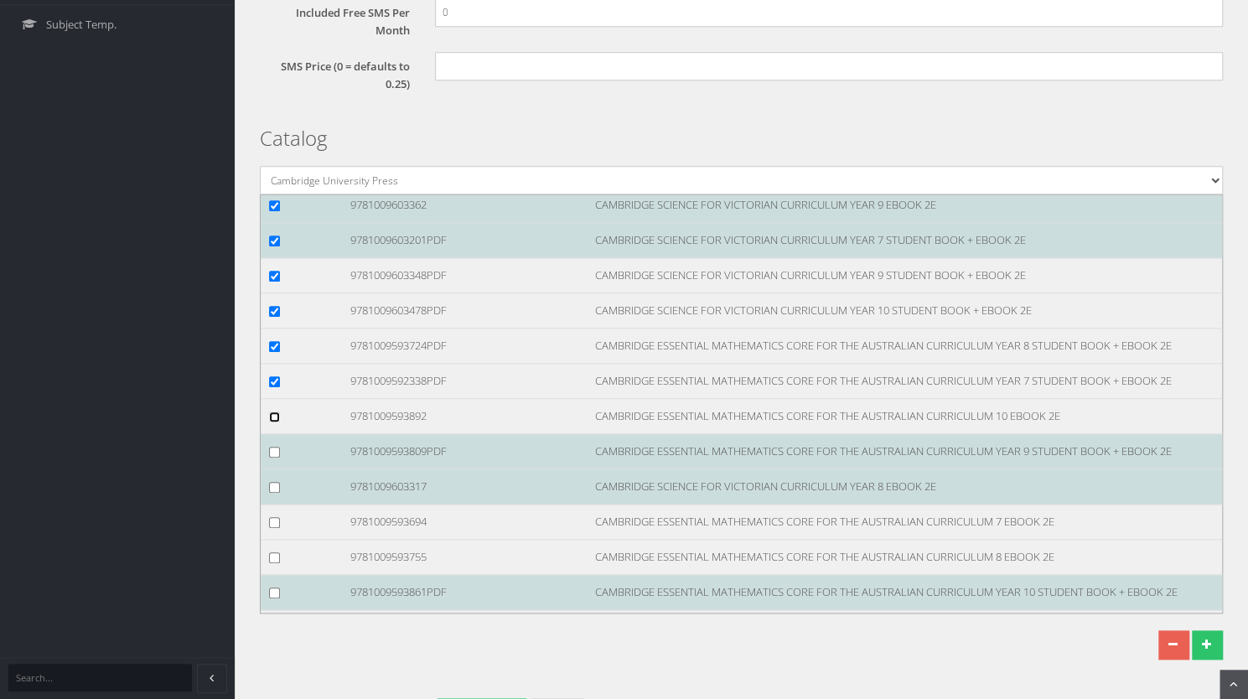
click at [275, 415] on input "checkbox" at bounding box center [274, 416] width 11 height 11
checkbox input "true"
click at [277, 448] on input "checkbox" at bounding box center [274, 452] width 11 height 11
checkbox input "true"
click at [273, 484] on input "checkbox" at bounding box center [274, 487] width 11 height 11
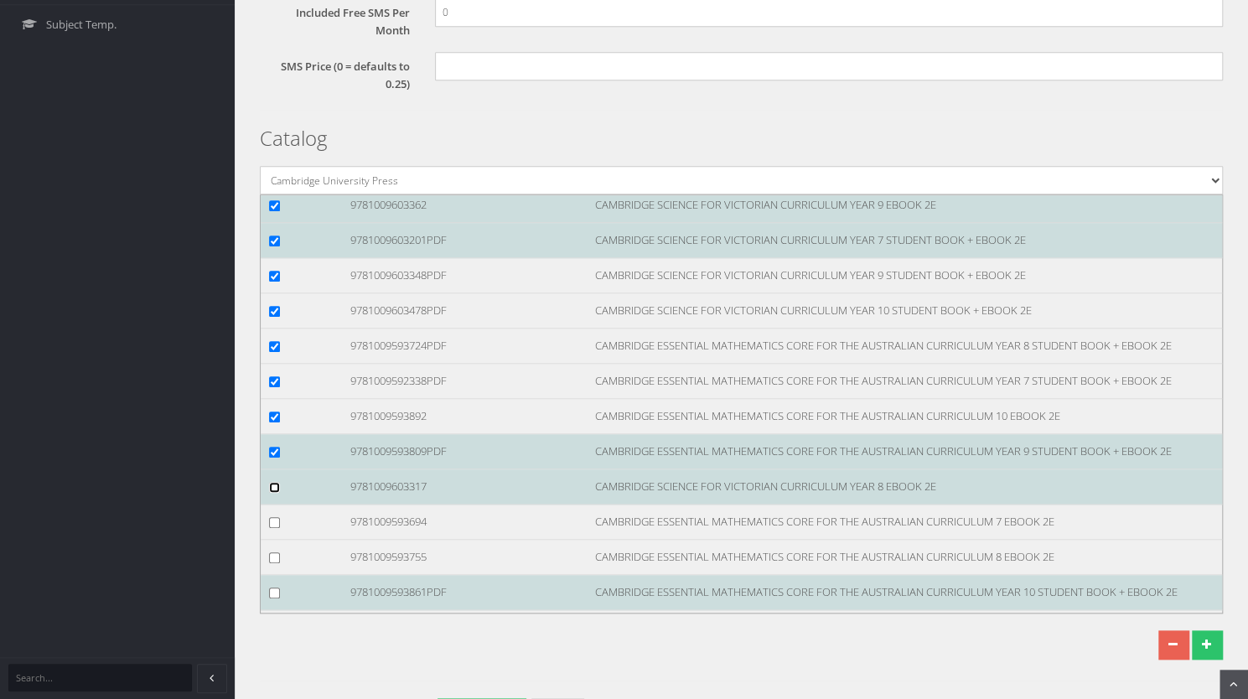
checkbox input "true"
click at [272, 524] on div at bounding box center [296, 522] width 81 height 18
click at [275, 517] on input "checkbox" at bounding box center [274, 522] width 11 height 11
checkbox input "true"
click at [272, 552] on input "checkbox" at bounding box center [274, 557] width 11 height 11
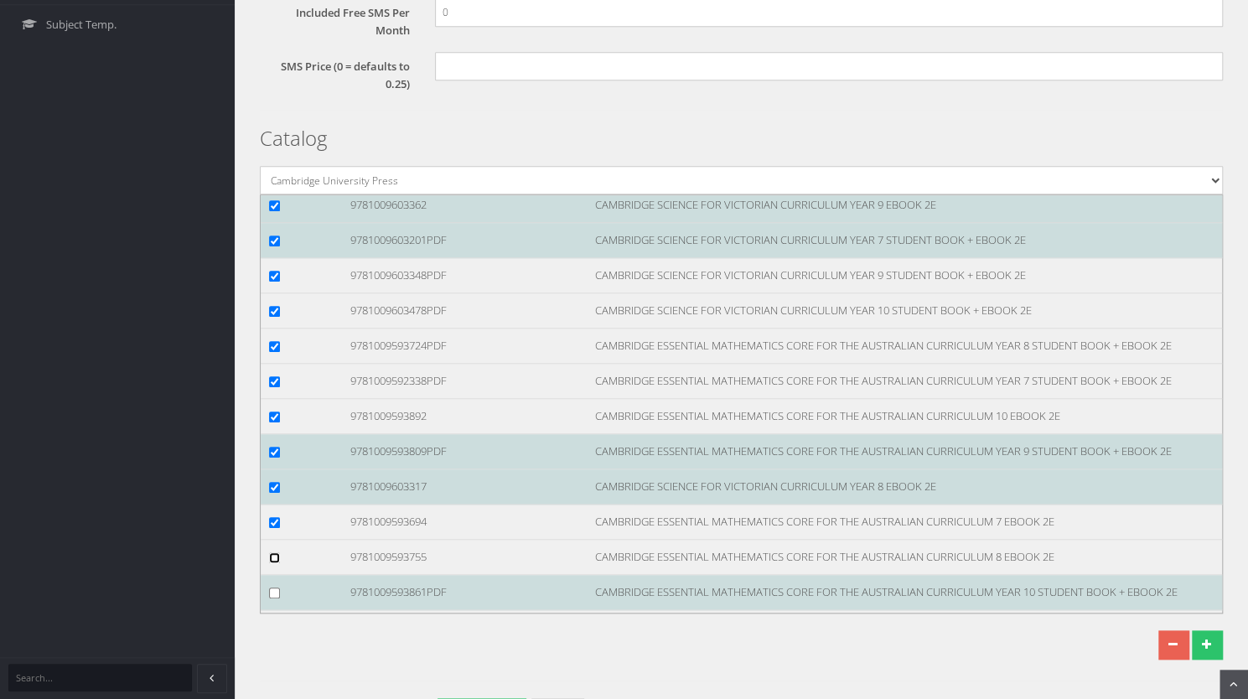
checkbox input "true"
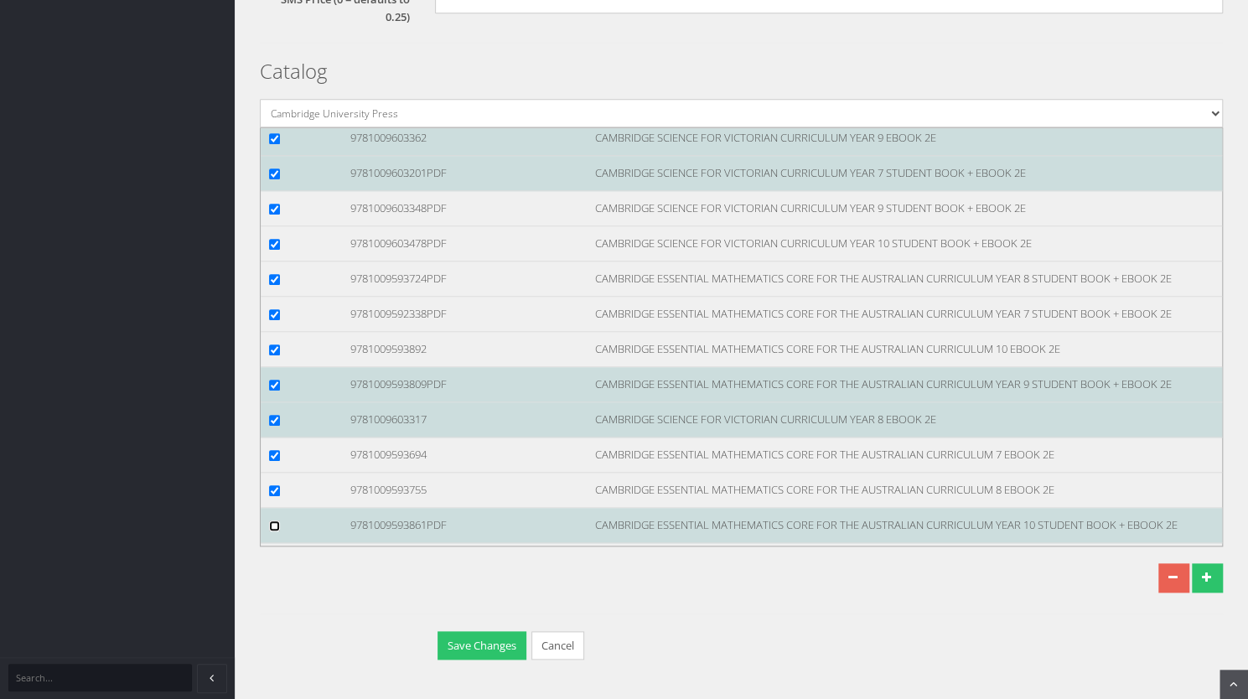
click at [274, 520] on input "checkbox" at bounding box center [274, 525] width 11 height 11
checkbox input "true"
click at [459, 644] on button "Save Changes" at bounding box center [481, 645] width 89 height 29
click at [782, 593] on div at bounding box center [741, 580] width 988 height 34
click at [824, 643] on div "Save Changes Cancel" at bounding box center [747, 648] width 650 height 34
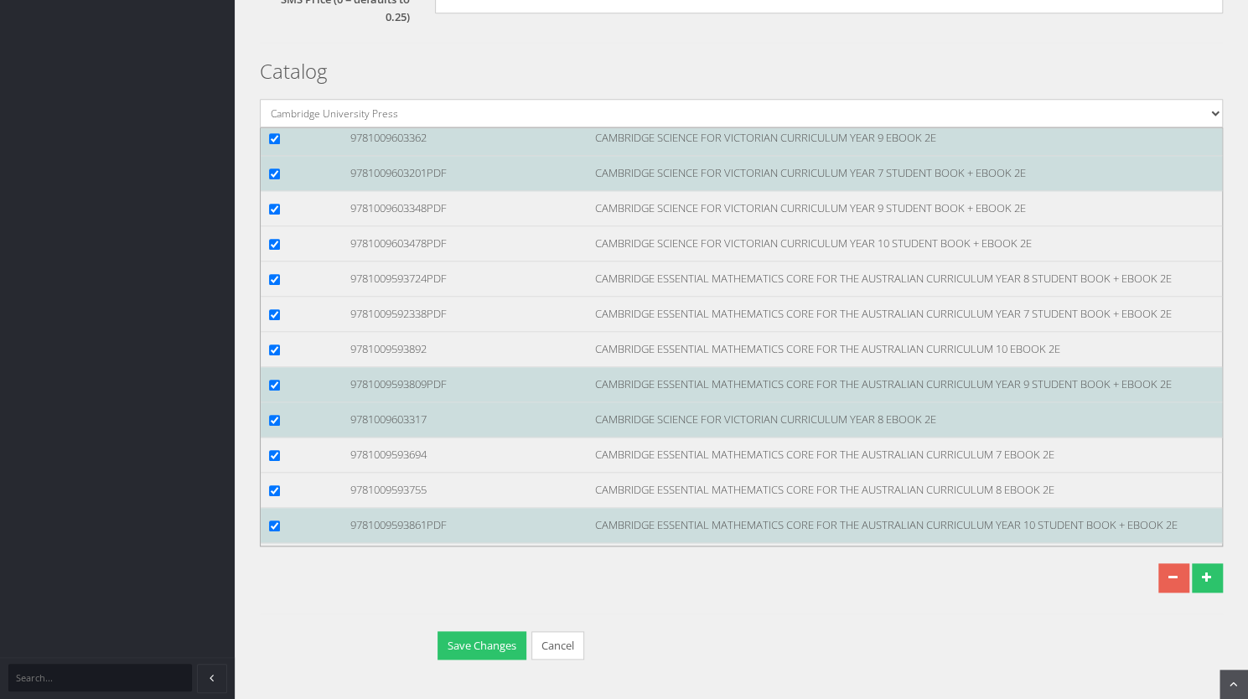
click at [799, 584] on div at bounding box center [741, 580] width 988 height 34
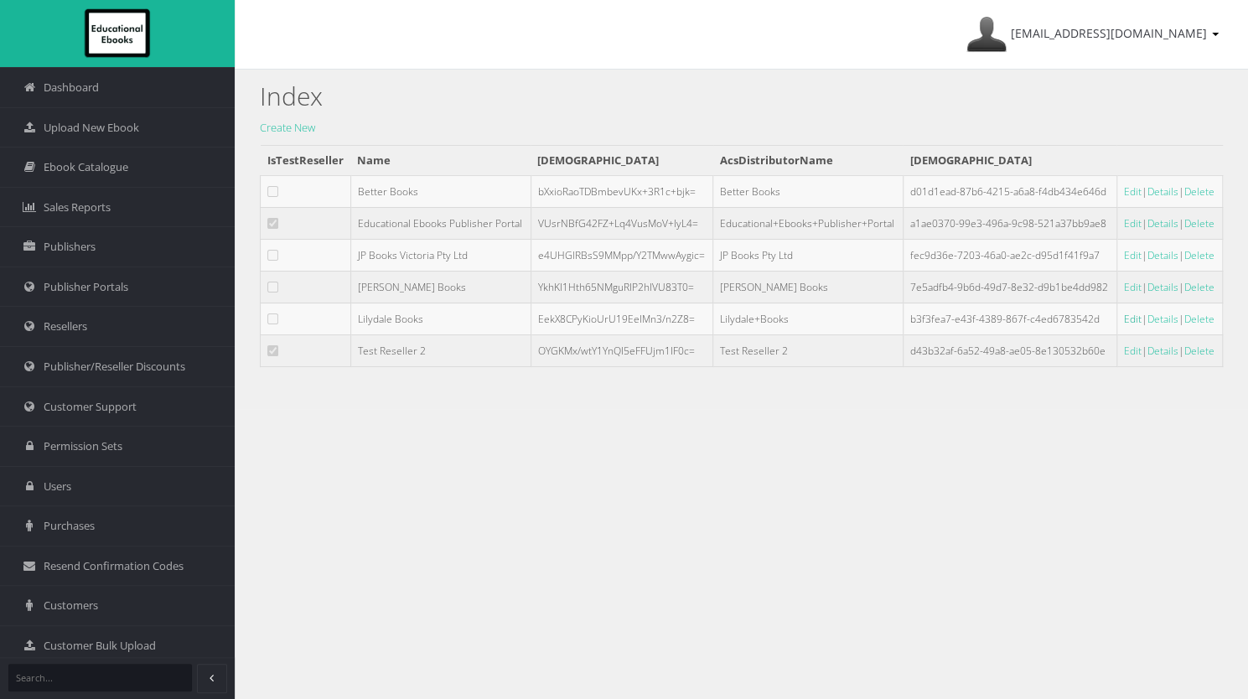
click at [1124, 320] on link "Edit" at bounding box center [1133, 319] width 18 height 14
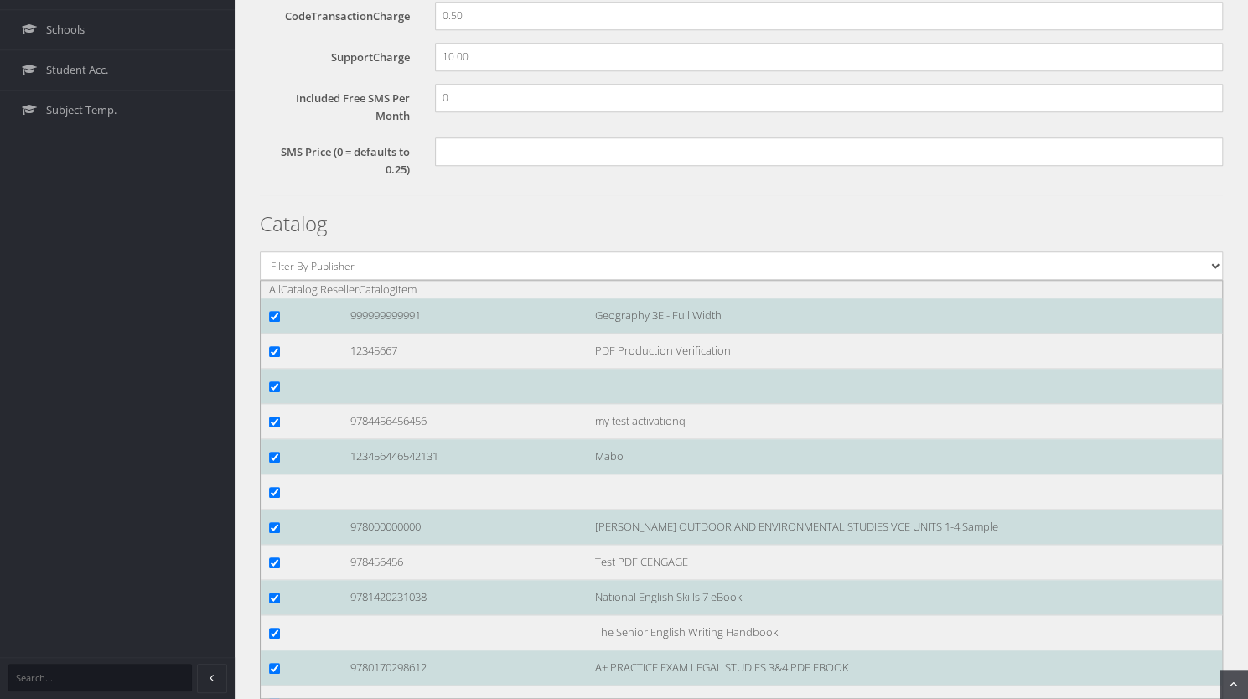
scroll to position [658, 0]
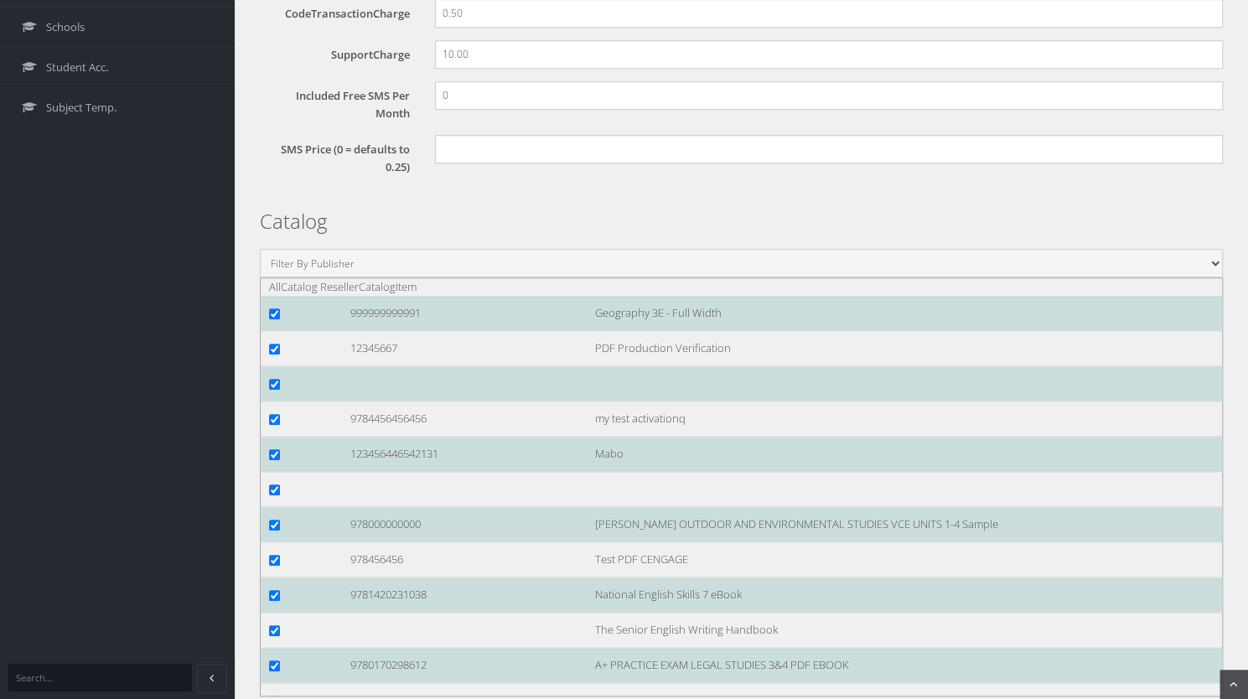
click at [1079, 255] on select "Filter By Publisher ATAR Notes SmarterMaths Online Environment Education Victor…" at bounding box center [741, 263] width 963 height 28
click at [260, 277] on select "Filter By Publisher ATAR Notes SmarterMaths Online Environment Education Victor…" at bounding box center [741, 263] width 963 height 28
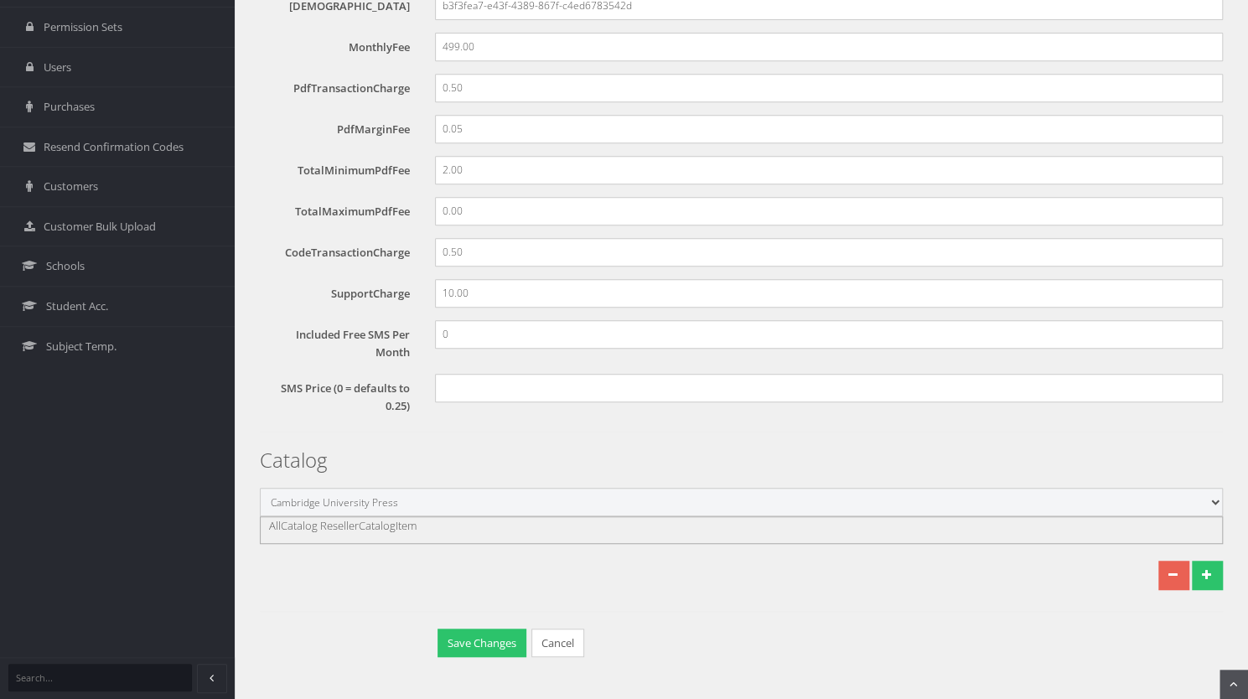
scroll to position [416, 0]
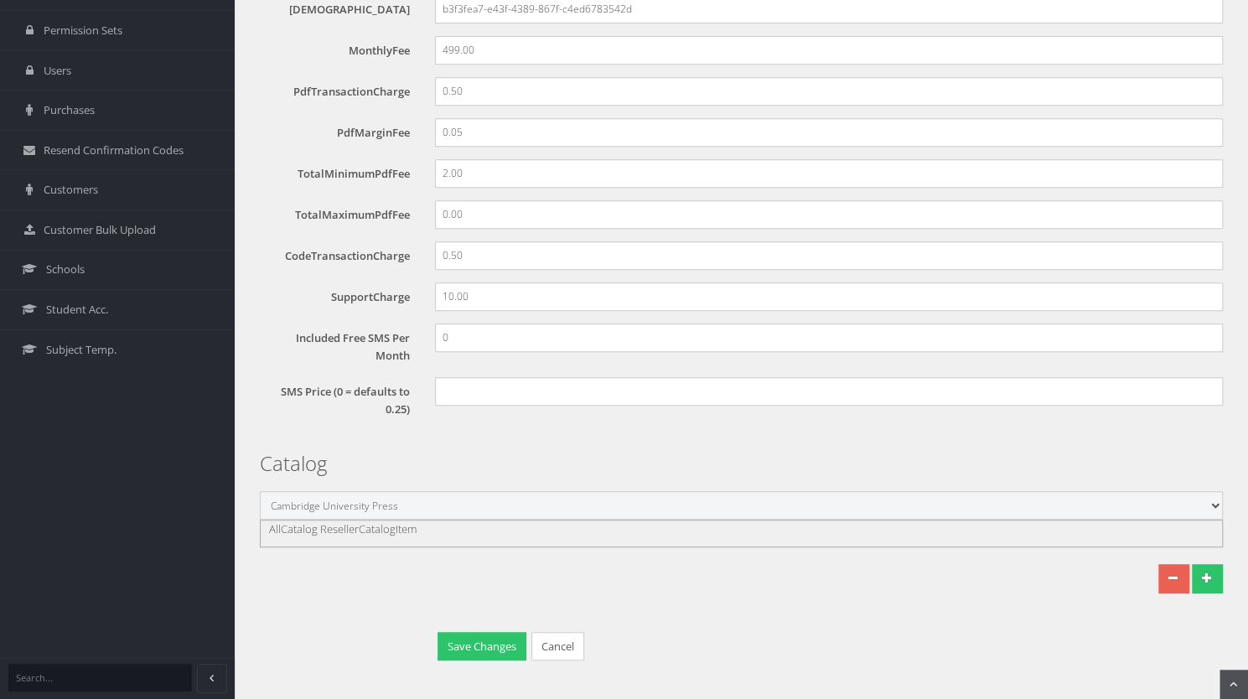
click at [617, 502] on select "Filter By Publisher ATAR Notes SmarterMaths Online Environment Education Victor…" at bounding box center [741, 505] width 963 height 28
click at [260, 491] on select "Filter By Publisher ATAR Notes SmarterMaths Online Environment Education Victor…" at bounding box center [741, 505] width 963 height 28
click at [498, 500] on select "Filter By Publisher ATAR Notes SmarterMaths Online Environment Education Victor…" at bounding box center [741, 505] width 963 height 28
select select "560d3048-5644-e411-817c-00155d7a4405"
click at [260, 491] on select "Filter By Publisher ATAR Notes SmarterMaths Online Environment Education Victor…" at bounding box center [741, 505] width 963 height 28
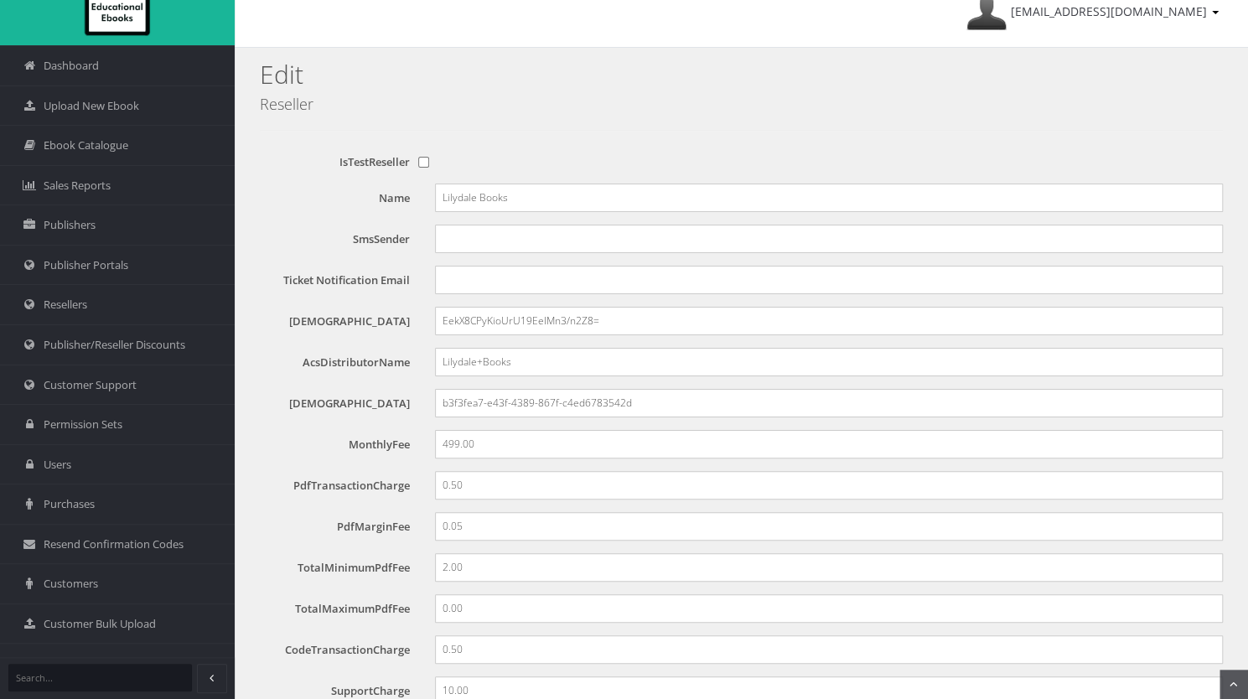
scroll to position [0, 0]
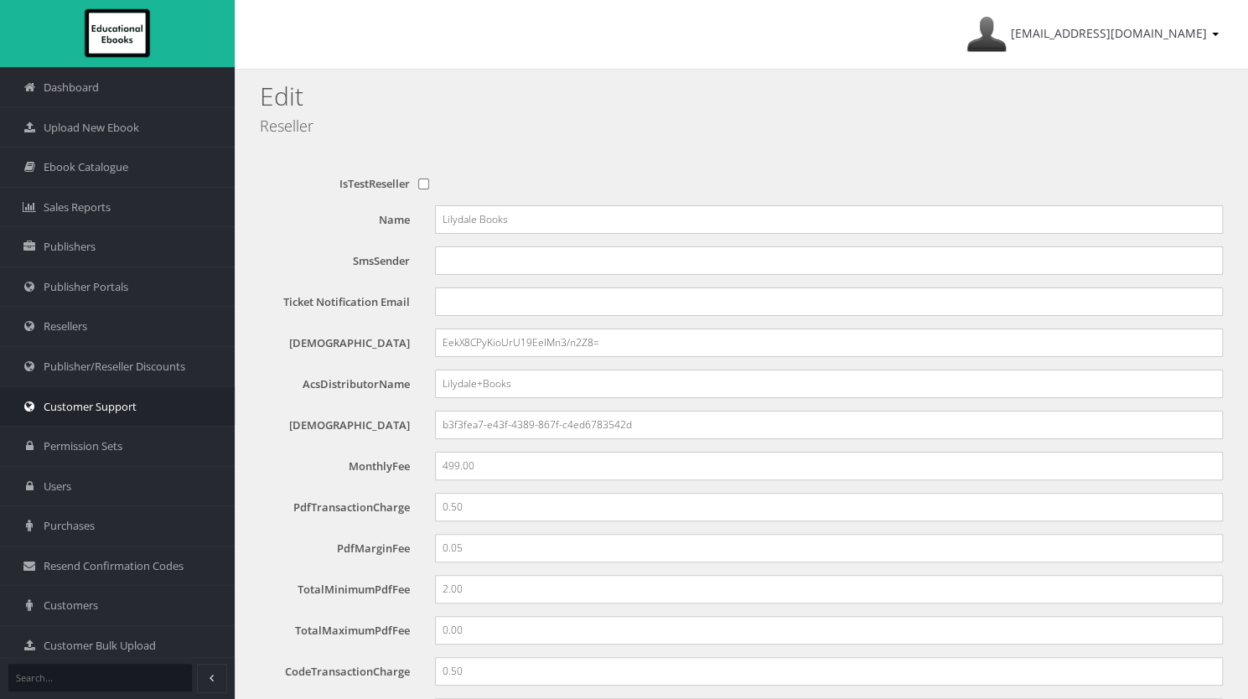
click at [101, 399] on span "Customer Support" at bounding box center [90, 407] width 93 height 16
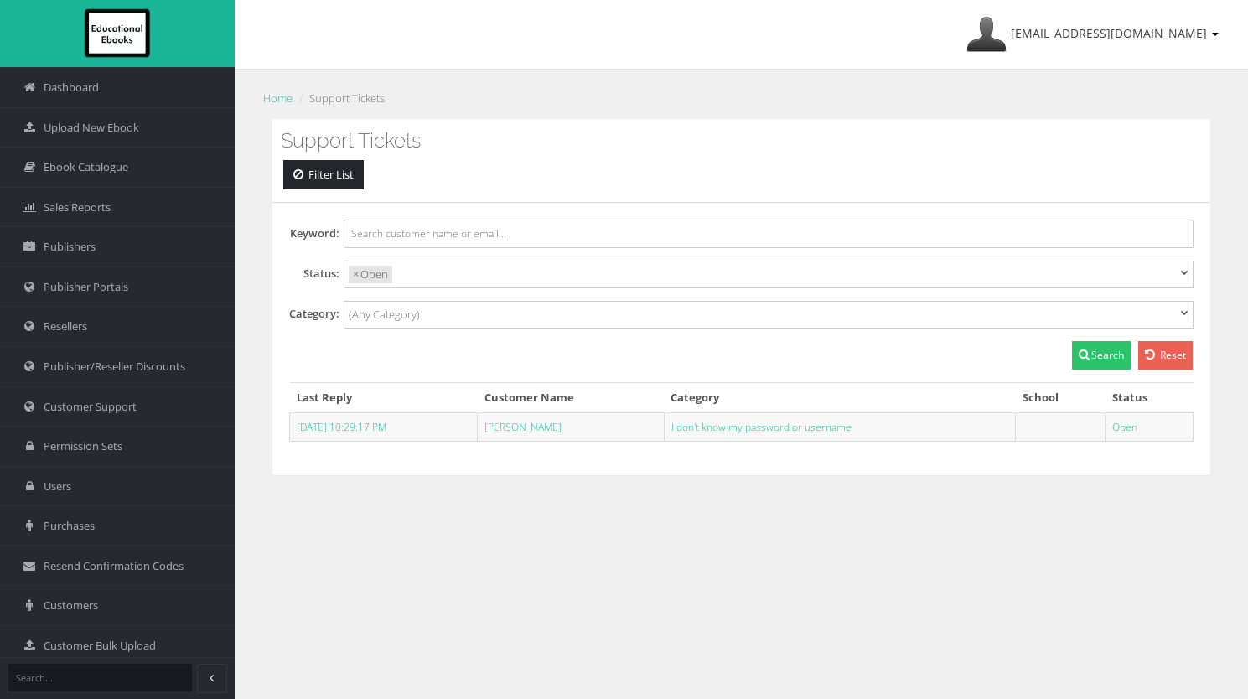
select select
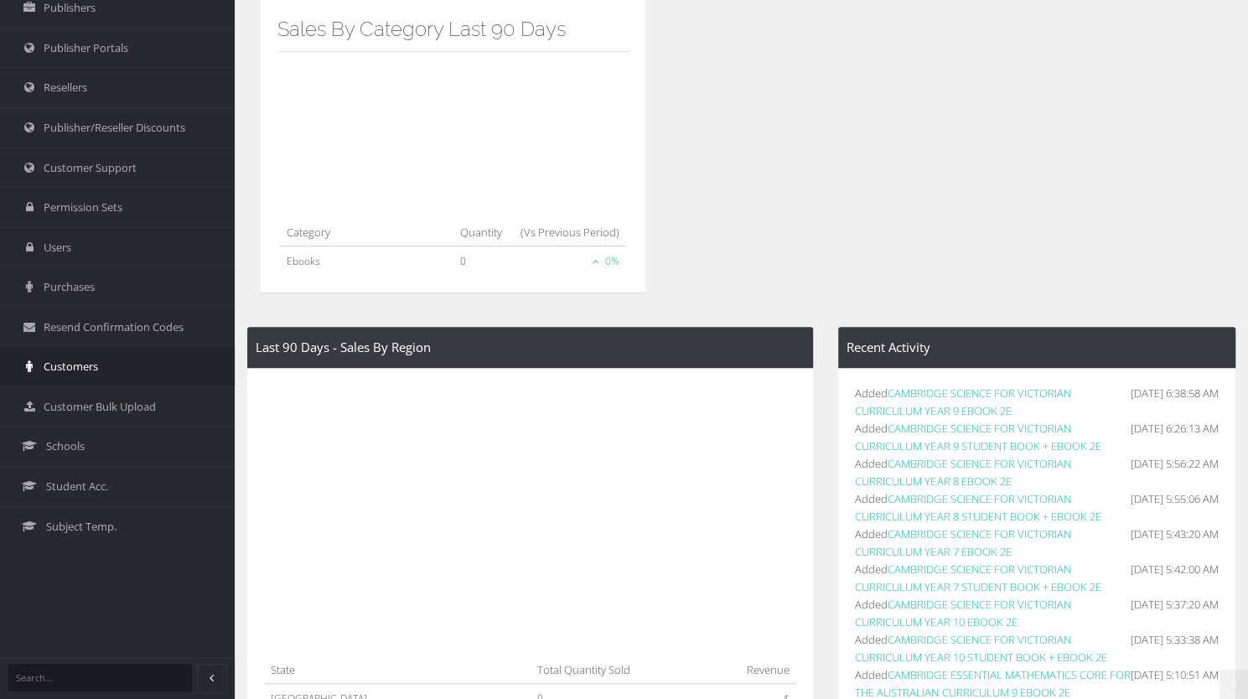
scroll to position [246, 0]
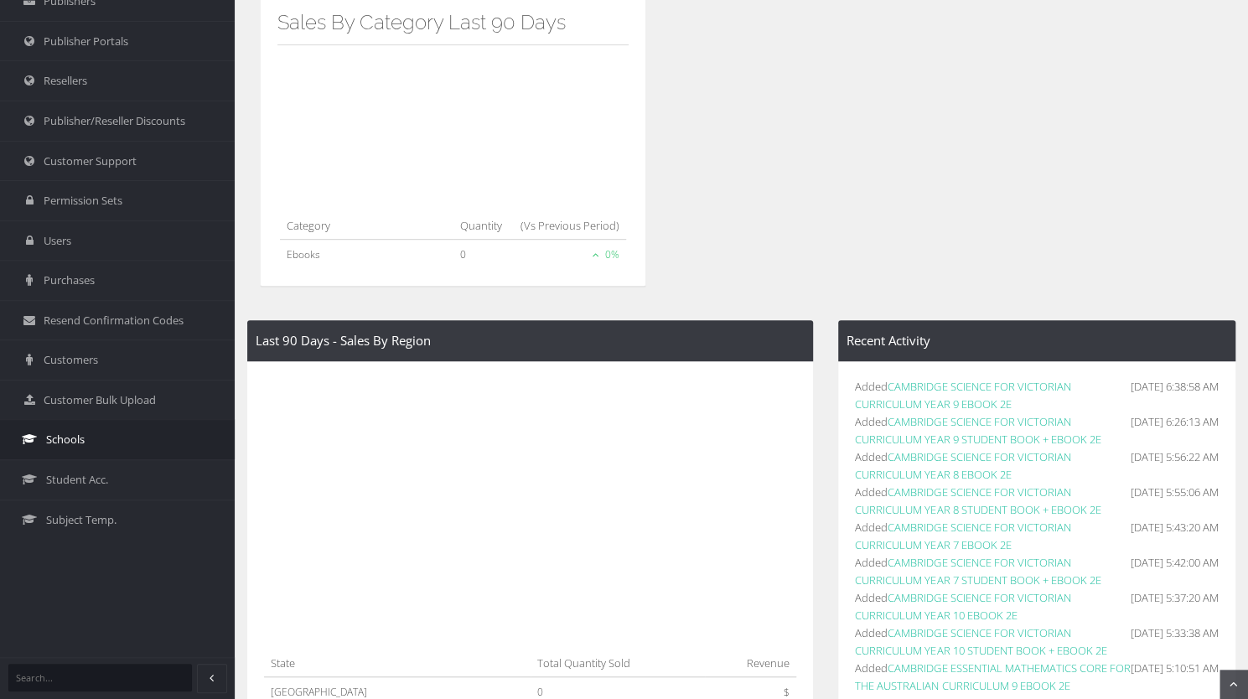
click at [99, 437] on link "Schools" at bounding box center [117, 439] width 235 height 40
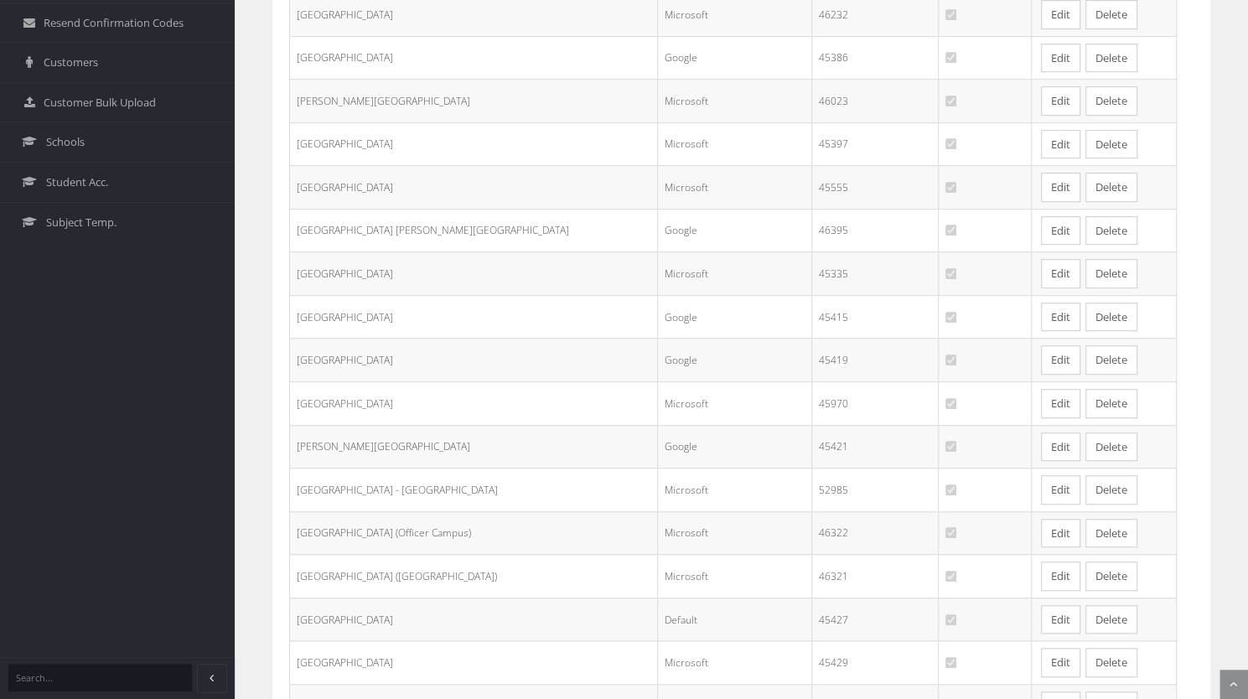
scroll to position [763, 0]
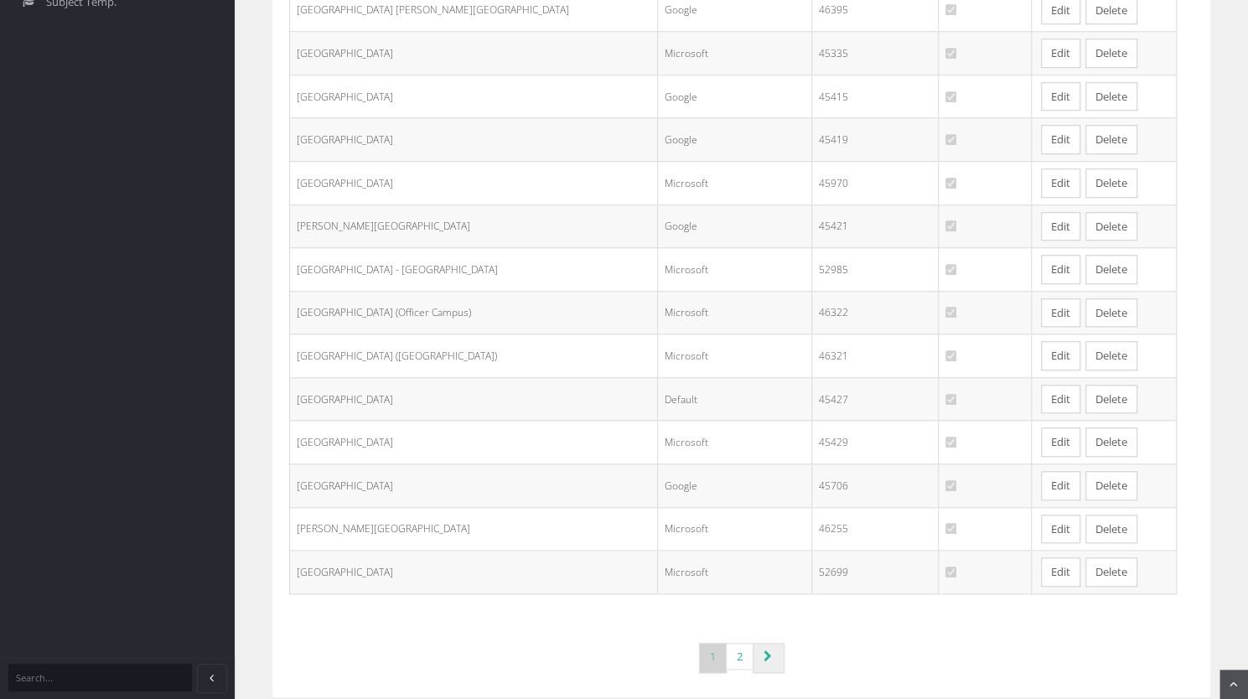
click at [770, 643] on link "Page navigation" at bounding box center [769, 658] width 32 height 30
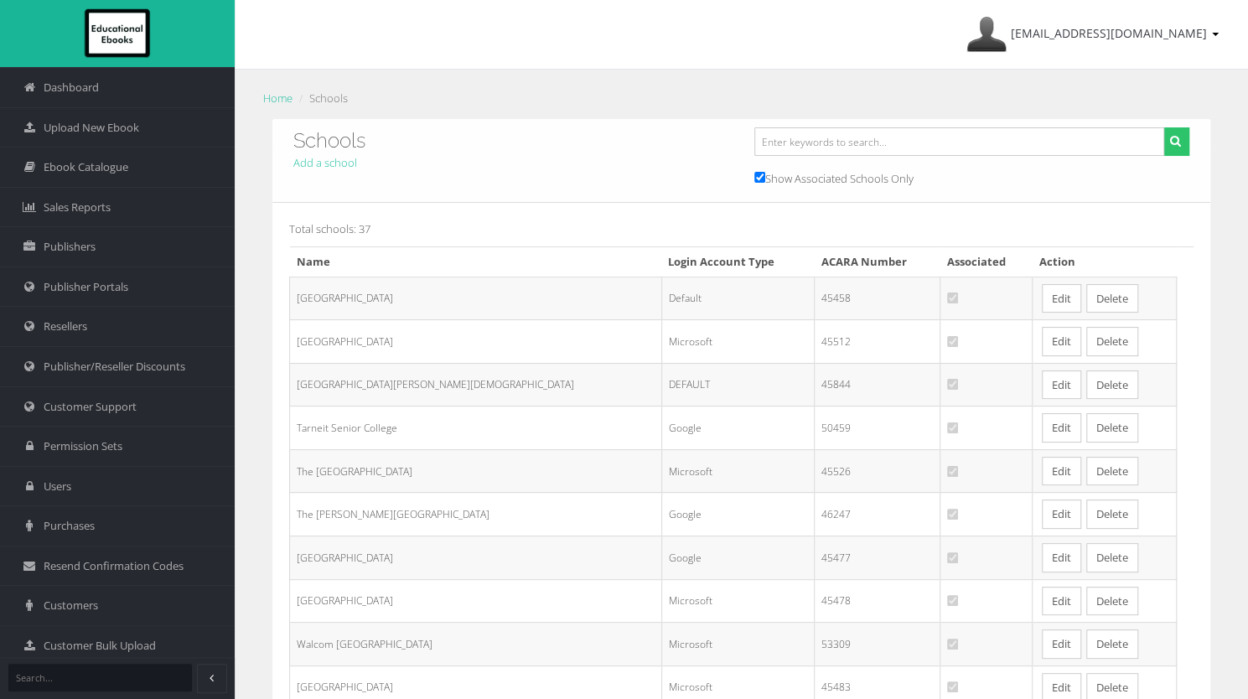
click at [1042, 308] on link "Edit" at bounding box center [1061, 298] width 39 height 29
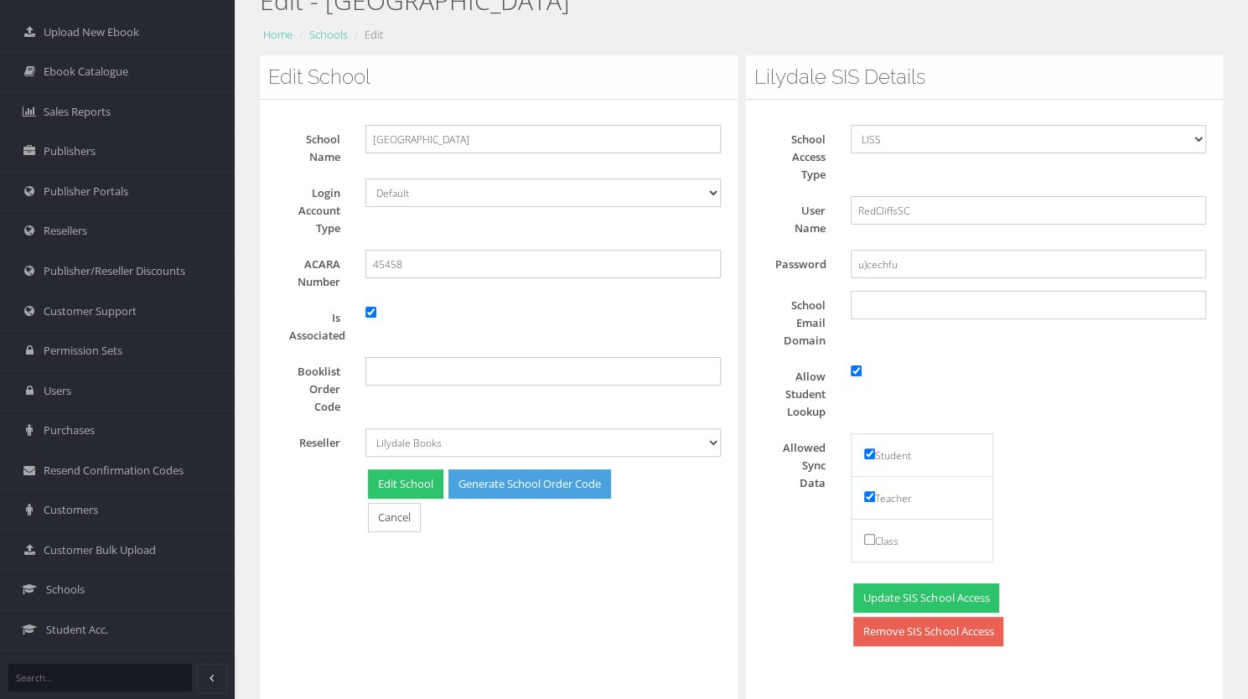
scroll to position [94, 0]
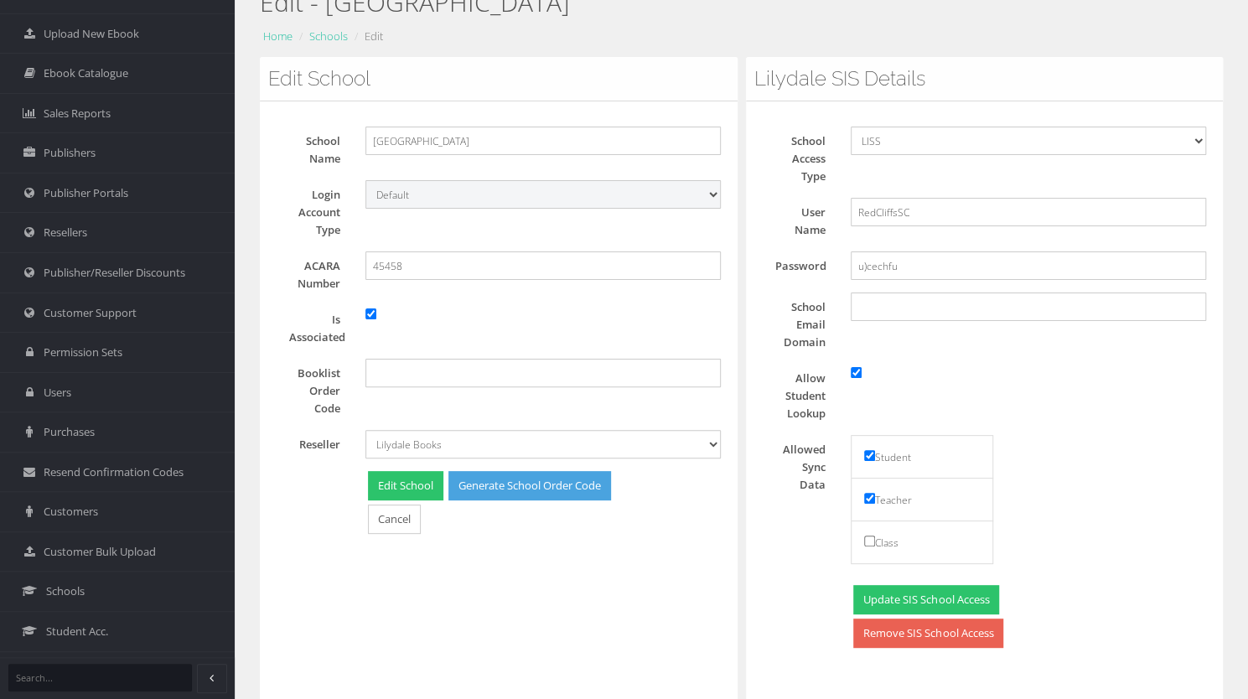
click at [712, 199] on select "Default Google Microsoft" at bounding box center [542, 194] width 355 height 28
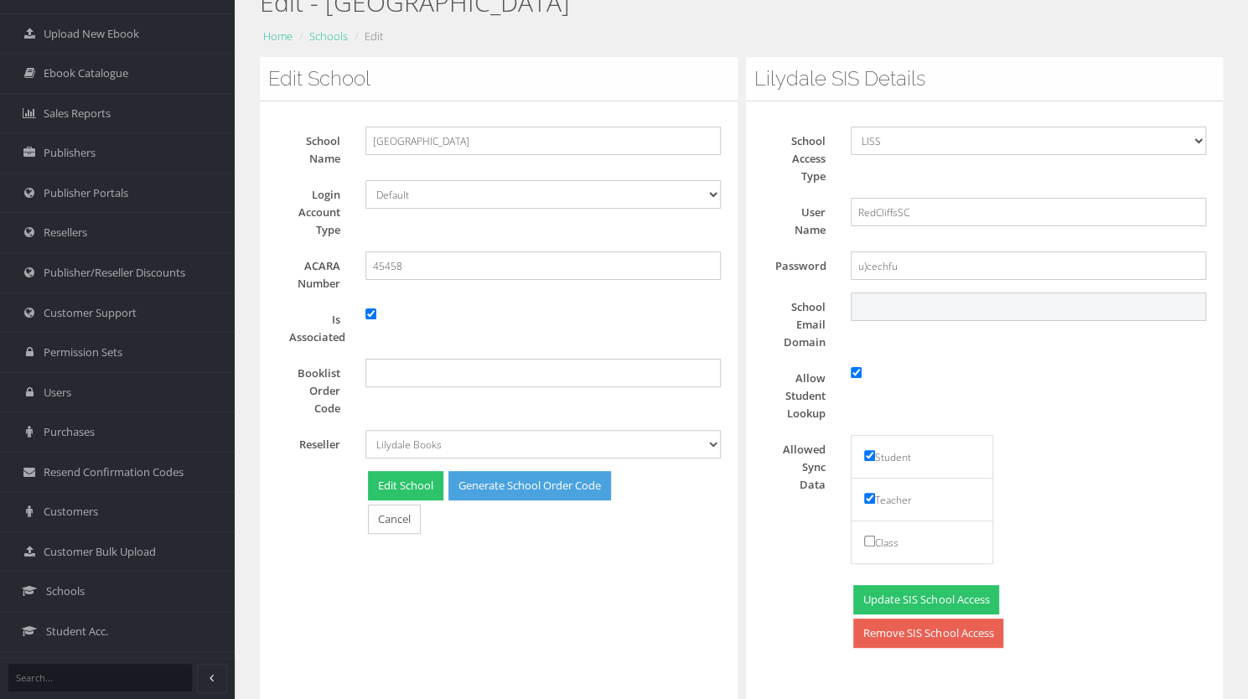
click at [924, 306] on input "School Email Domain" at bounding box center [1028, 306] width 355 height 28
paste input "@[DOMAIN_NAME]"
type input "@[DOMAIN_NAME]"
click at [1104, 471] on div "Allowed Sync Data Student Teacher Class" at bounding box center [991, 503] width 457 height 137
click at [970, 608] on button "Update SIS School Access" at bounding box center [926, 599] width 146 height 29
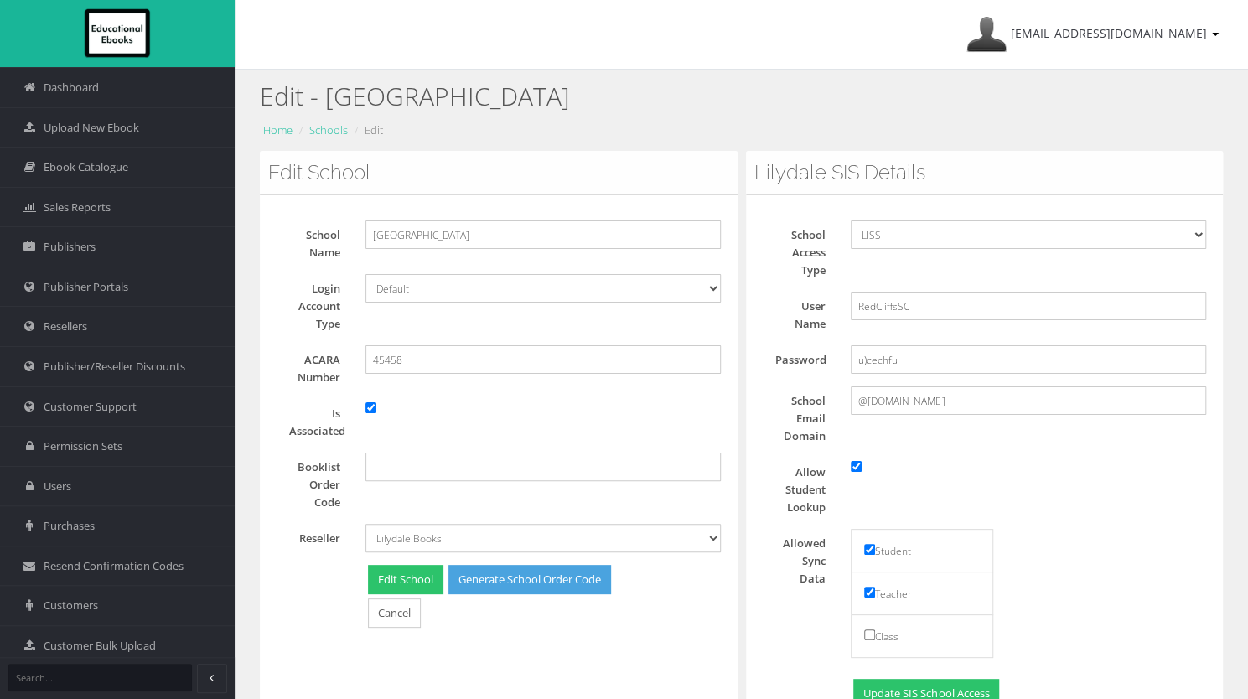
click at [248, 371] on div "Edit - [GEOGRAPHIC_DATA] Home Schools Edit Edit School School Name [GEOGRAPHIC_…" at bounding box center [741, 571] width 1013 height 1002
click at [339, 132] on link "Schools" at bounding box center [328, 129] width 39 height 15
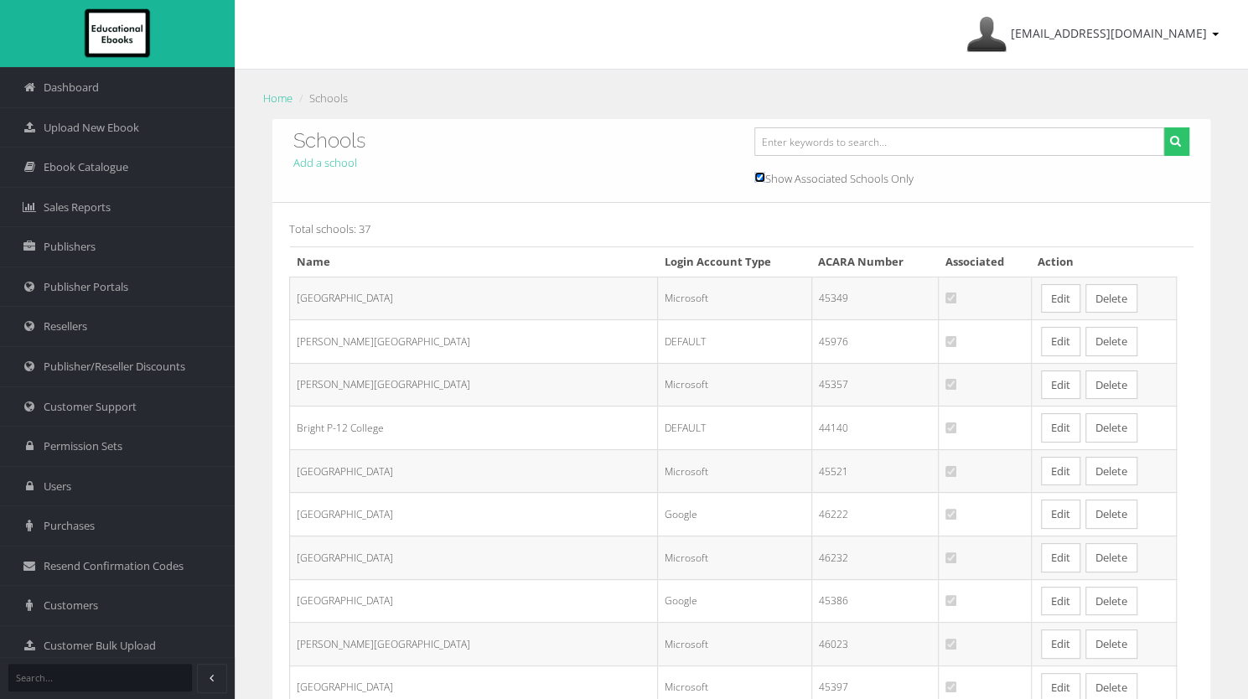
click at [756, 180] on input "Show Associated Schools Only" at bounding box center [759, 177] width 11 height 11
checkbox input "false"
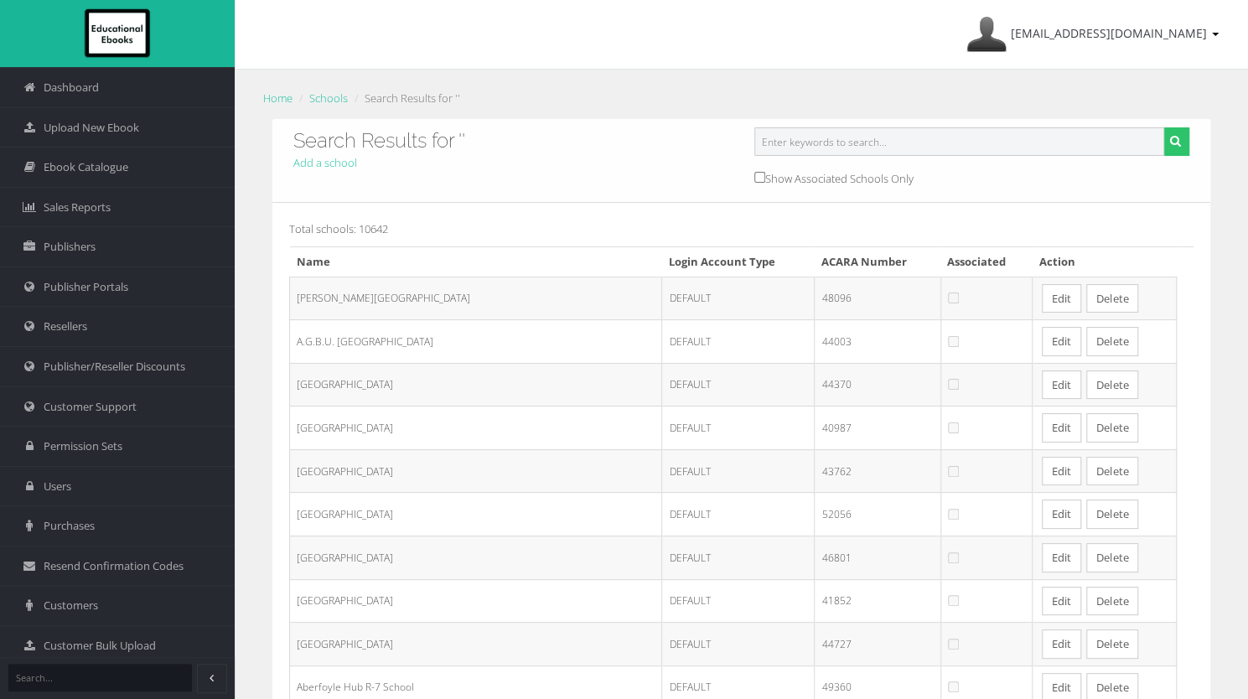
click at [789, 150] on input "text" at bounding box center [959, 141] width 411 height 28
type input "h"
click at [754, 179] on input "Show Associated Schools Only" at bounding box center [759, 177] width 11 height 11
checkbox input "true"
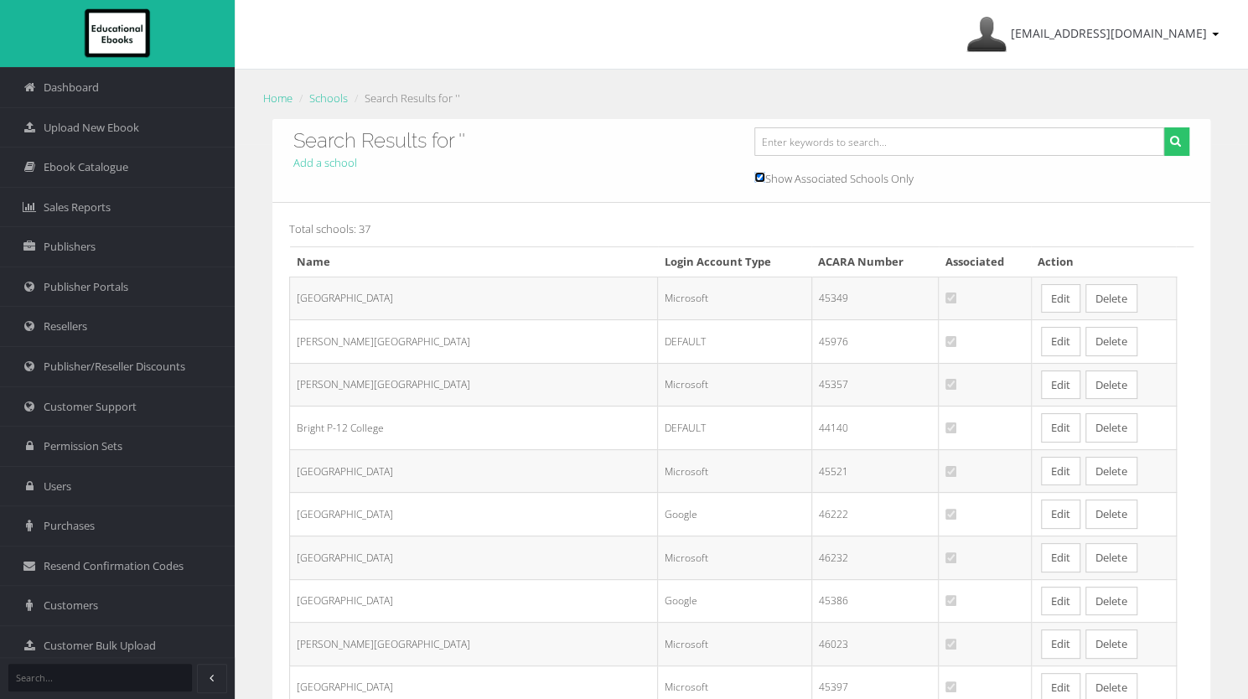
click at [754, 179] on input "Show Associated Schools Only" at bounding box center [759, 177] width 11 height 11
checkbox input "false"
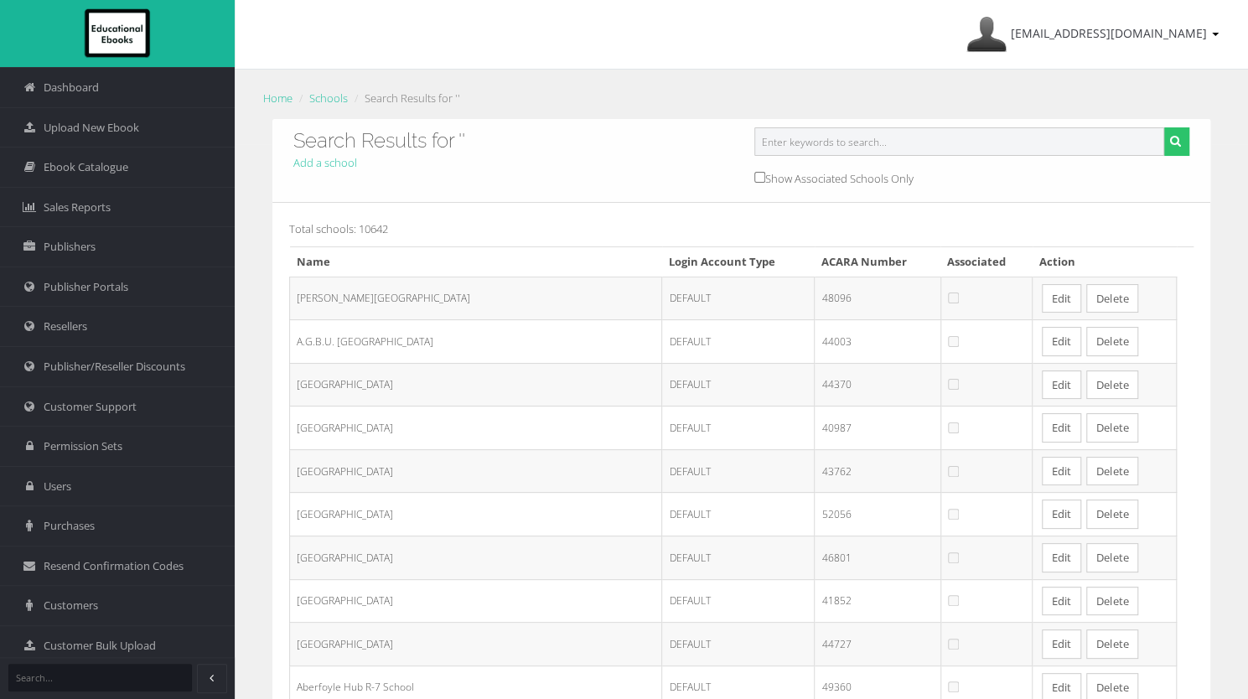
click at [822, 137] on input "text" at bounding box center [959, 141] width 411 height 28
type input "hoppers"
click at [1173, 152] on button "submit" at bounding box center [1176, 141] width 26 height 28
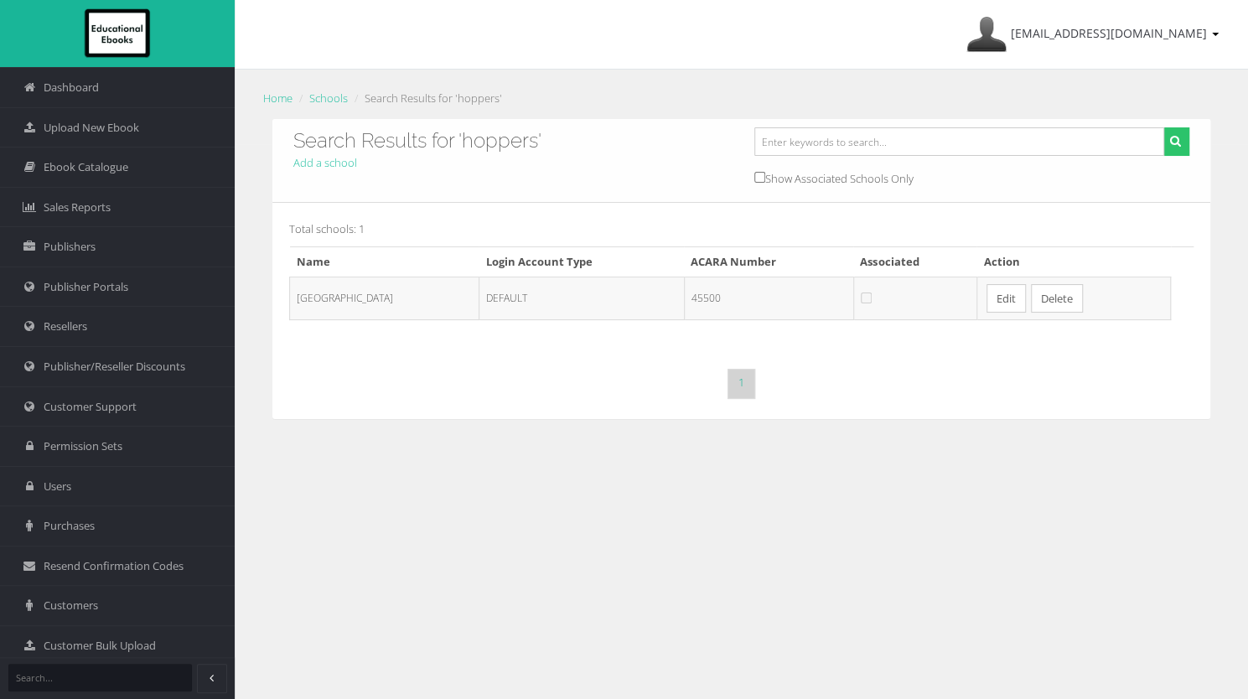
click at [1026, 301] on link "Edit" at bounding box center [1005, 298] width 39 height 29
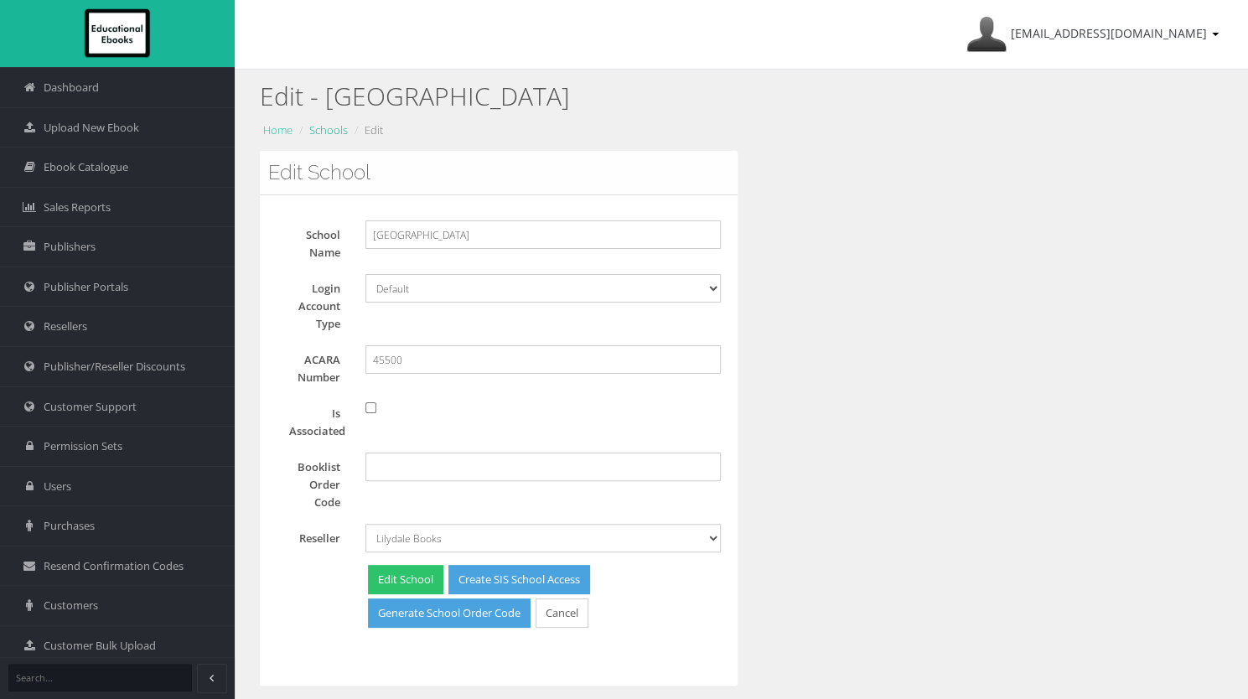
click at [340, 135] on link "Schools" at bounding box center [328, 129] width 39 height 15
